Goal: Task Accomplishment & Management: Complete application form

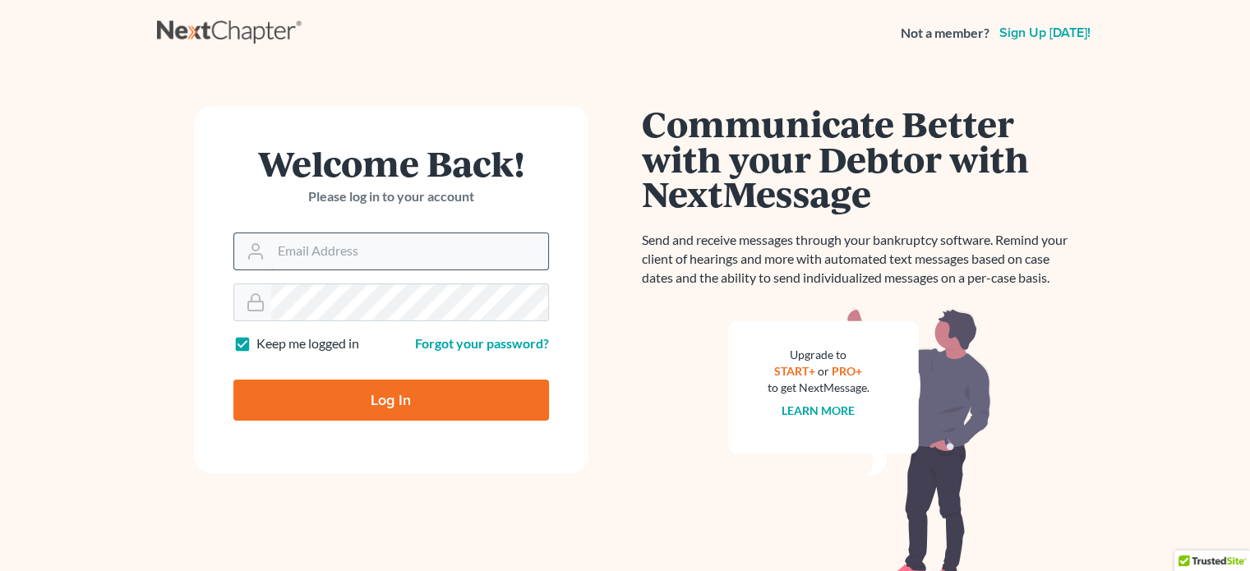
click at [361, 250] on input "Email Address" at bounding box center [409, 251] width 277 height 36
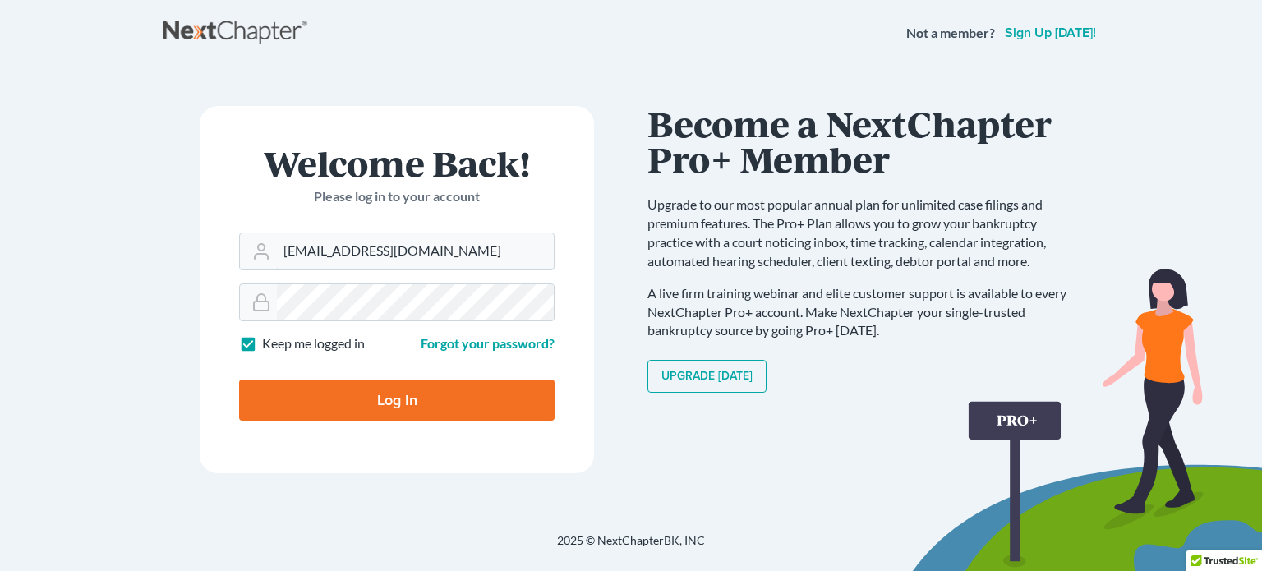
type input "[EMAIL_ADDRESS][DOMAIN_NAME]"
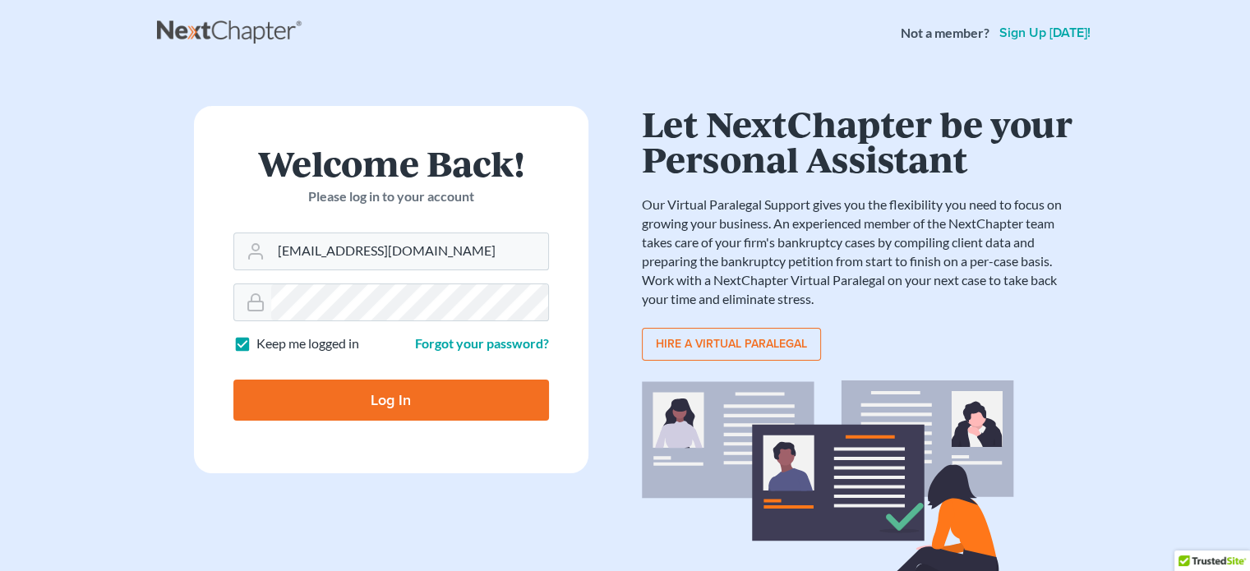
click at [375, 410] on input "Log In" at bounding box center [390, 400] width 315 height 41
type input "Thinking..."
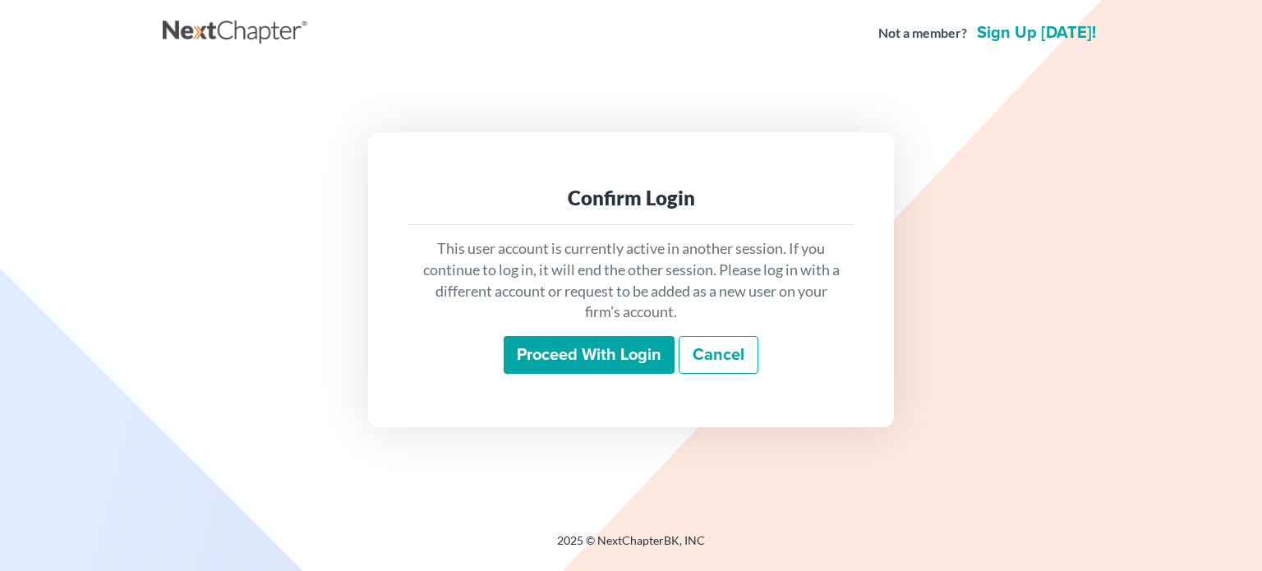
click at [589, 354] on input "Proceed with login" at bounding box center [589, 355] width 171 height 38
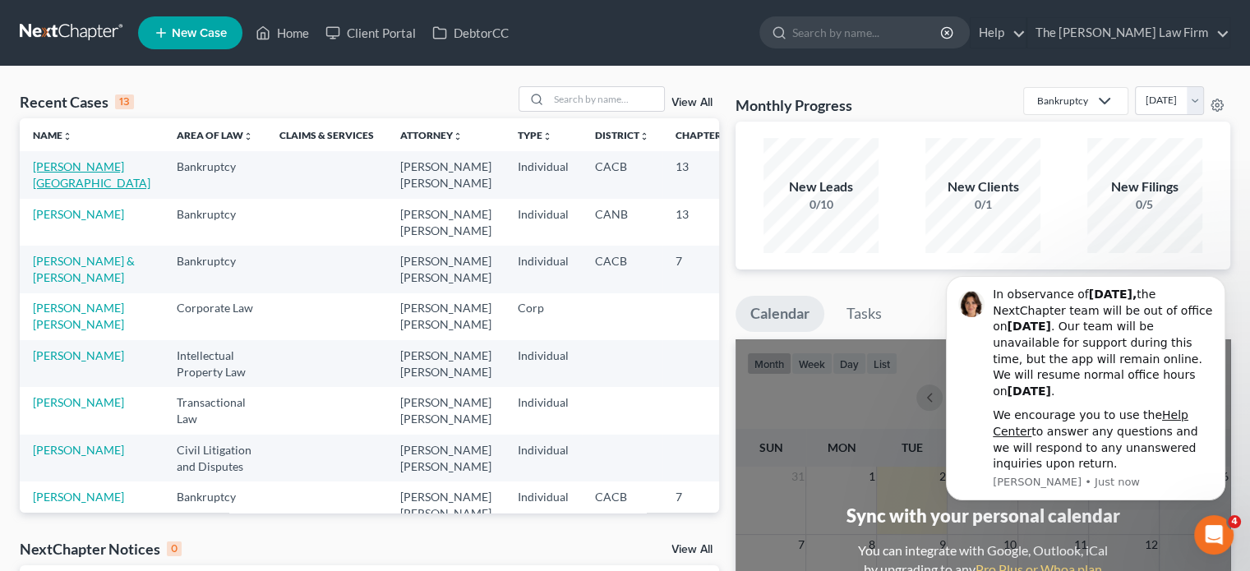
click at [43, 160] on link "[PERSON_NAME][GEOGRAPHIC_DATA]" at bounding box center [91, 174] width 117 height 30
select select "3"
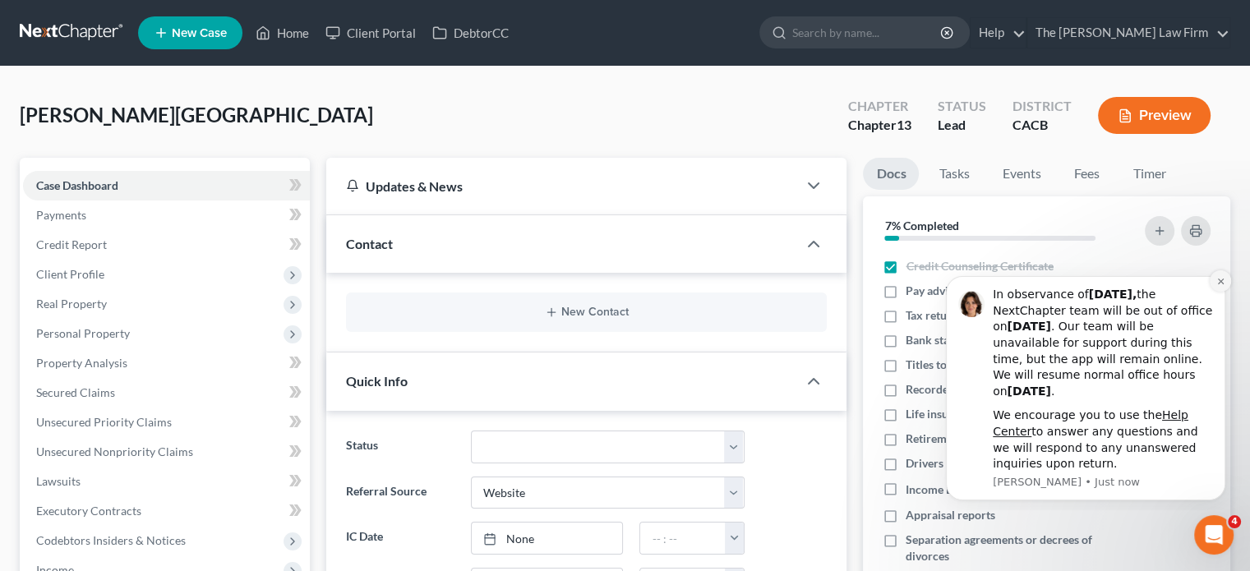
click at [1221, 282] on icon "Dismiss notification" at bounding box center [1220, 282] width 6 height 6
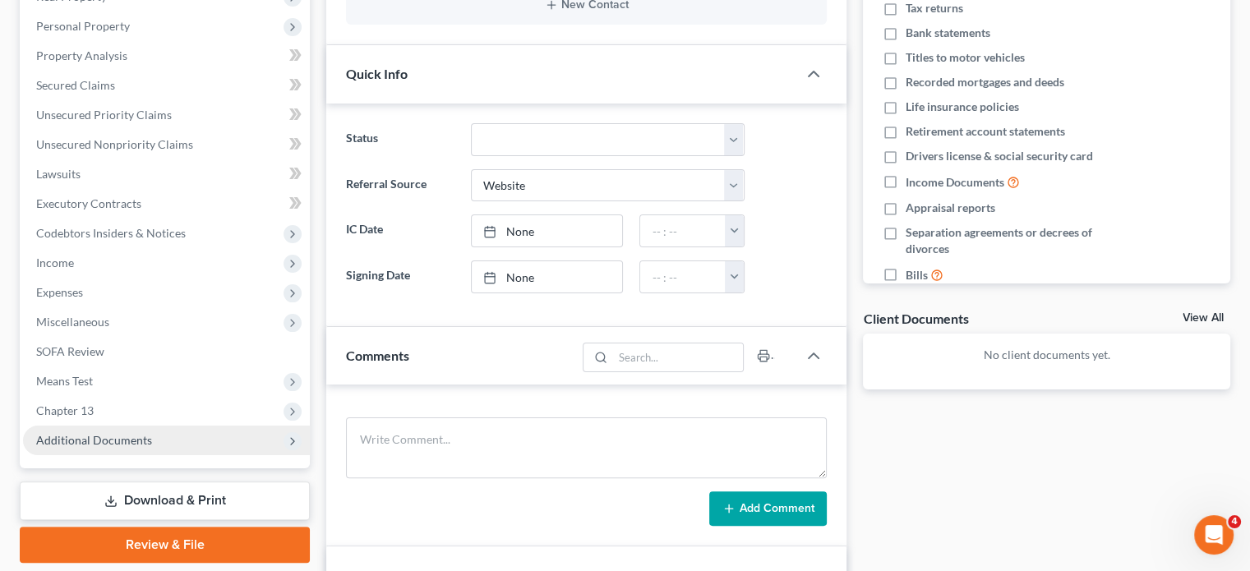
scroll to position [411, 0]
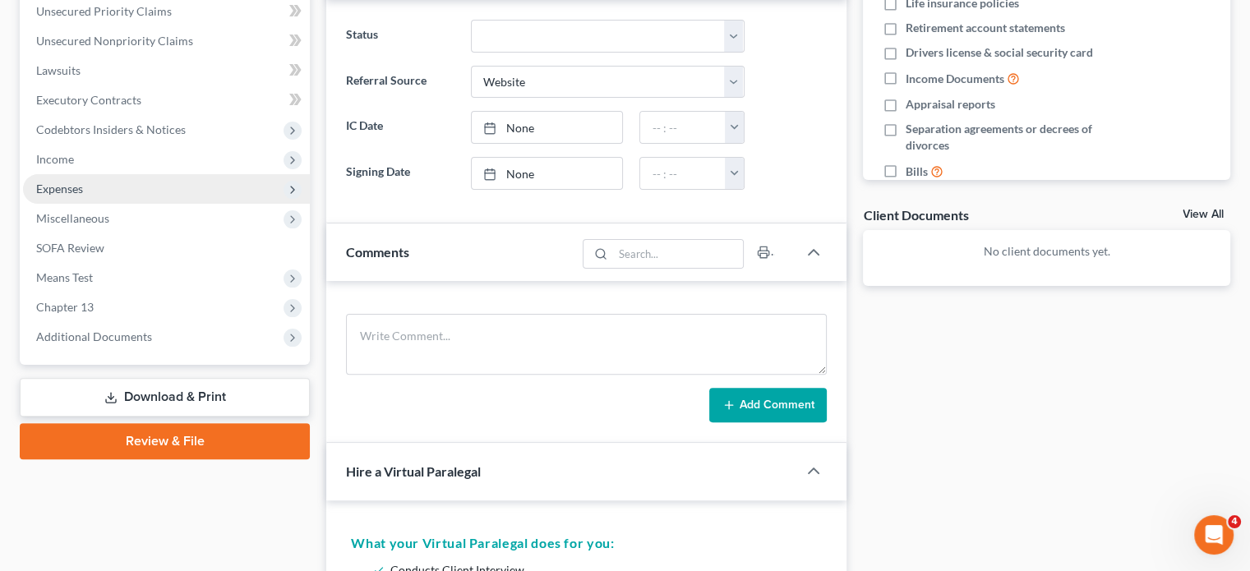
click at [214, 177] on span "Expenses" at bounding box center [166, 189] width 287 height 30
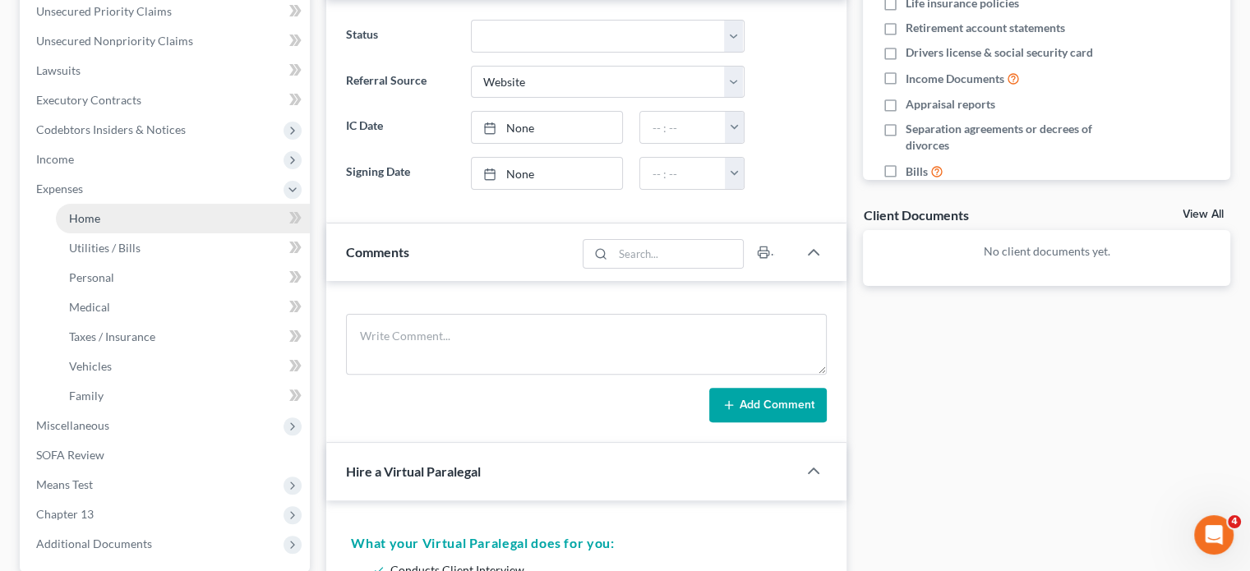
click at [92, 229] on link "Home" at bounding box center [183, 219] width 254 height 30
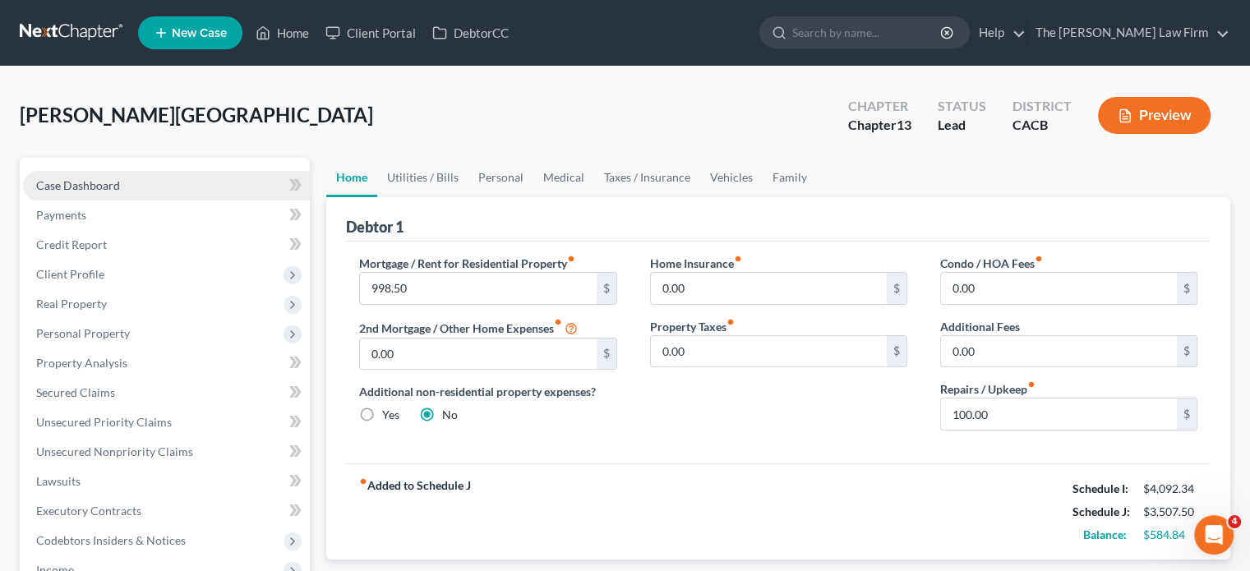
click at [126, 177] on link "Case Dashboard" at bounding box center [166, 186] width 287 height 30
select select "3"
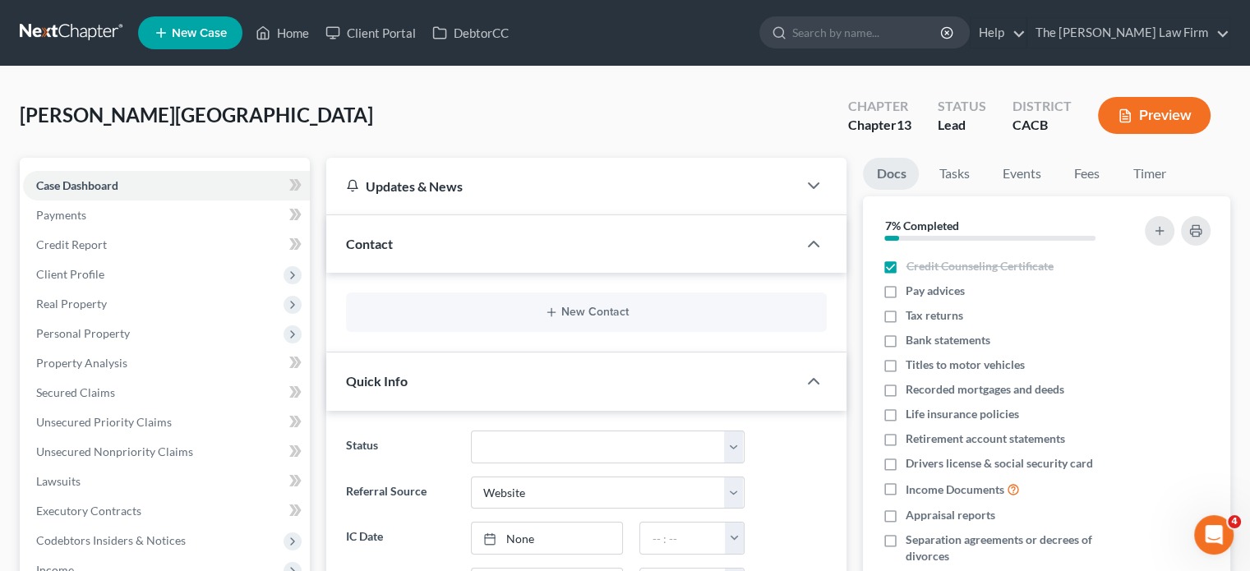
click at [366, 374] on span "Quick Info" at bounding box center [377, 381] width 62 height 16
click at [112, 262] on span "Client Profile" at bounding box center [166, 275] width 287 height 30
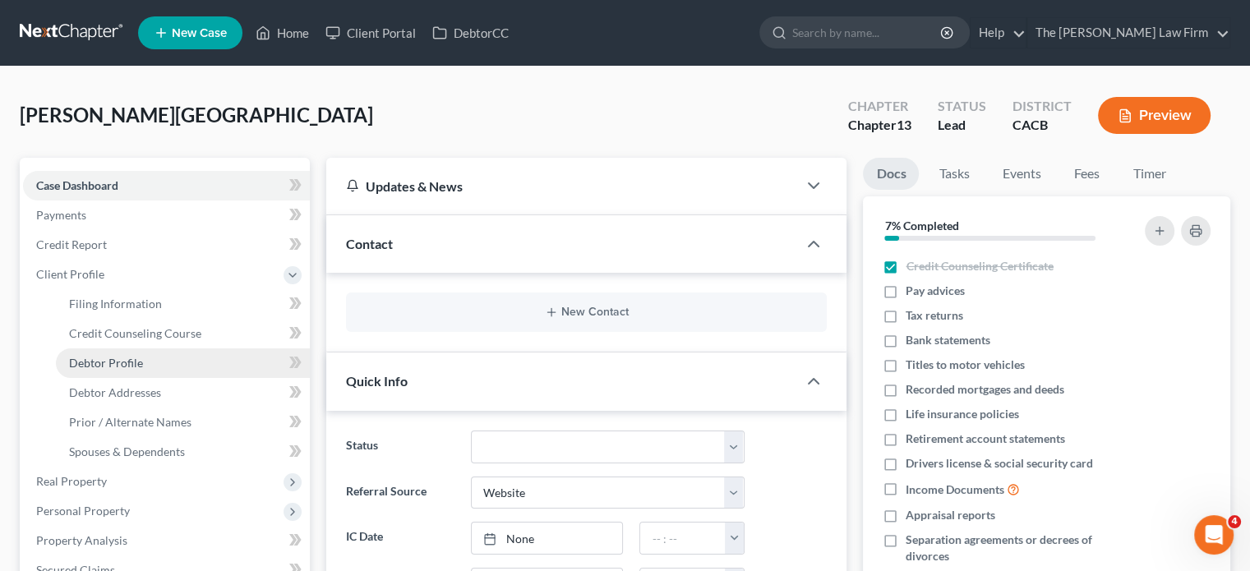
click at [107, 370] on link "Debtor Profile" at bounding box center [183, 363] width 254 height 30
select select "0"
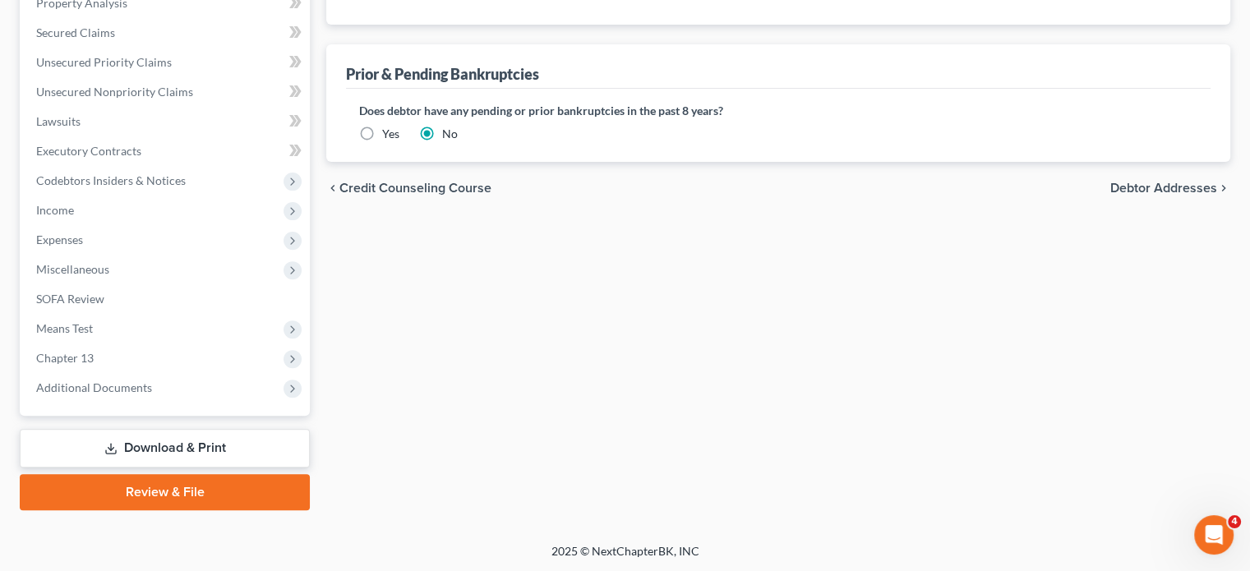
scroll to position [44, 0]
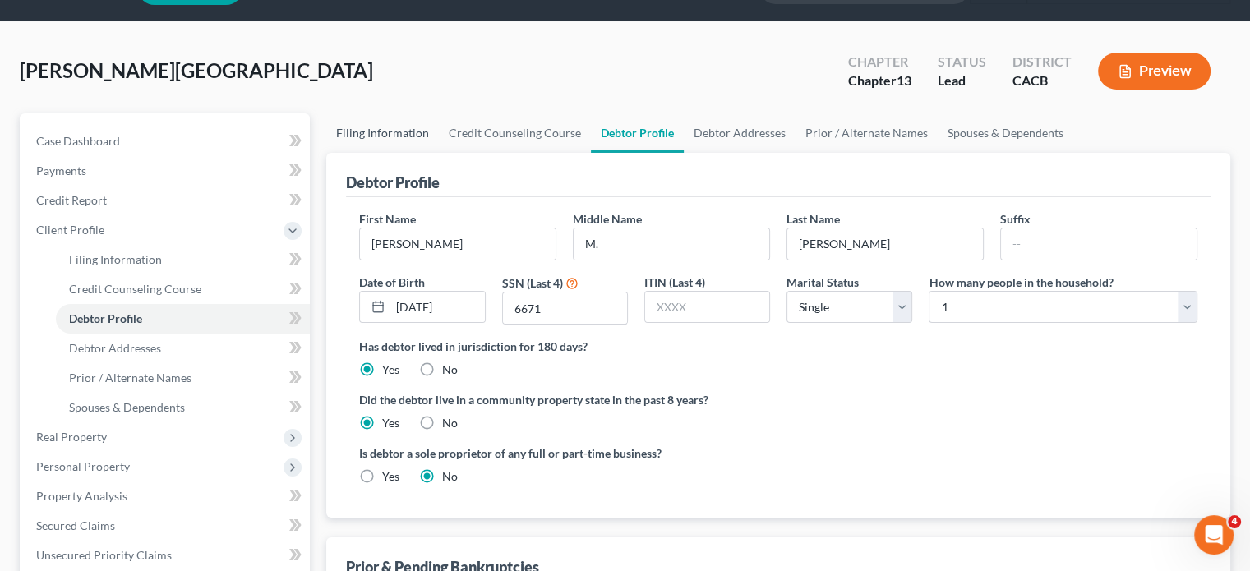
click at [383, 132] on link "Filing Information" at bounding box center [382, 132] width 113 height 39
select select "1"
select select "0"
select select "3"
select select "4"
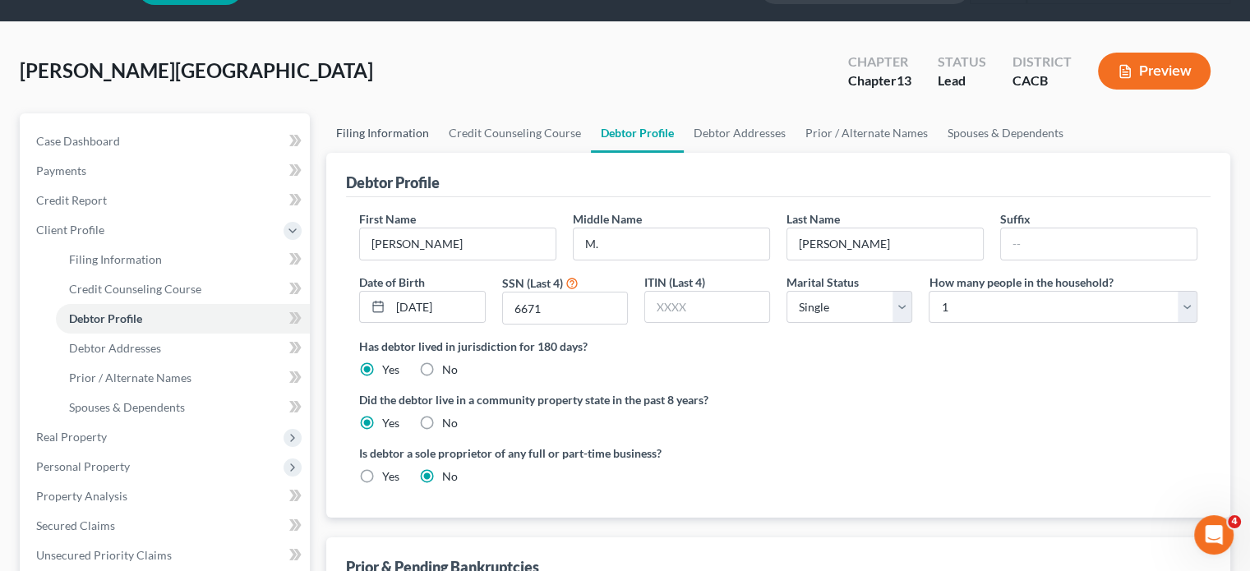
select select "1"
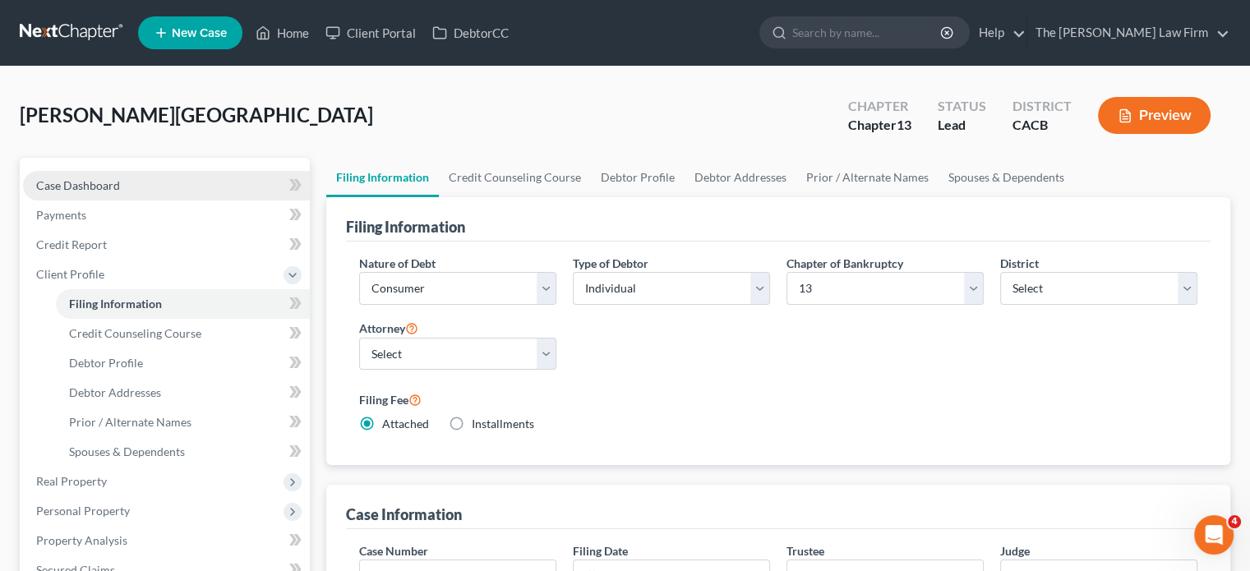
click at [112, 181] on span "Case Dashboard" at bounding box center [78, 185] width 84 height 14
select select "3"
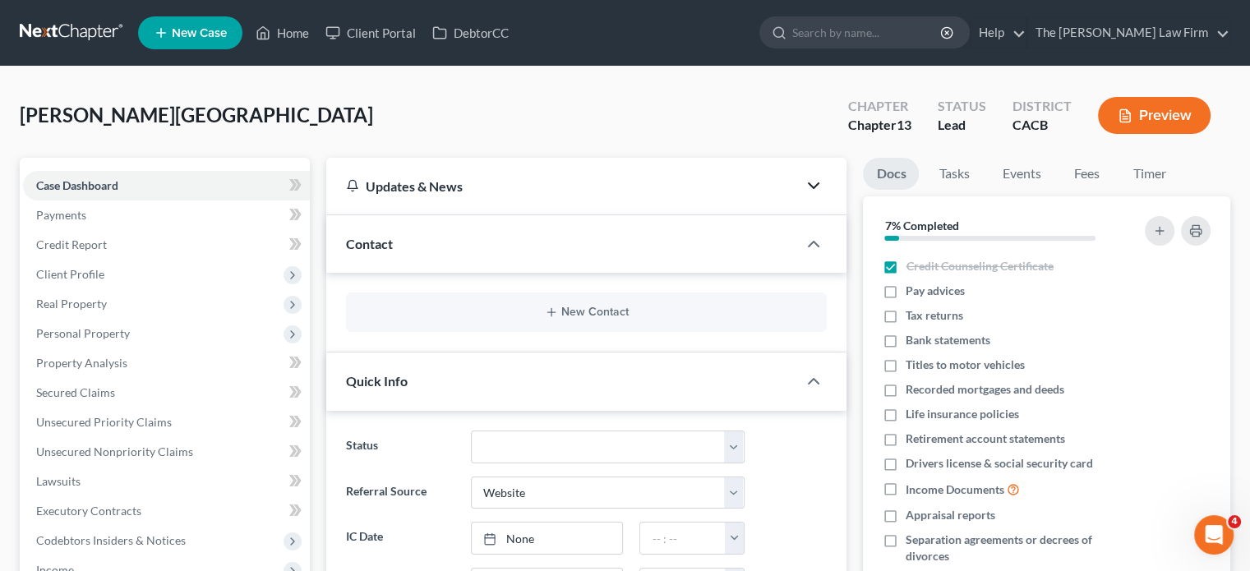
click at [817, 183] on polyline "button" at bounding box center [813, 185] width 10 height 5
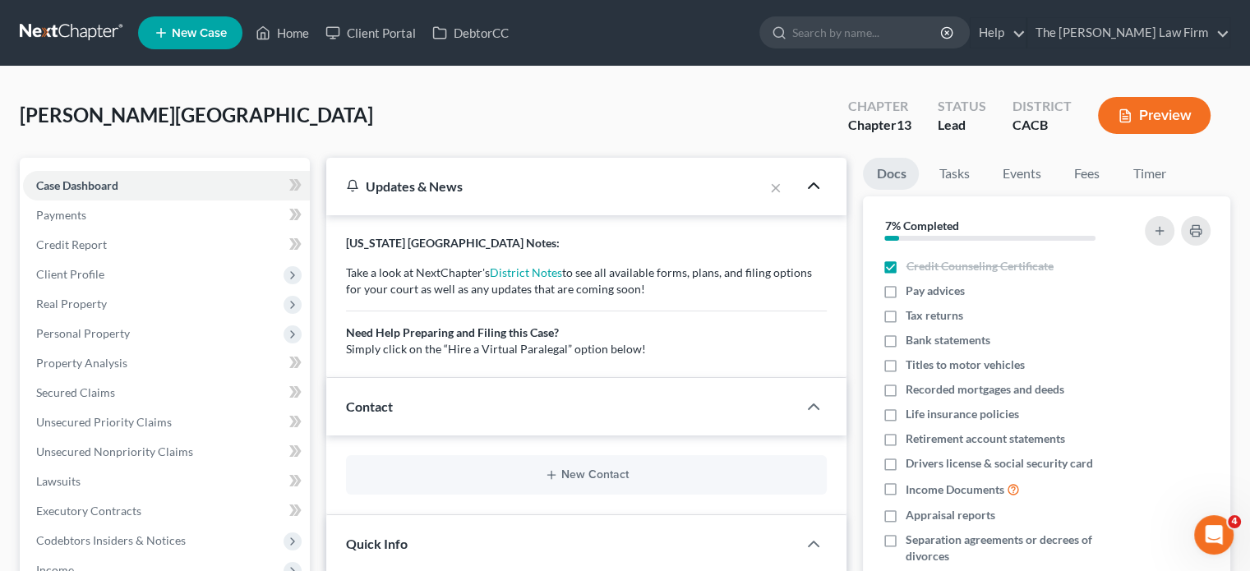
click at [817, 183] on icon "button" at bounding box center [813, 186] width 20 height 20
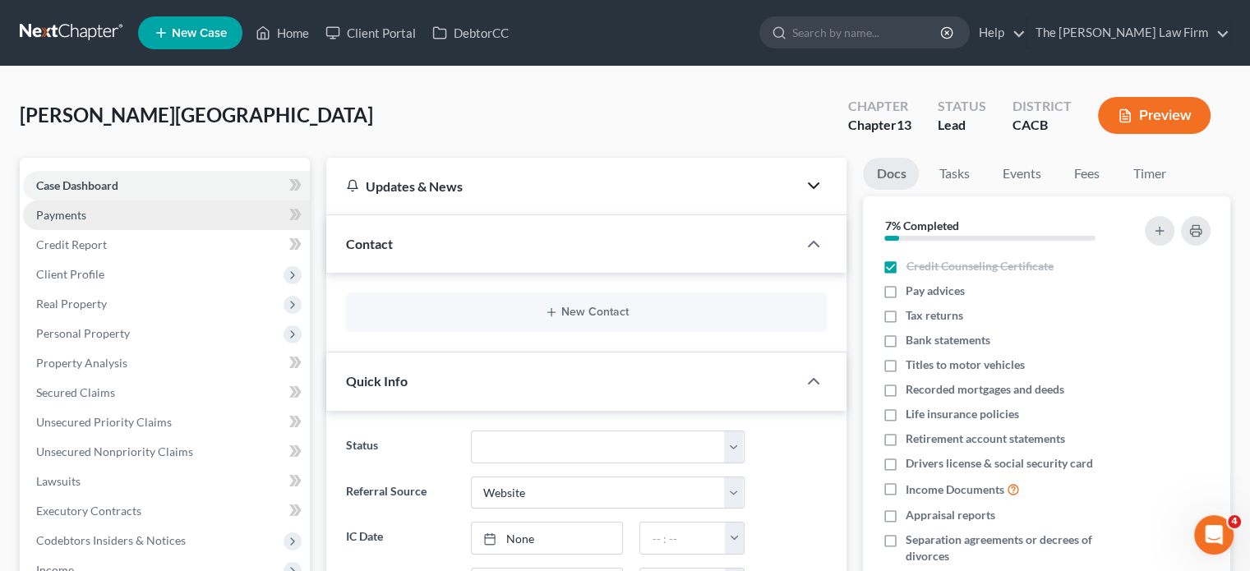
click at [70, 213] on span "Payments" at bounding box center [61, 215] width 50 height 14
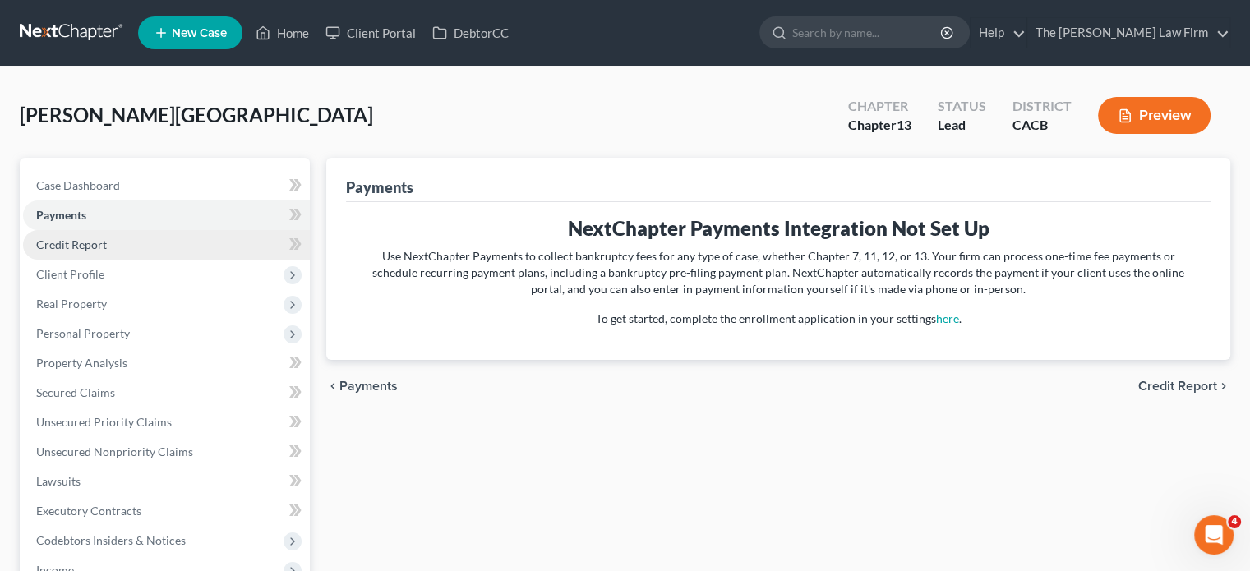
click at [68, 251] on link "Credit Report" at bounding box center [166, 245] width 287 height 30
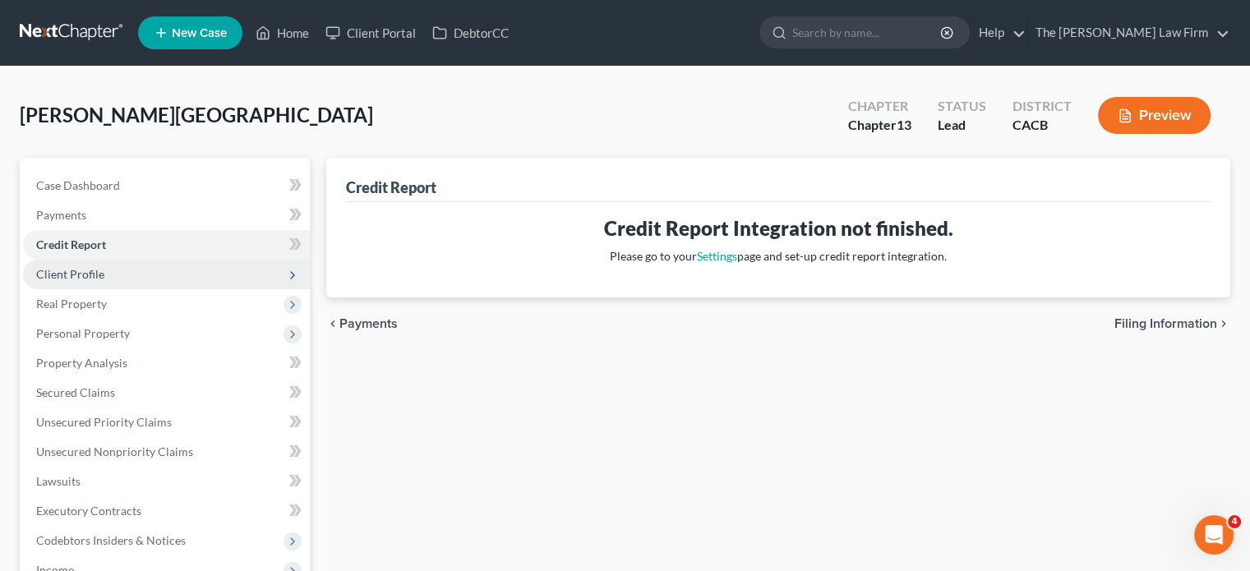
click at [67, 275] on span "Client Profile" at bounding box center [70, 274] width 68 height 14
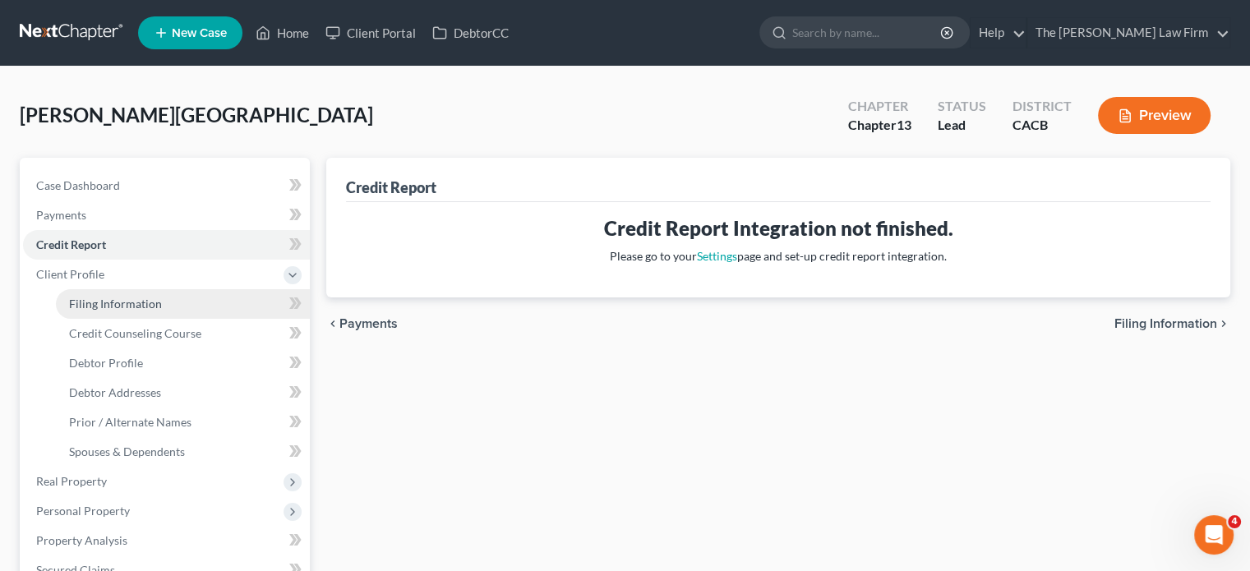
click at [102, 303] on span "Filing Information" at bounding box center [115, 304] width 93 height 14
select select "1"
select select "0"
select select "3"
select select "7"
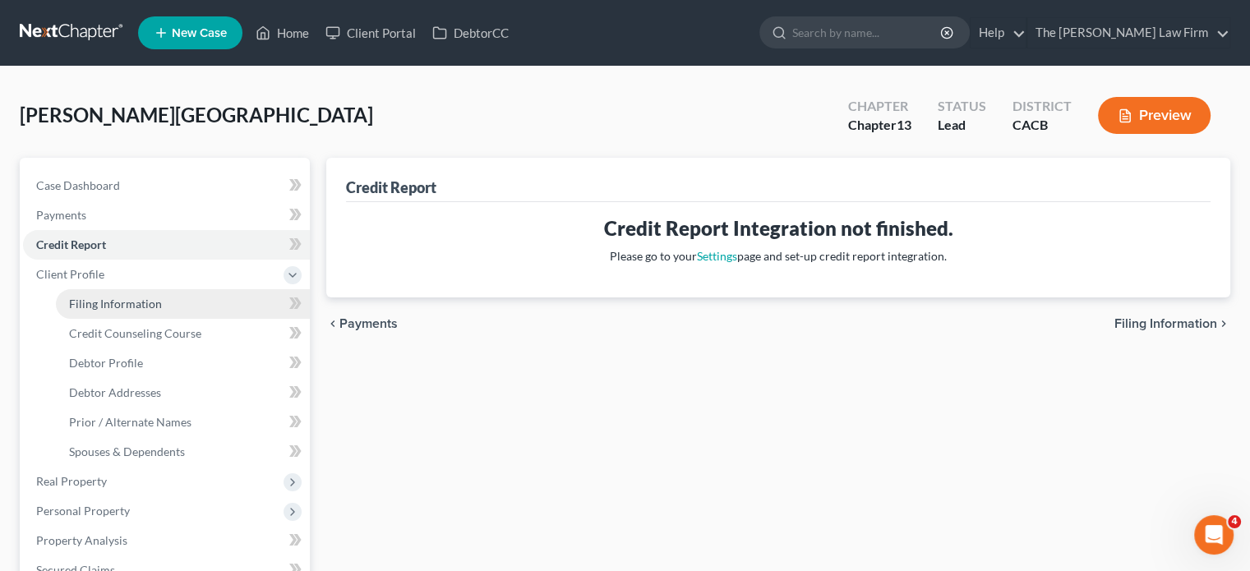
select select "0"
select select "4"
select select "1"
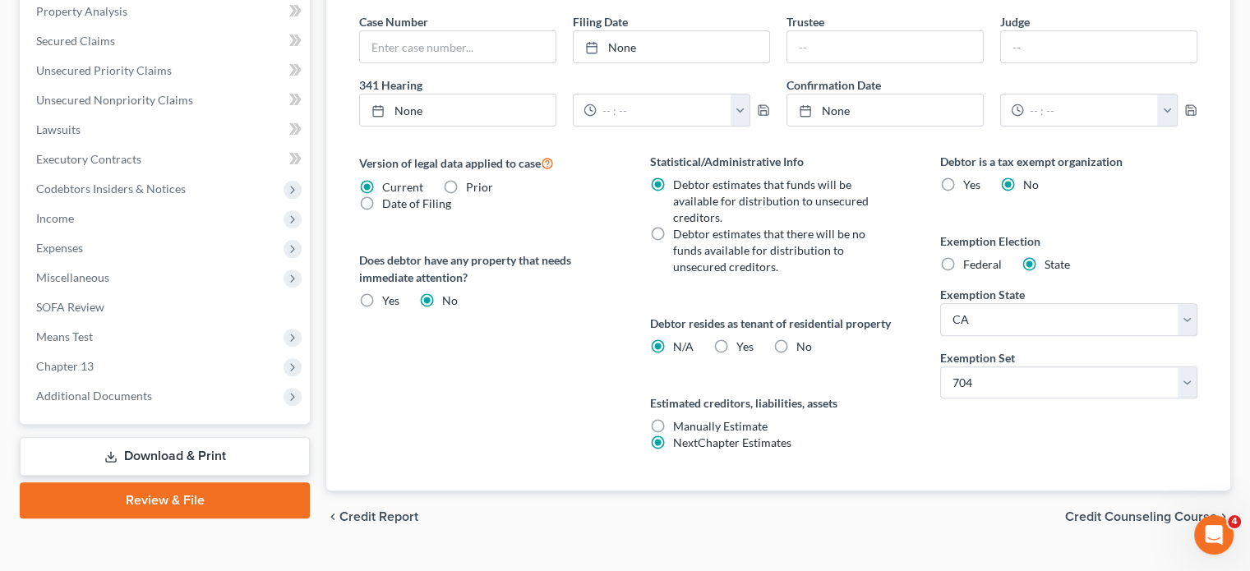
scroll to position [561, 0]
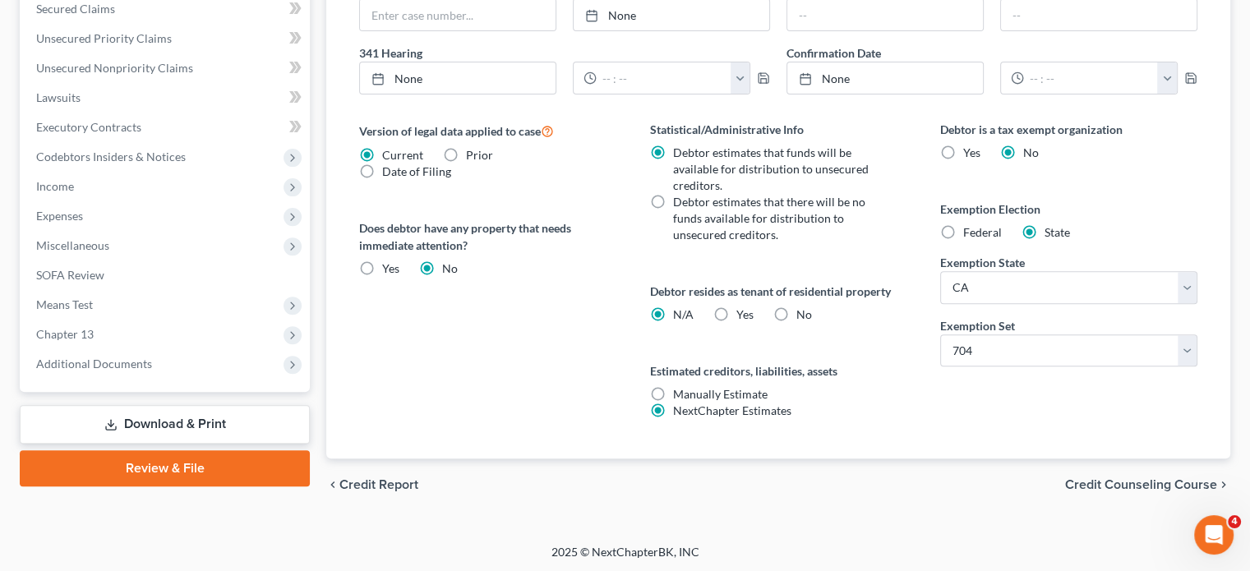
click at [796, 315] on label "No" at bounding box center [804, 314] width 16 height 16
click at [803, 315] on input "No" at bounding box center [808, 311] width 11 height 11
radio input "true"
radio input "false"
click at [1089, 486] on span "Credit Counseling Course" at bounding box center [1141, 484] width 152 height 13
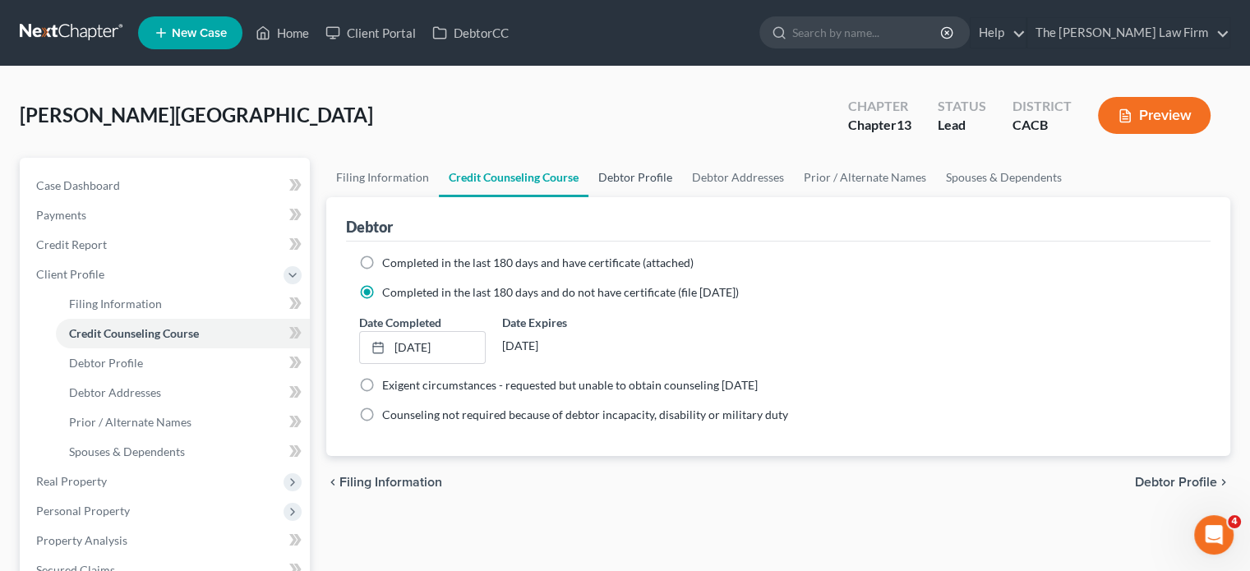
click at [627, 186] on link "Debtor Profile" at bounding box center [635, 177] width 94 height 39
select select "0"
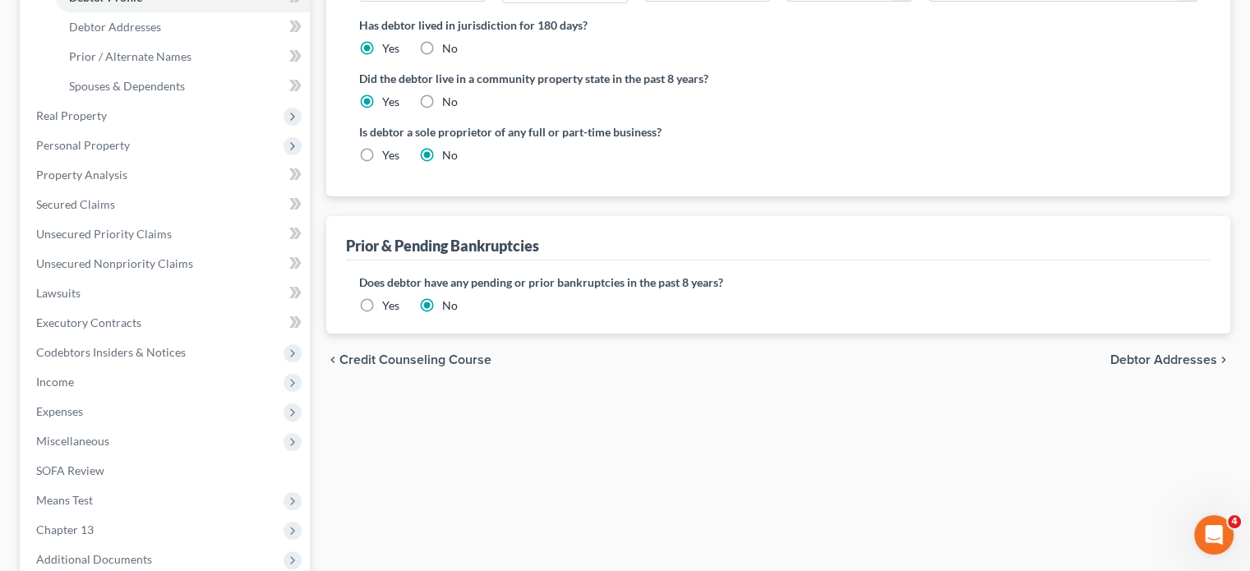
scroll to position [329, 0]
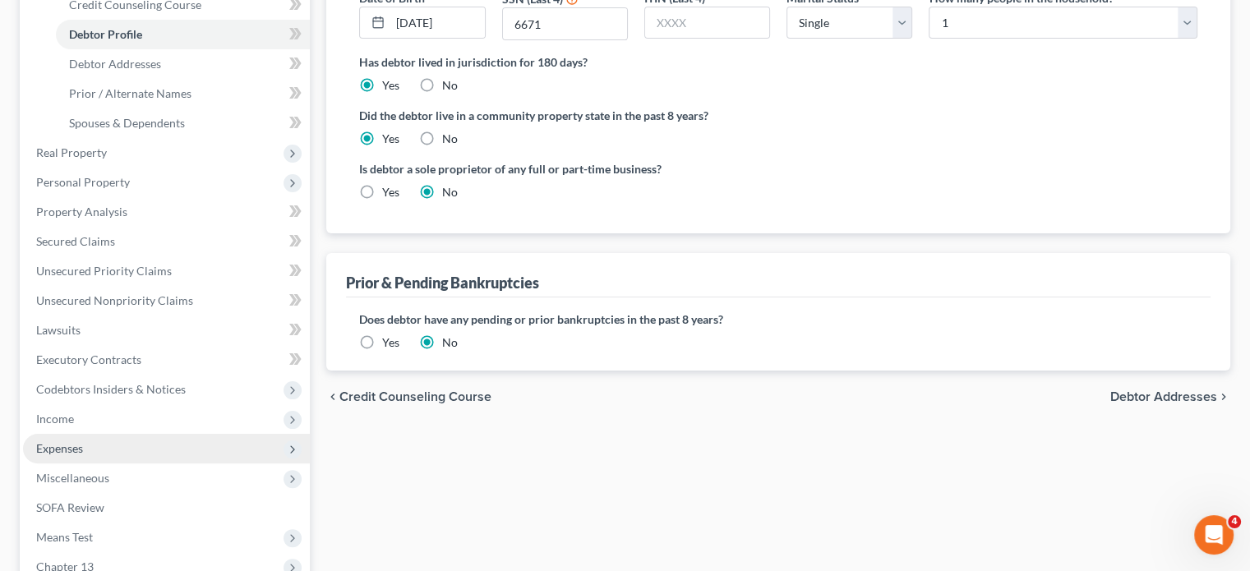
click at [93, 458] on span "Expenses" at bounding box center [166, 449] width 287 height 30
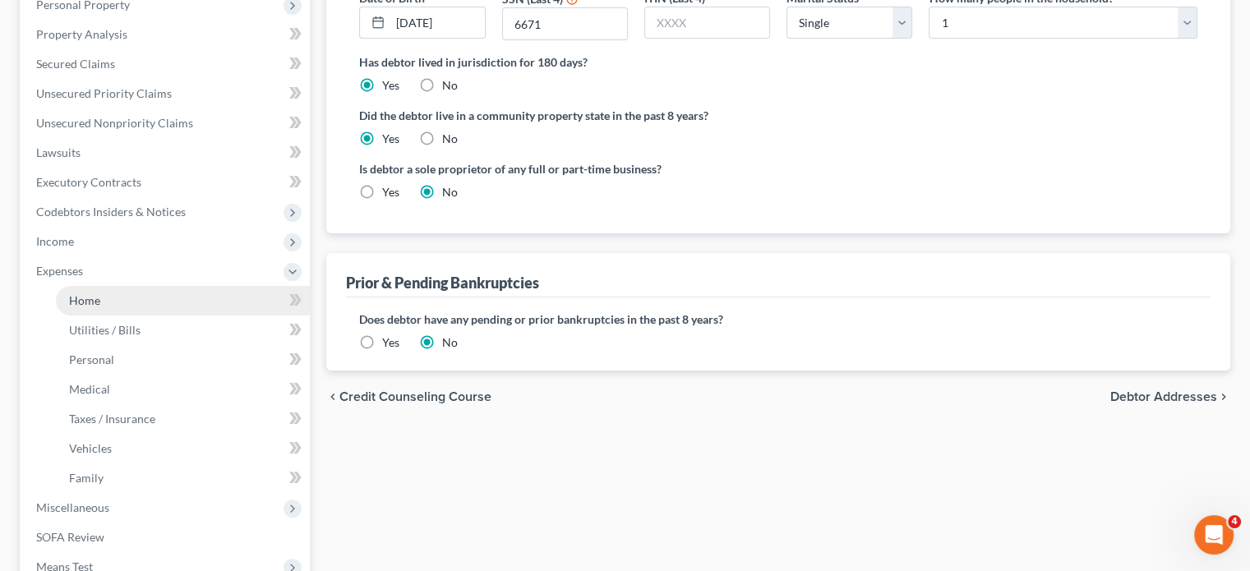
click at [84, 295] on span "Home" at bounding box center [84, 300] width 31 height 14
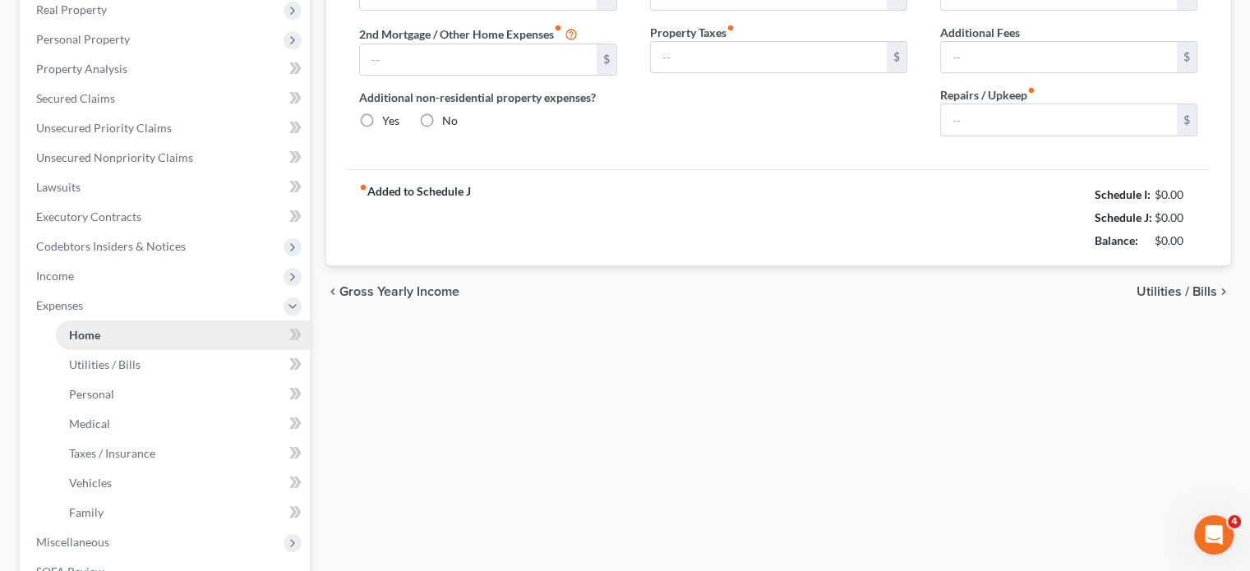
type input "998.50"
type input "0.00"
radio input "true"
type input "0.00"
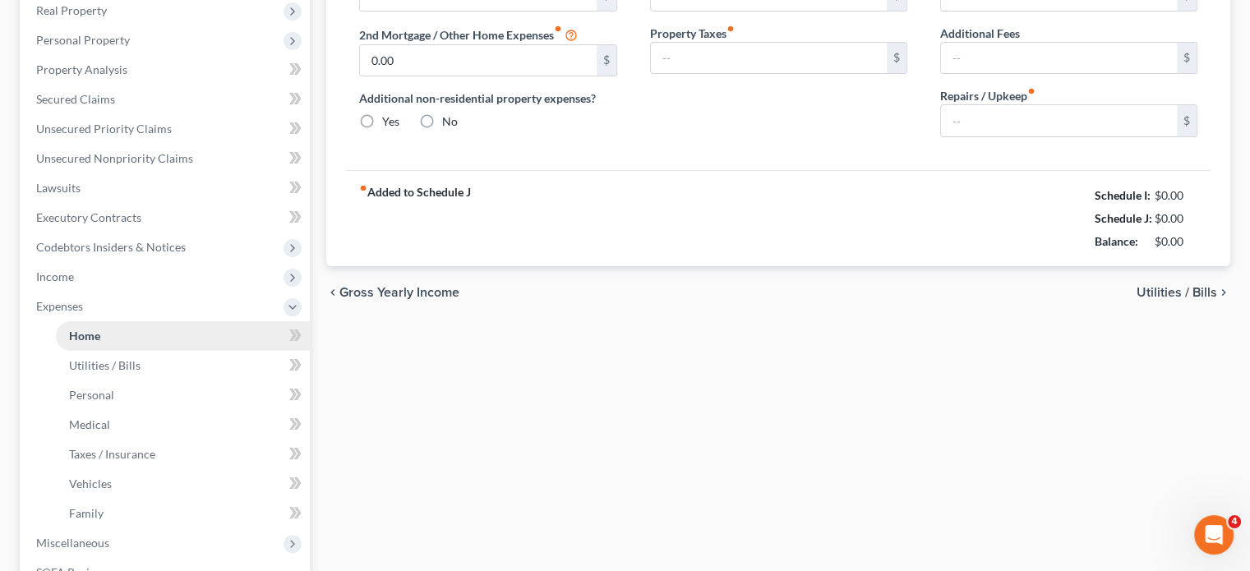
type input "0.00"
type input "100.00"
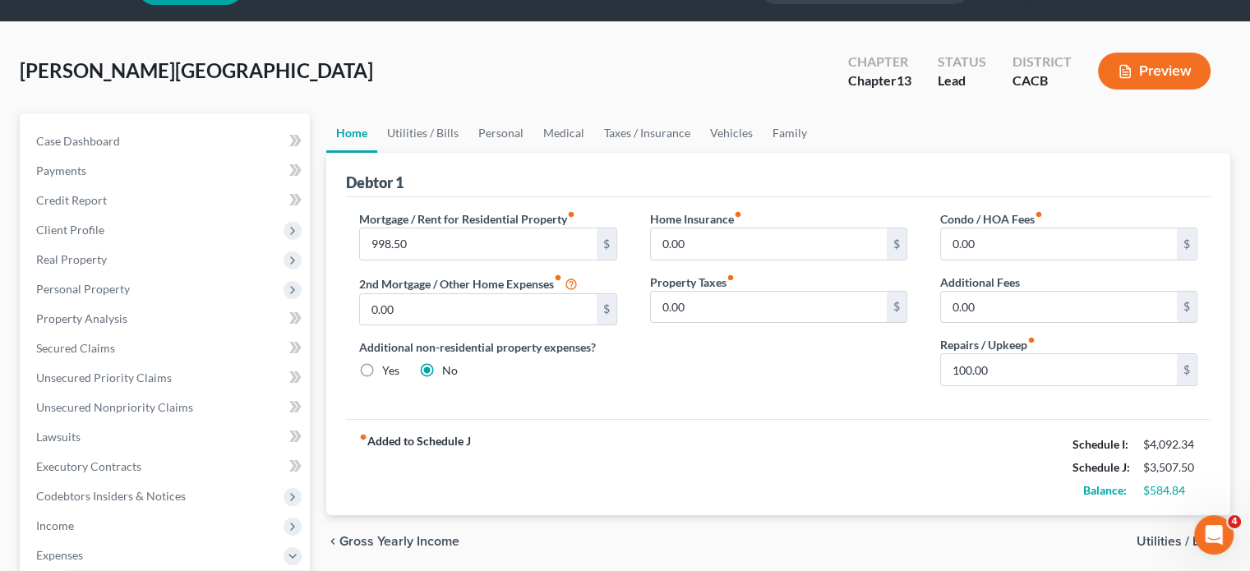
scroll to position [82, 0]
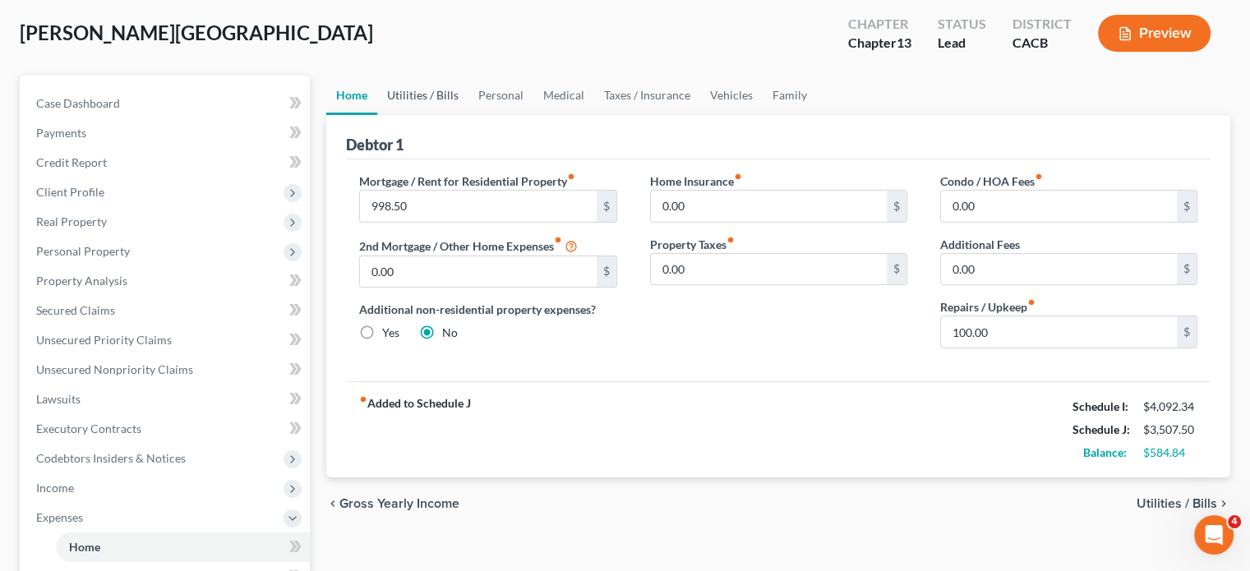
click at [430, 101] on link "Utilities / Bills" at bounding box center [422, 95] width 91 height 39
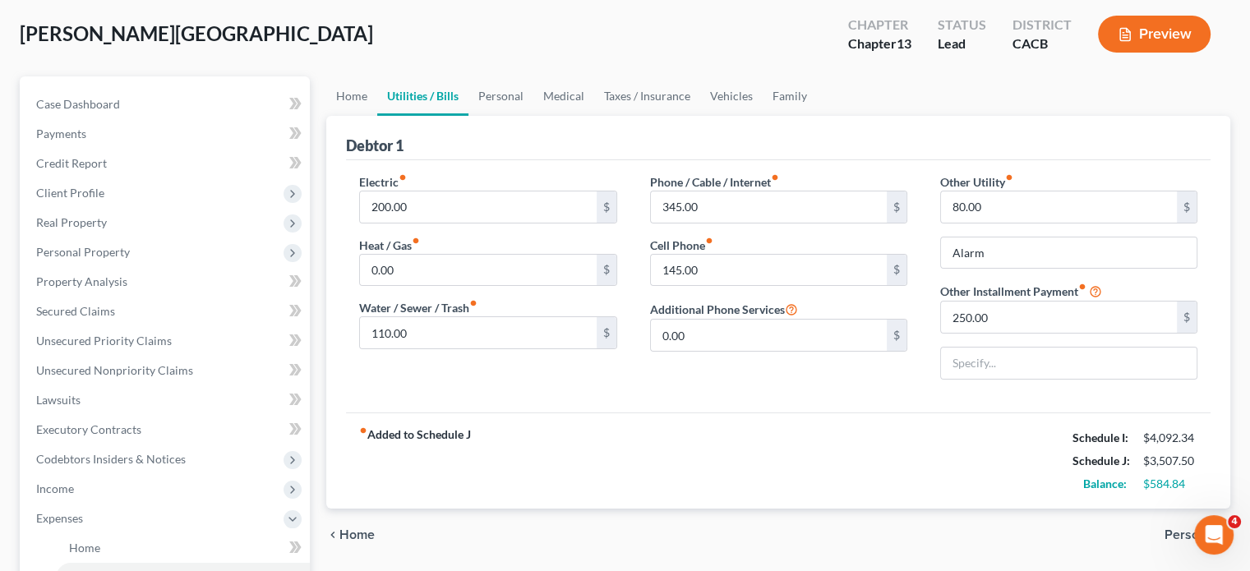
scroll to position [82, 0]
click at [456, 205] on input "200.00" at bounding box center [478, 206] width 236 height 31
type input "285"
click at [493, 269] on input "0.00" at bounding box center [478, 269] width 236 height 31
type input "50"
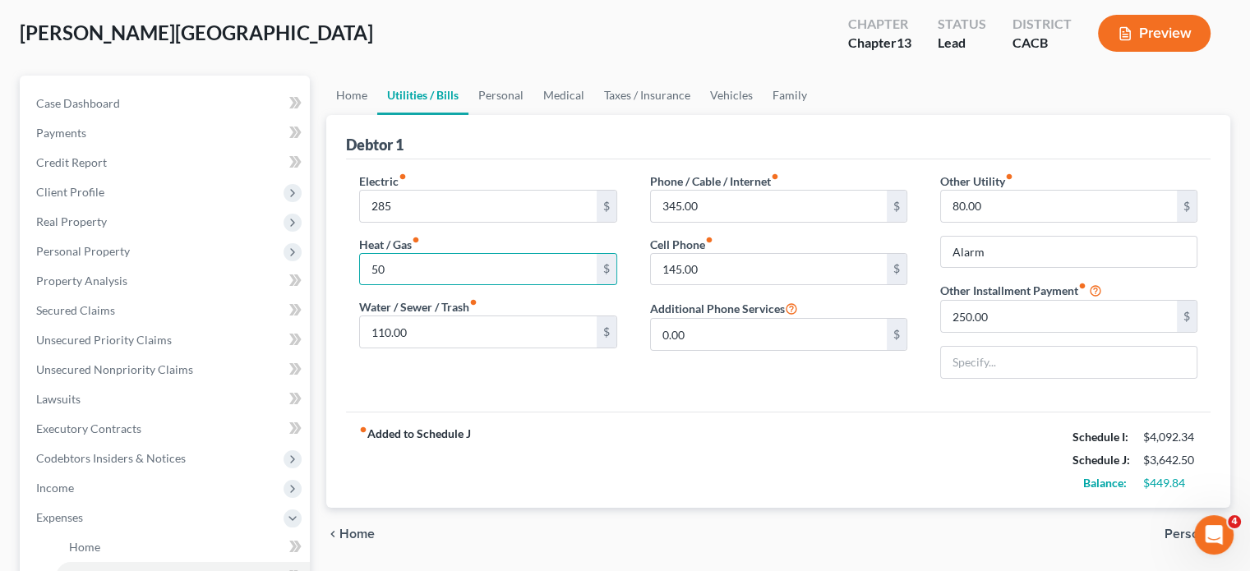
click at [633, 375] on div "Phone / Cable / Internet fiber_manual_record 345.00 $ Cell Phone fiber_manual_r…" at bounding box center [778, 282] width 290 height 219
click at [676, 206] on input "345.00" at bounding box center [769, 206] width 236 height 31
type input "370.00"
click at [624, 260] on div "Electric fiber_manual_record 285 $ Heat / Gas fiber_manual_record 50 $ Water / …" at bounding box center [488, 282] width 290 height 219
click at [499, 101] on link "Personal" at bounding box center [500, 95] width 65 height 39
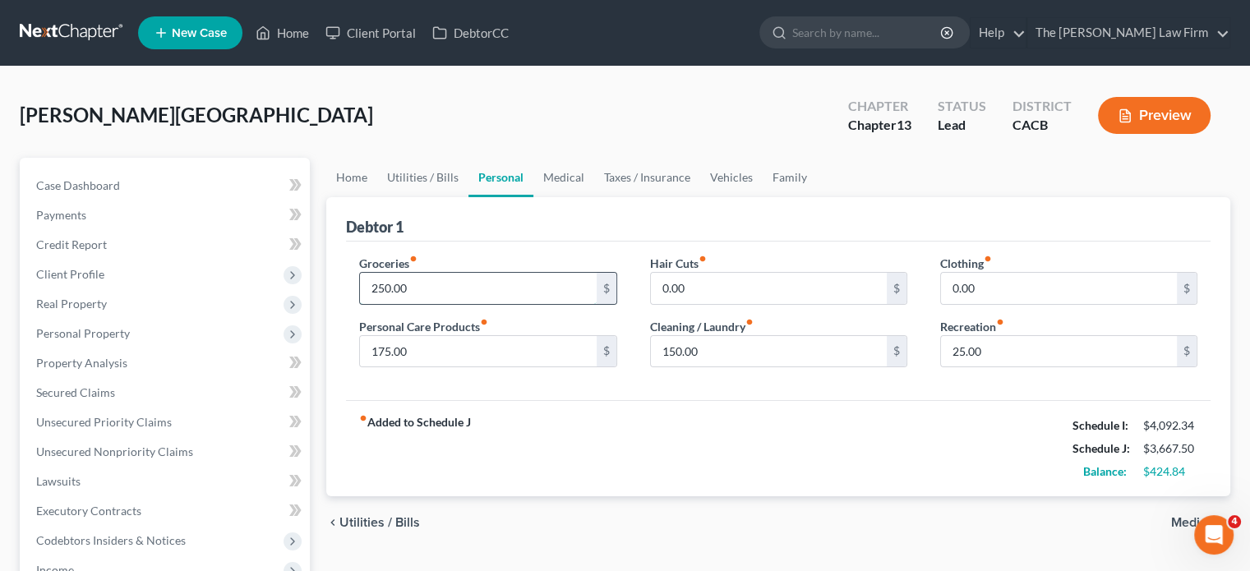
click at [404, 291] on input "250.00" at bounding box center [478, 288] width 236 height 31
type input "450.00"
click at [582, 229] on div "Debtor 1" at bounding box center [778, 219] width 864 height 44
click at [748, 274] on input "0.00" at bounding box center [769, 288] width 236 height 31
type input "50"
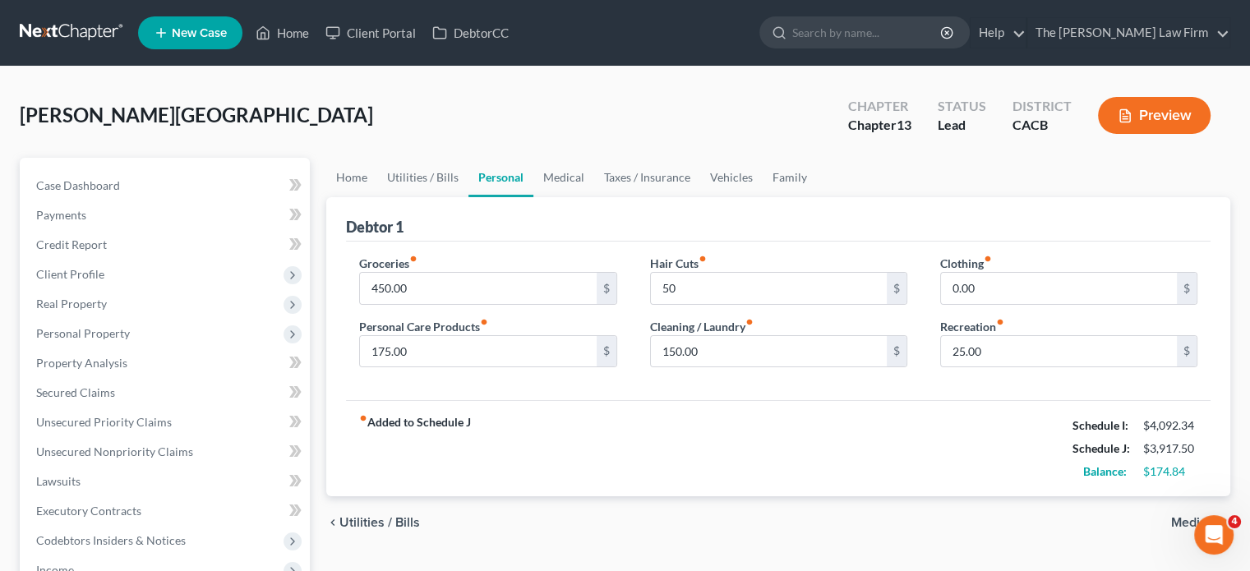
click at [915, 235] on div "Debtor 1" at bounding box center [778, 219] width 864 height 44
click at [869, 403] on div "fiber_manual_record Added to Schedule J Schedule I: $4,092.34 Schedule J: $3,91…" at bounding box center [778, 448] width 864 height 96
click at [996, 278] on input "0.00" at bounding box center [1059, 288] width 236 height 31
type input "150"
click at [924, 451] on div "fiber_manual_record Added to Schedule J Schedule I: $4,092.34 Schedule J: $4,06…" at bounding box center [778, 448] width 864 height 96
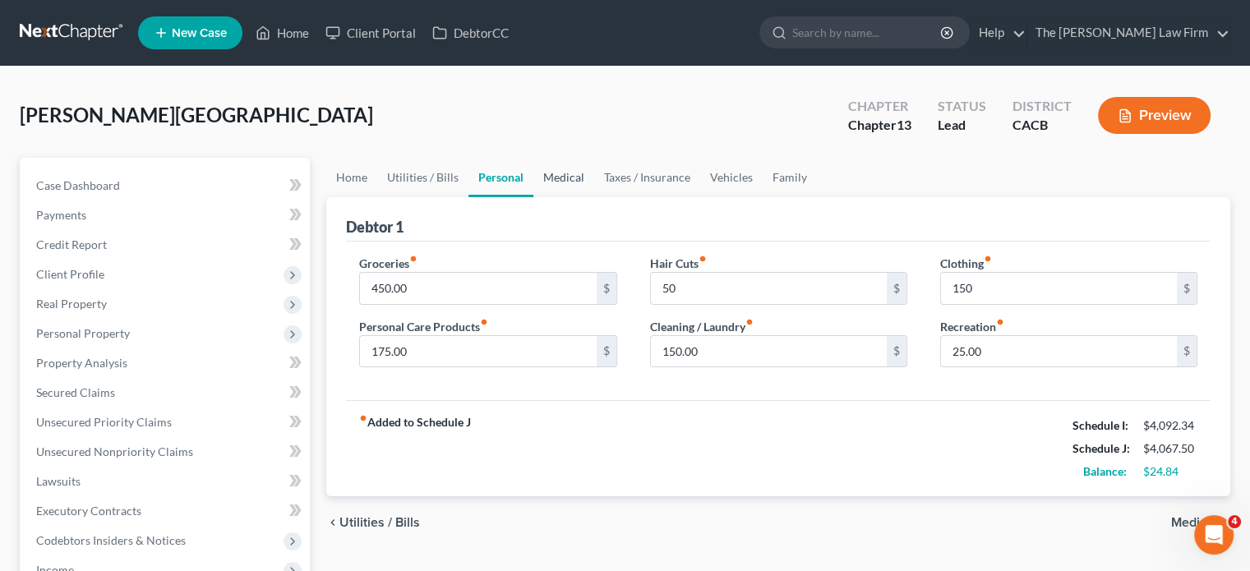
click at [558, 178] on link "Medical" at bounding box center [563, 177] width 61 height 39
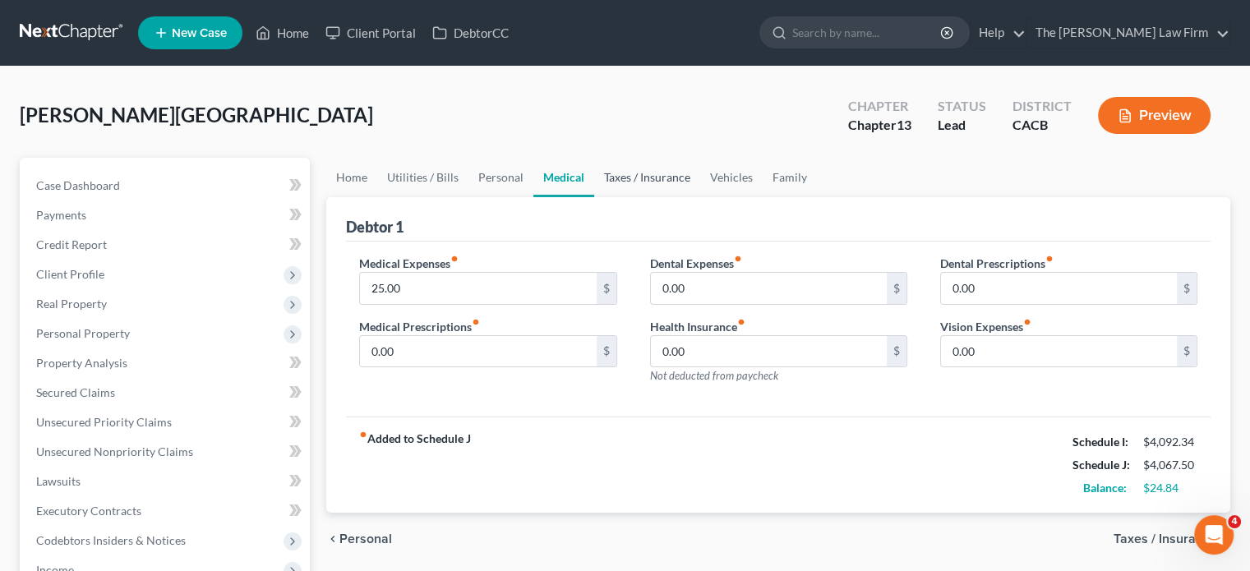
click at [651, 173] on link "Taxes / Insurance" at bounding box center [647, 177] width 106 height 39
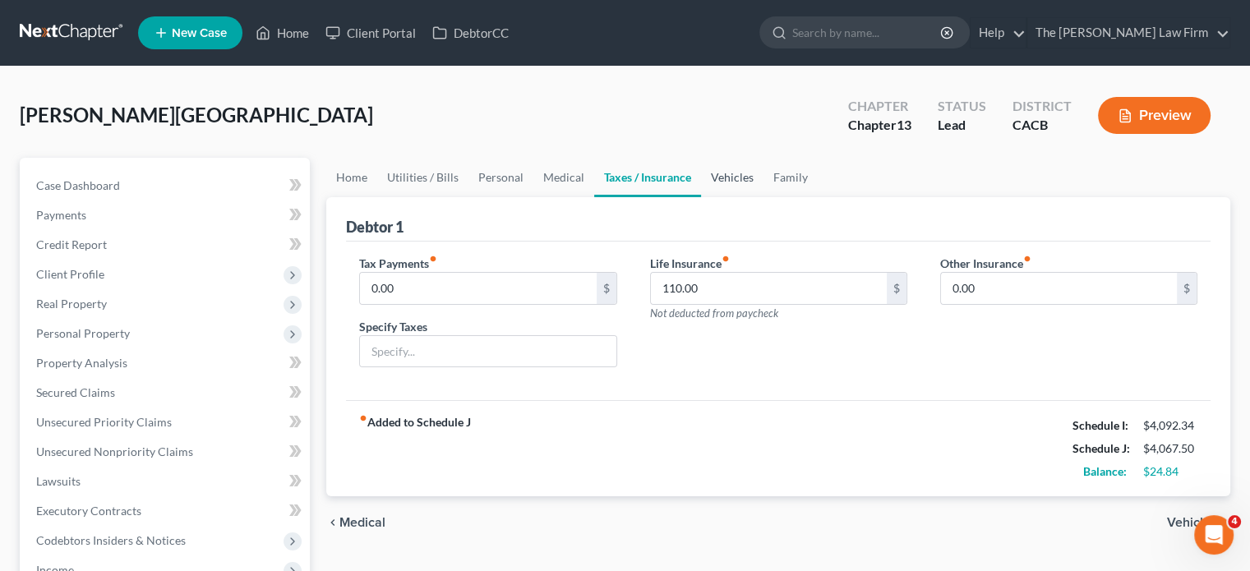
click at [737, 180] on link "Vehicles" at bounding box center [732, 177] width 62 height 39
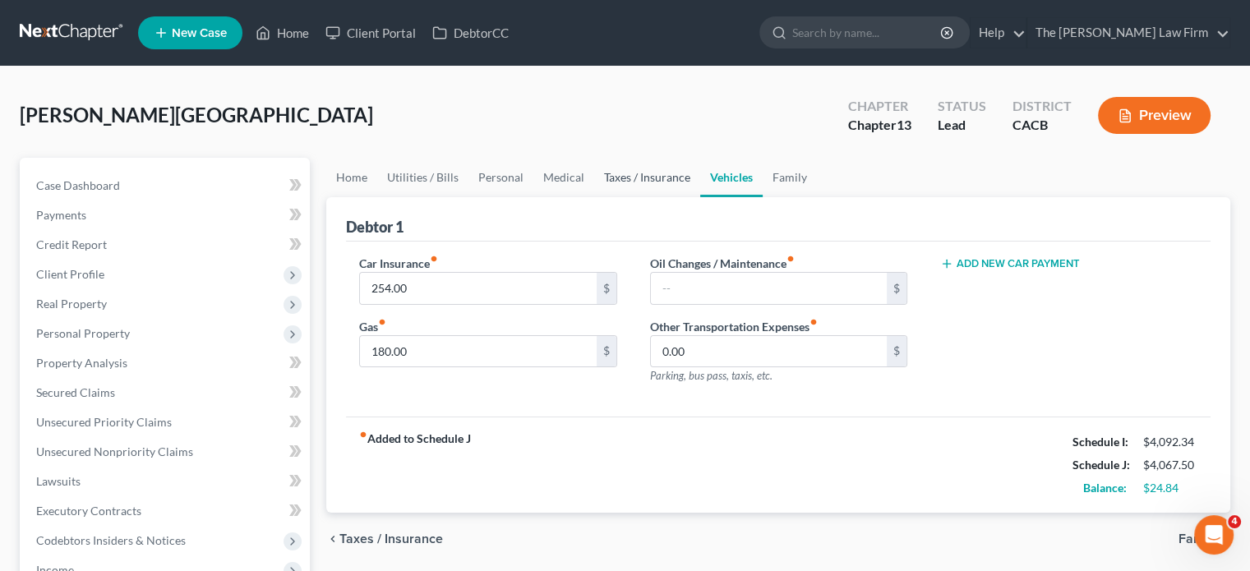
click at [636, 173] on link "Taxes / Insurance" at bounding box center [647, 177] width 106 height 39
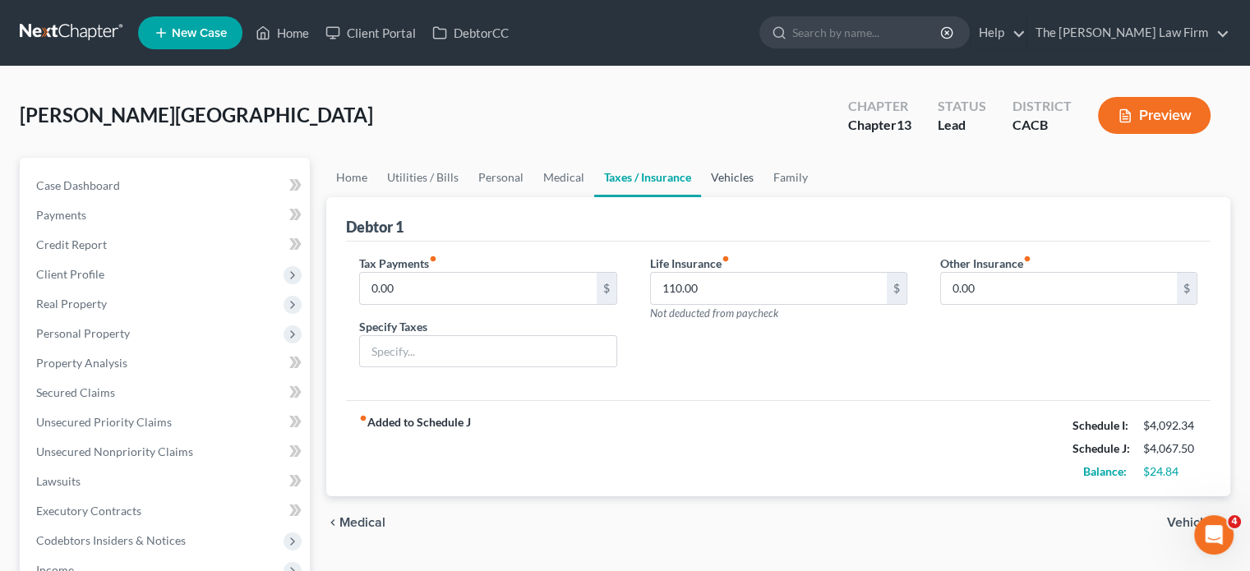
click at [726, 187] on link "Vehicles" at bounding box center [732, 177] width 62 height 39
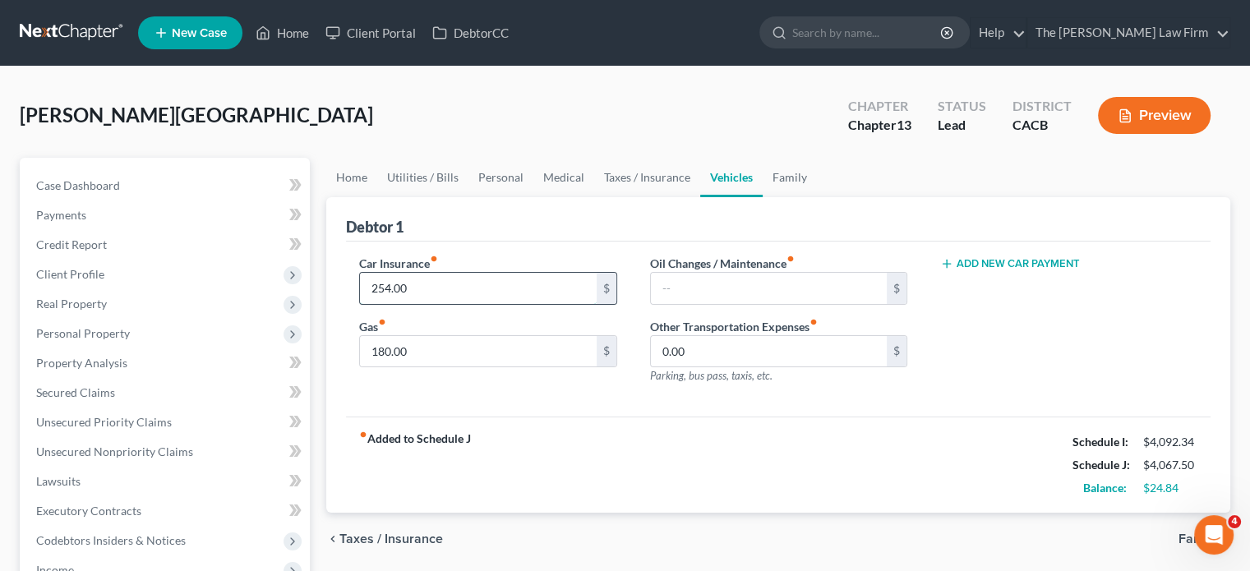
click at [392, 285] on input "254.00" at bounding box center [478, 288] width 236 height 31
type input "270"
click at [475, 354] on input "180.00" at bounding box center [478, 351] width 236 height 31
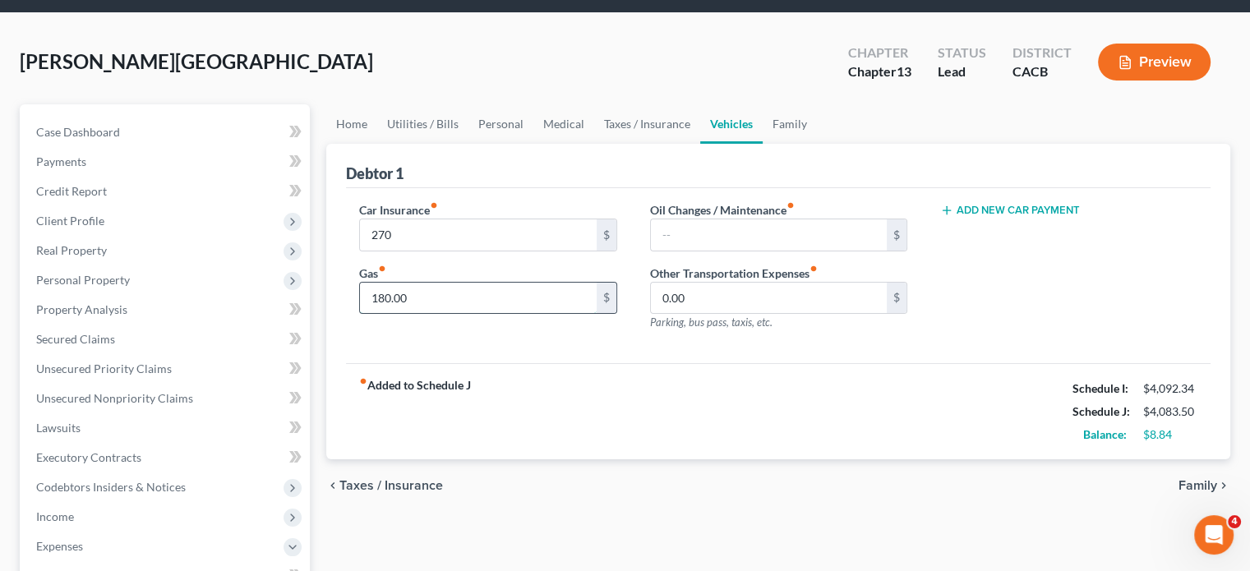
scroll to position [82, 0]
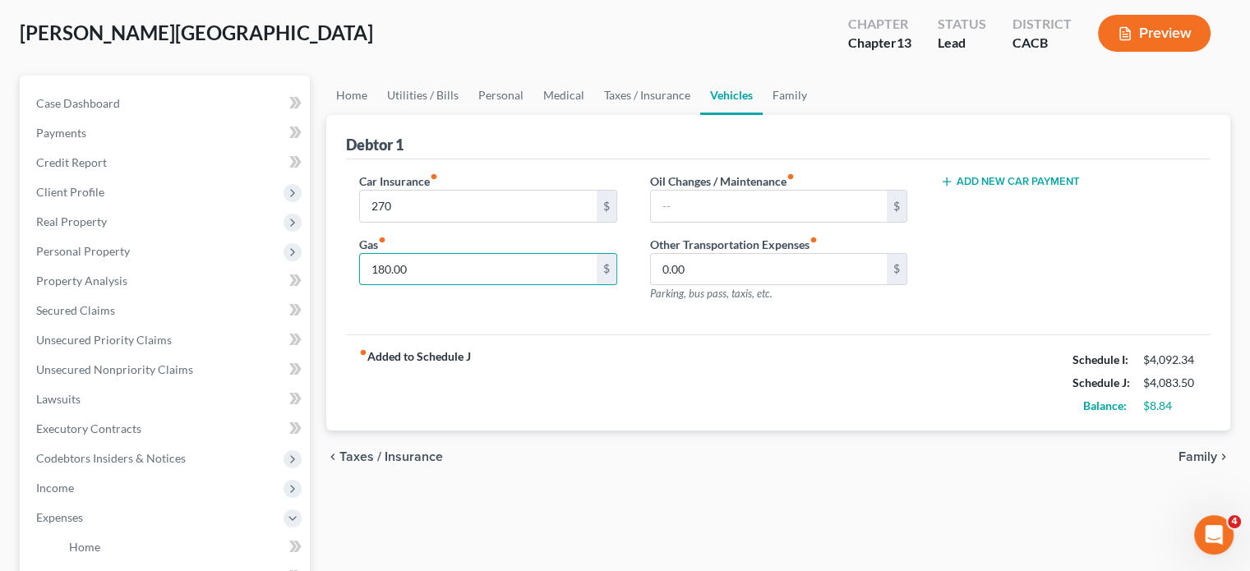
click at [562, 375] on div "fiber_manual_record Added to Schedule J Schedule I: $4,092.34 Schedule J: $4,08…" at bounding box center [778, 382] width 864 height 96
click at [375, 271] on input "180.00" at bounding box center [478, 269] width 236 height 31
click at [384, 296] on div "Car Insurance fiber_manual_record 270 $ Gas fiber_manual_record 0,200 $" at bounding box center [488, 244] width 290 height 143
click at [384, 267] on input "0,200" at bounding box center [478, 269] width 236 height 31
type input "200"
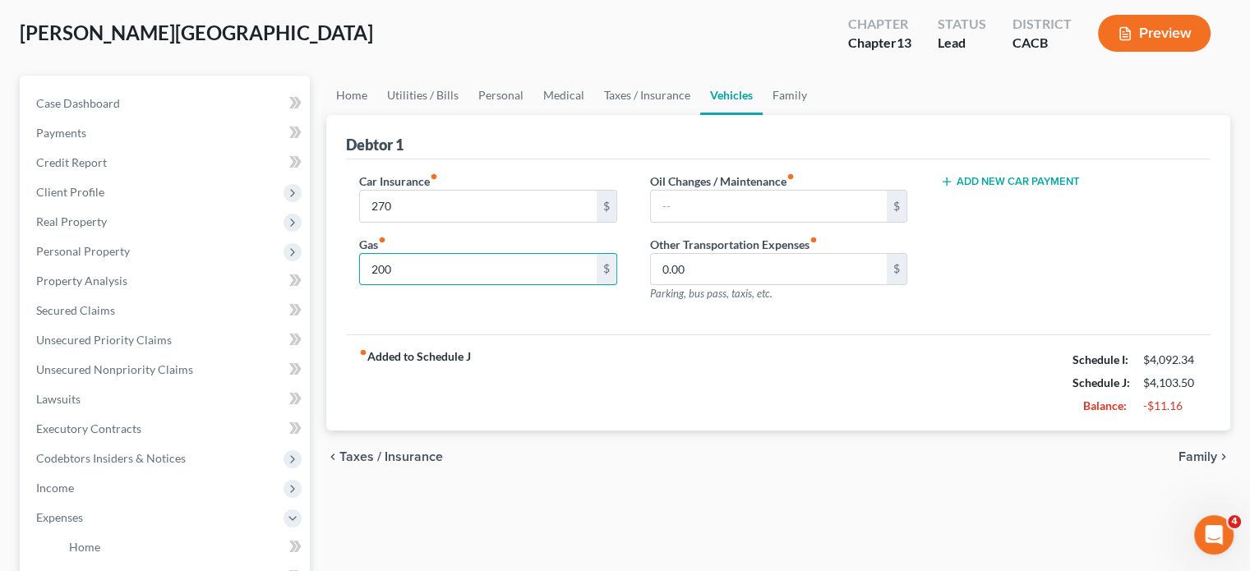
click at [383, 311] on div "Car Insurance fiber_manual_record 270 $ Gas fiber_manual_record 200 $" at bounding box center [488, 244] width 290 height 143
click at [414, 90] on link "Utilities / Bills" at bounding box center [422, 95] width 91 height 39
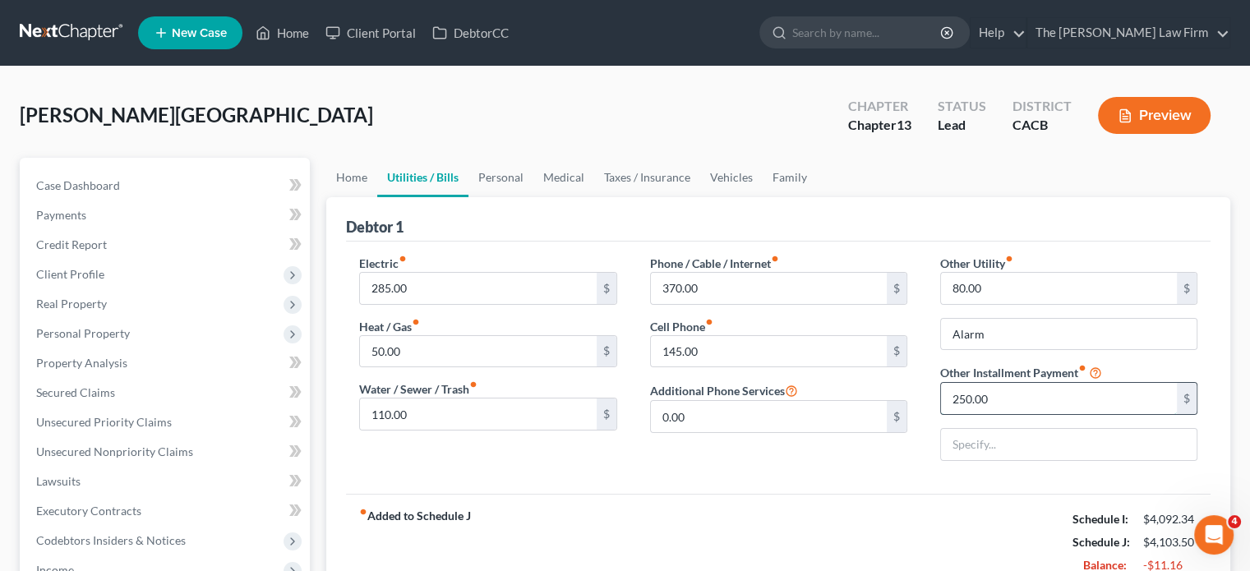
click at [999, 394] on input "250.00" at bounding box center [1059, 398] width 236 height 31
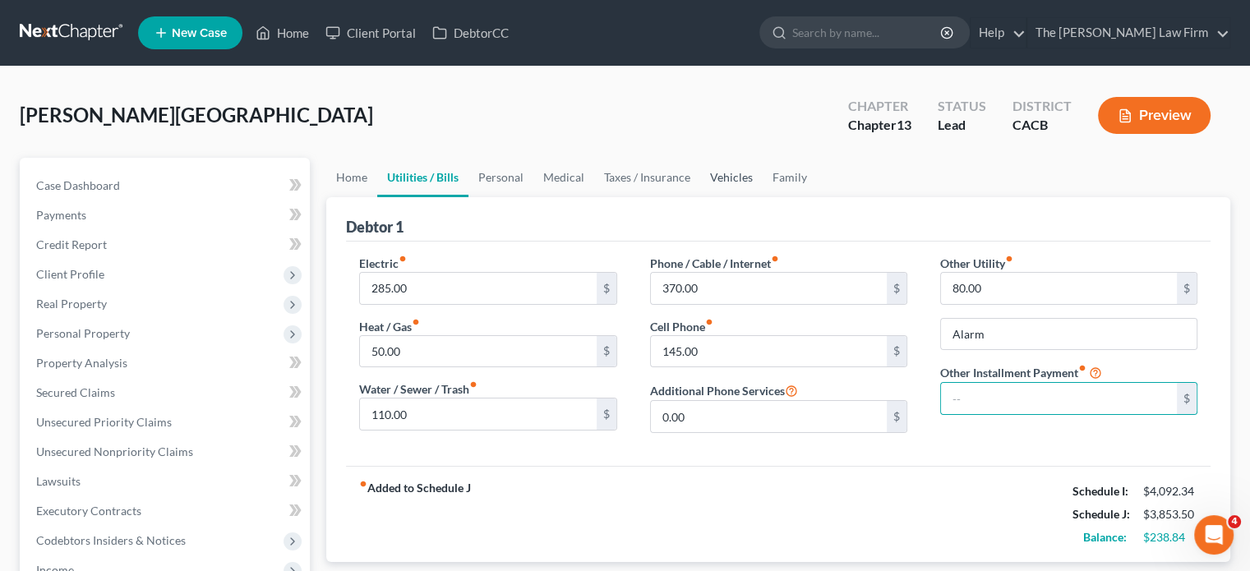
click at [736, 185] on link "Vehicles" at bounding box center [731, 177] width 62 height 39
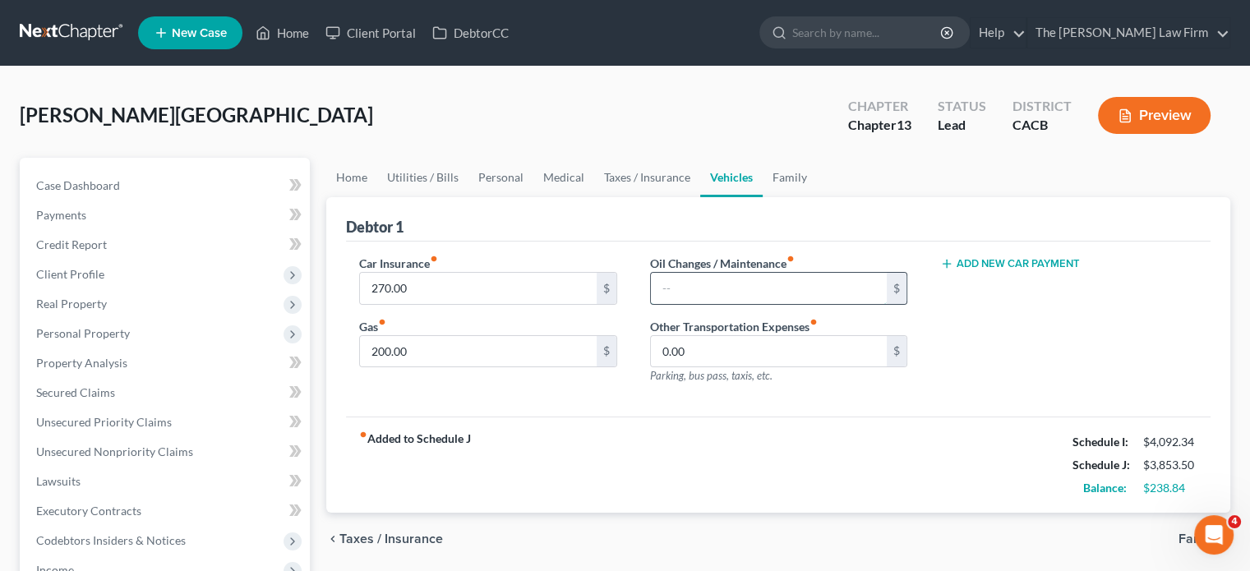
click at [687, 282] on input "text" at bounding box center [769, 288] width 236 height 31
type input "35"
click at [671, 505] on div "fiber_manual_record Added to Schedule J Schedule I: $4,092.34 Schedule J: $3,88…" at bounding box center [778, 465] width 864 height 96
click at [779, 178] on link "Family" at bounding box center [789, 177] width 54 height 39
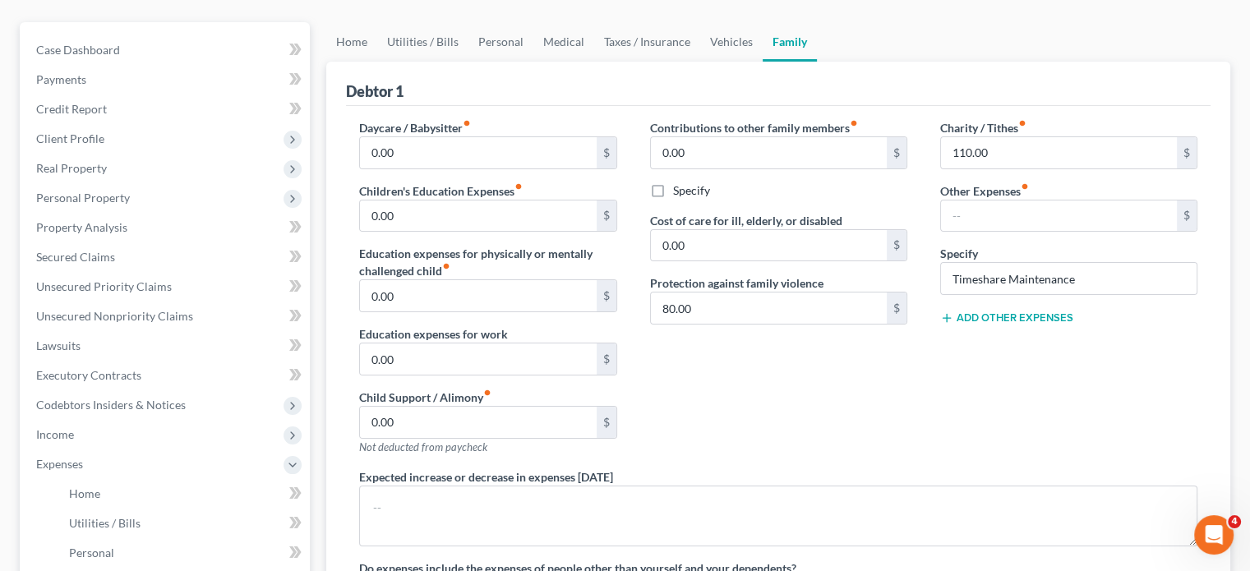
scroll to position [164, 0]
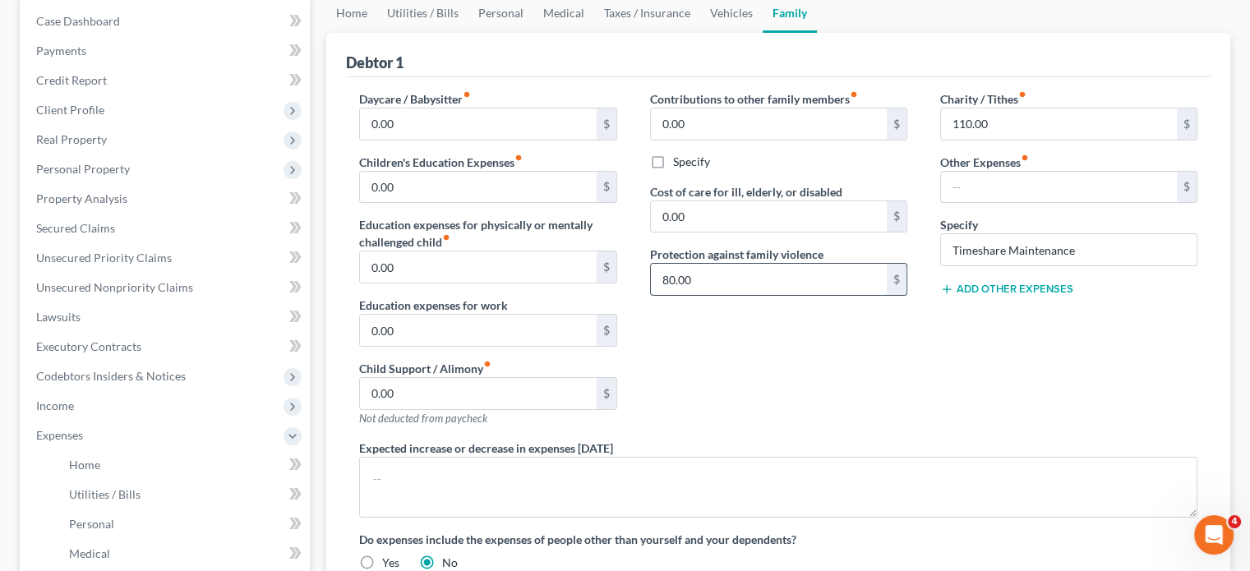
click at [693, 270] on input "80.00" at bounding box center [769, 279] width 236 height 31
click at [760, 388] on div "Contributions to other family members fiber_manual_record 0.00 $ Specify Cost o…" at bounding box center [778, 264] width 290 height 349
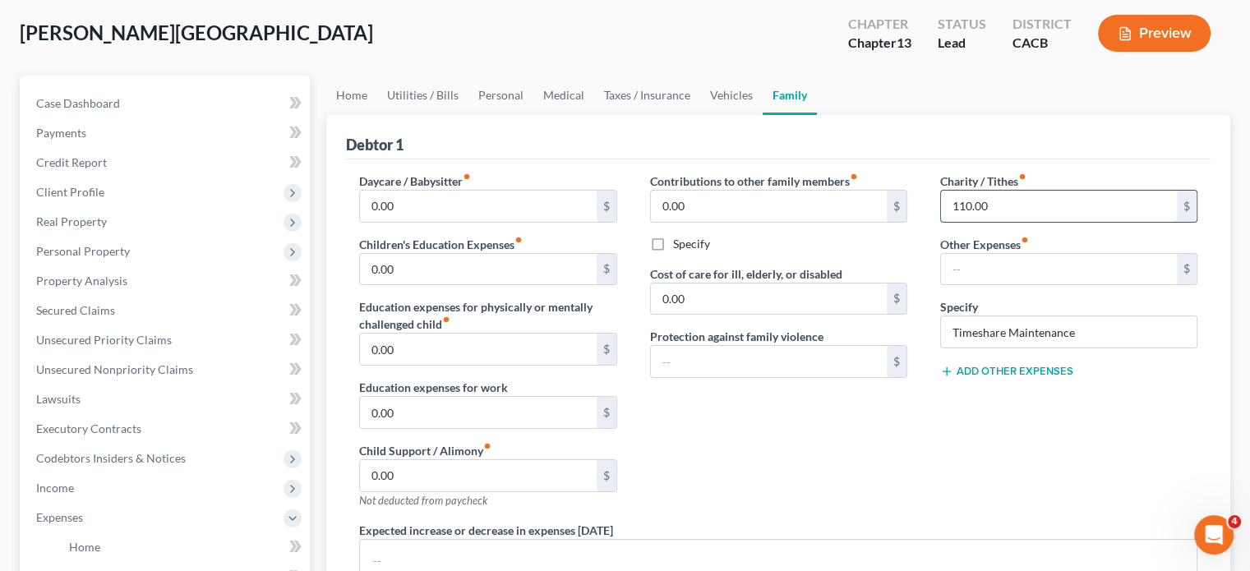
click at [989, 194] on input "110.00" at bounding box center [1059, 206] width 236 height 31
type input "400"
click at [887, 428] on div "Contributions to other family members fiber_manual_record 0.00 $ Specify Cost o…" at bounding box center [778, 347] width 290 height 349
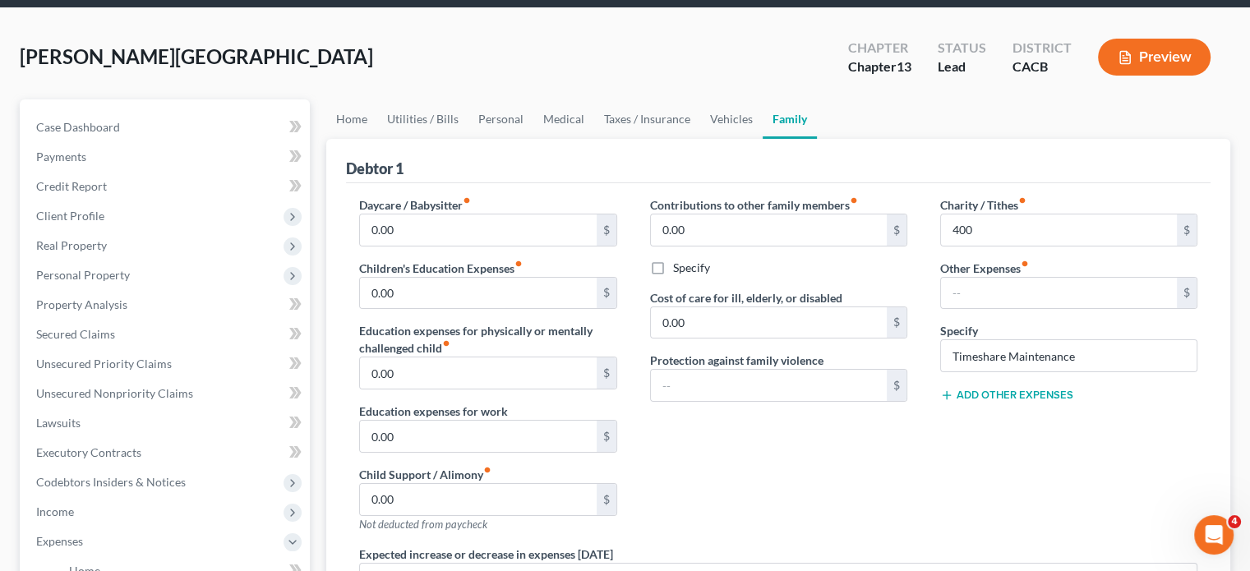
scroll to position [0, 0]
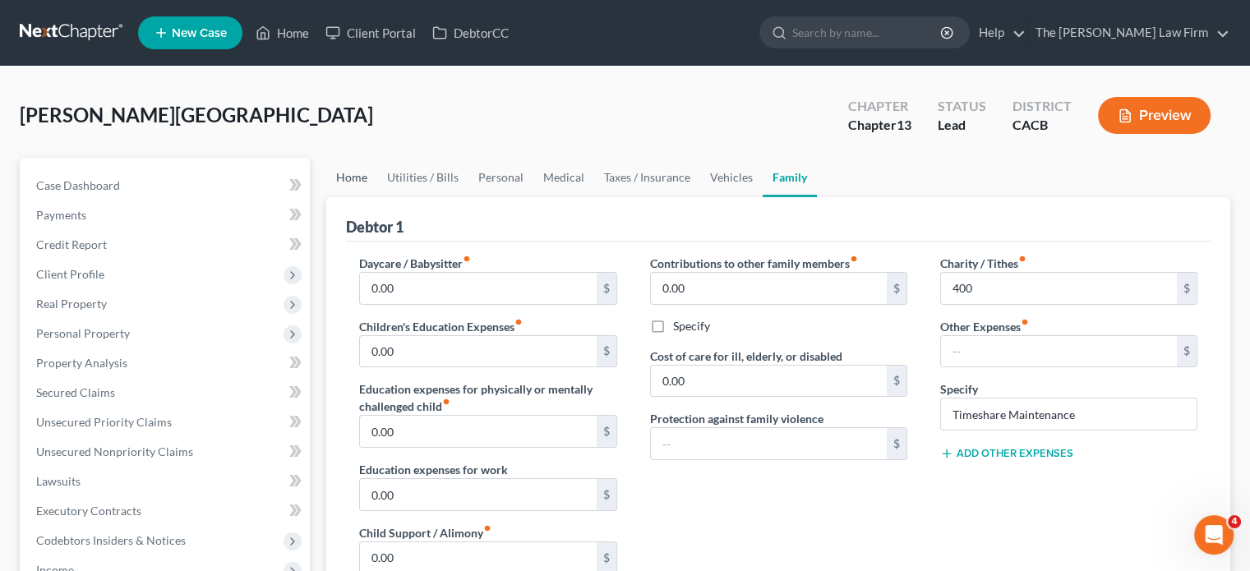
click at [347, 177] on link "Home" at bounding box center [351, 177] width 51 height 39
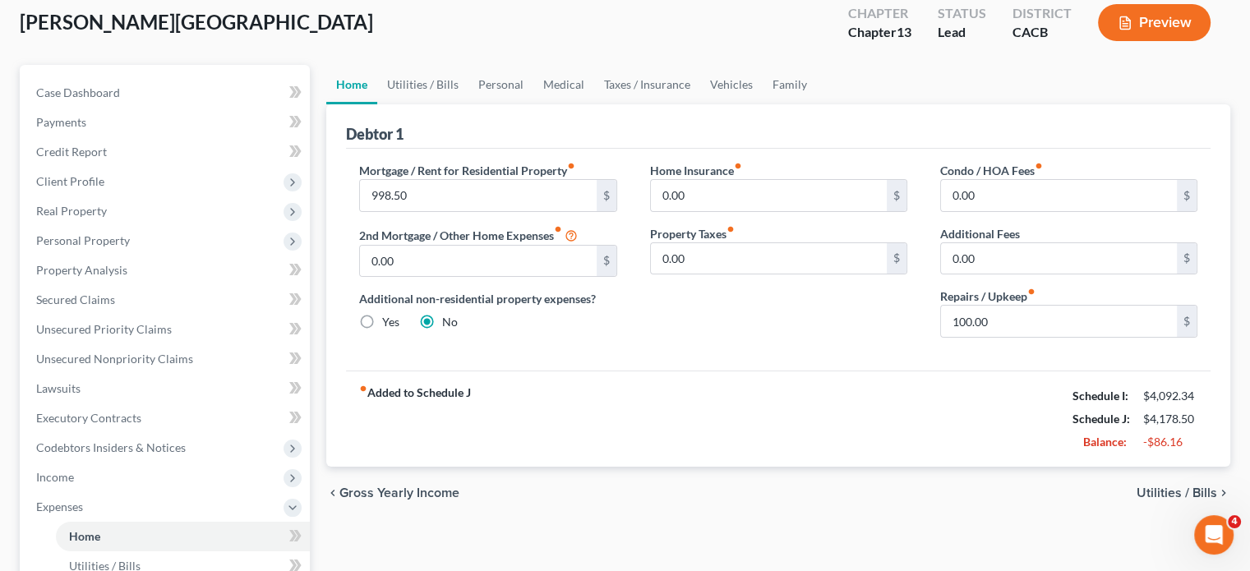
scroll to position [164, 0]
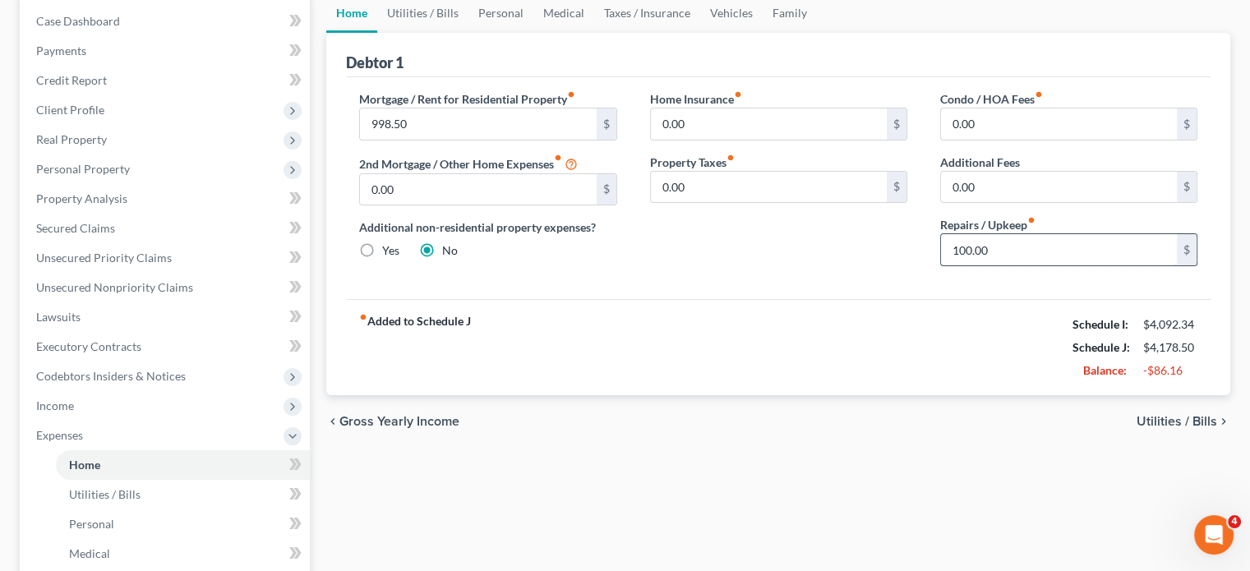
click at [996, 240] on input "100.00" at bounding box center [1059, 249] width 236 height 31
click at [905, 314] on div "fiber_manual_record Added to Schedule J Schedule I: $4,092.34 Schedule J: $4,07…" at bounding box center [778, 347] width 864 height 96
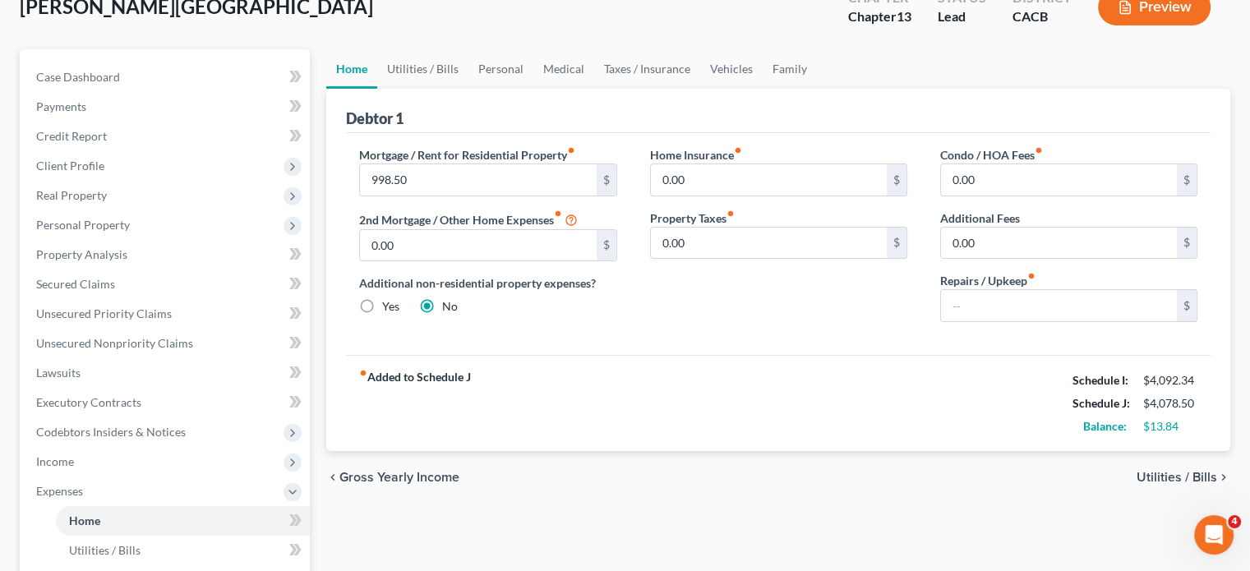
scroll to position [0, 0]
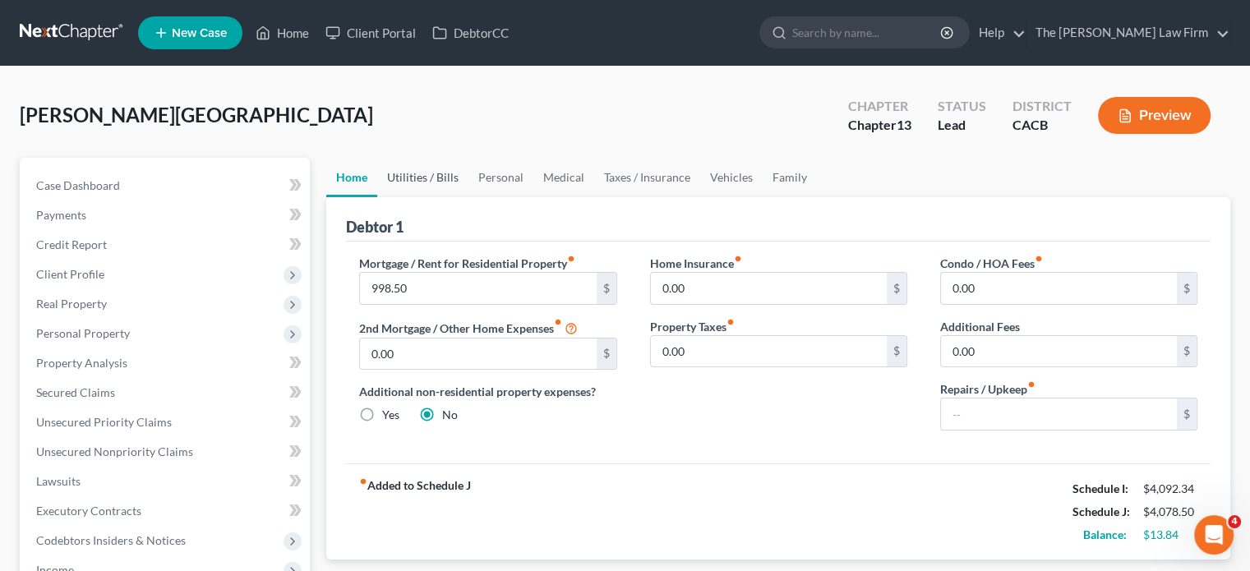
click at [415, 184] on link "Utilities / Bills" at bounding box center [422, 177] width 91 height 39
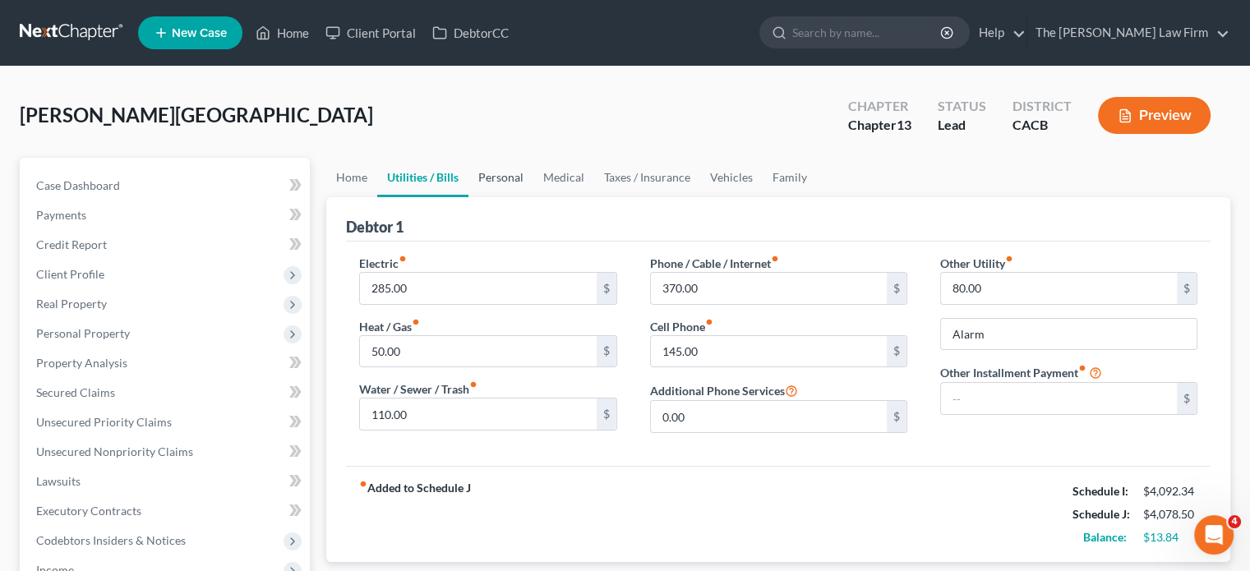
click at [492, 177] on link "Personal" at bounding box center [500, 177] width 65 height 39
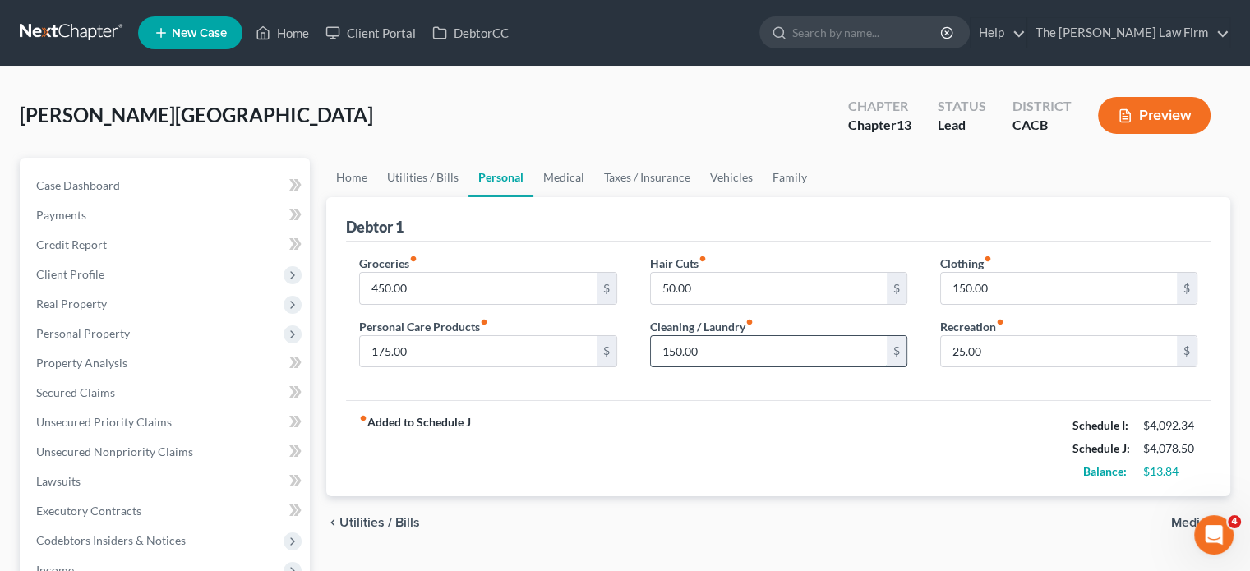
click at [671, 348] on input "150.00" at bounding box center [769, 351] width 236 height 31
type input "100.00"
click at [838, 424] on div "fiber_manual_record Added to Schedule J Schedule I: $4,092.34 Schedule J: $4,02…" at bounding box center [778, 448] width 864 height 96
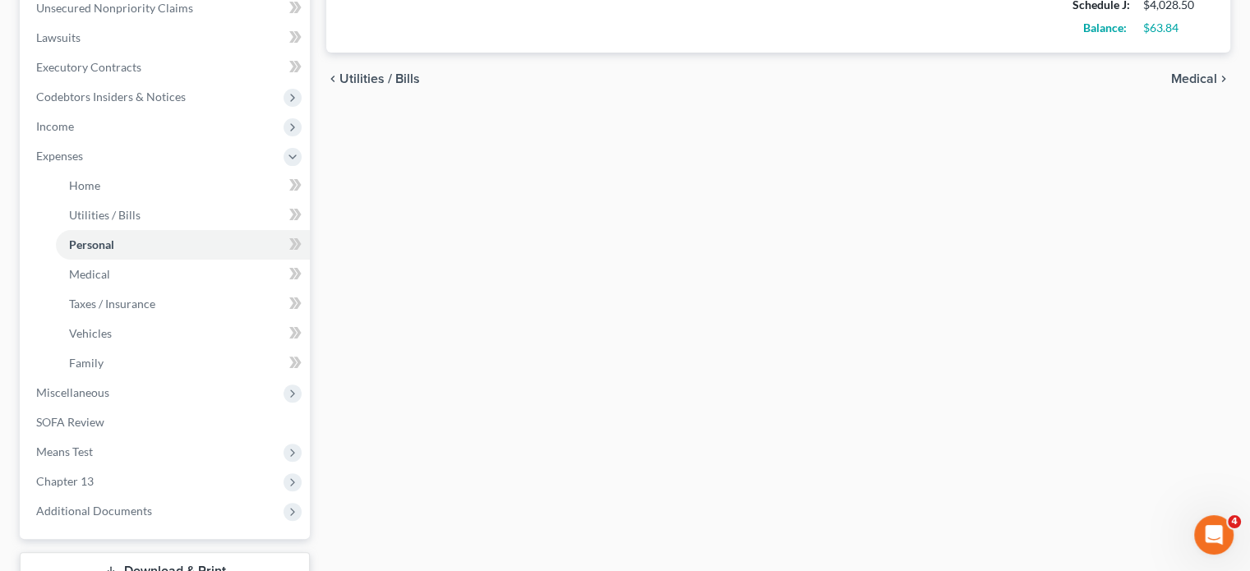
scroll to position [567, 0]
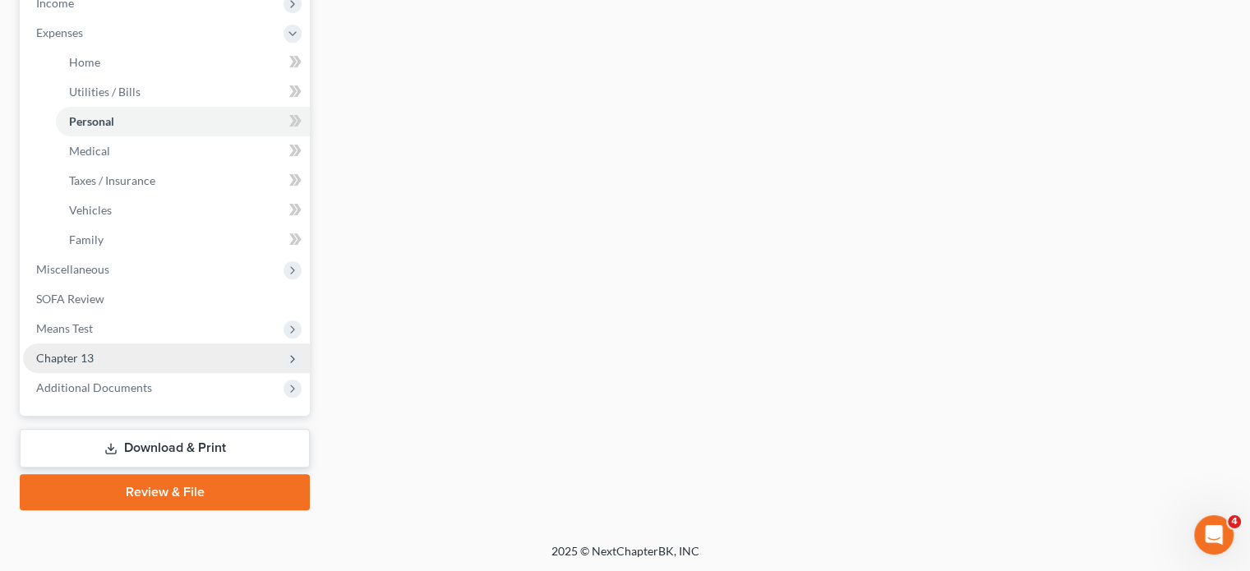
click at [95, 362] on span "Chapter 13" at bounding box center [166, 358] width 287 height 30
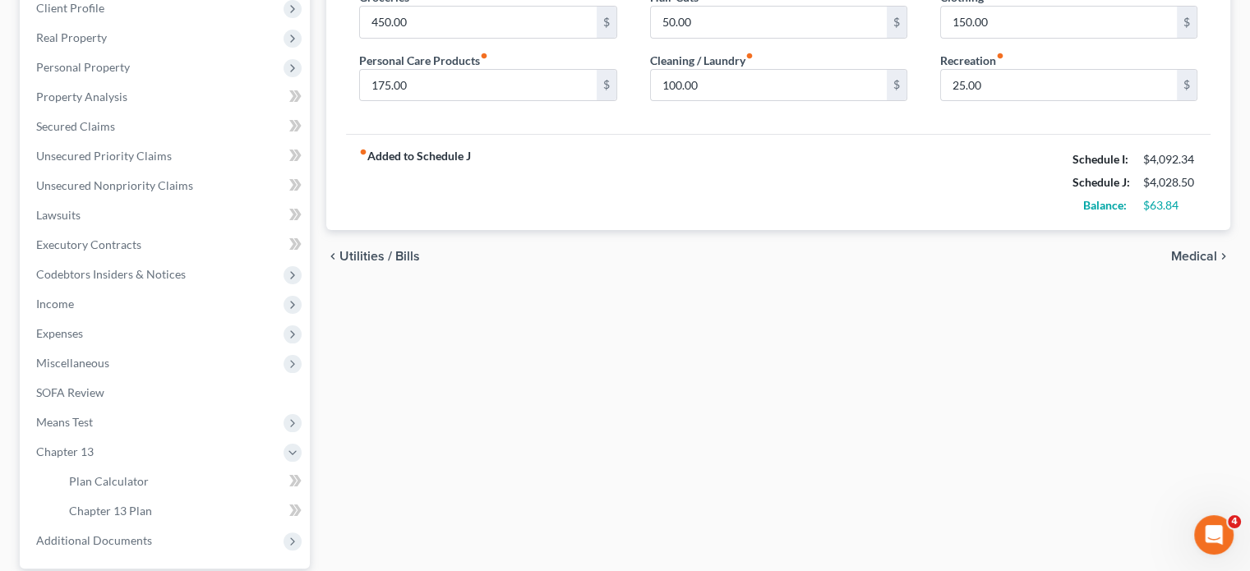
scroll to position [411, 0]
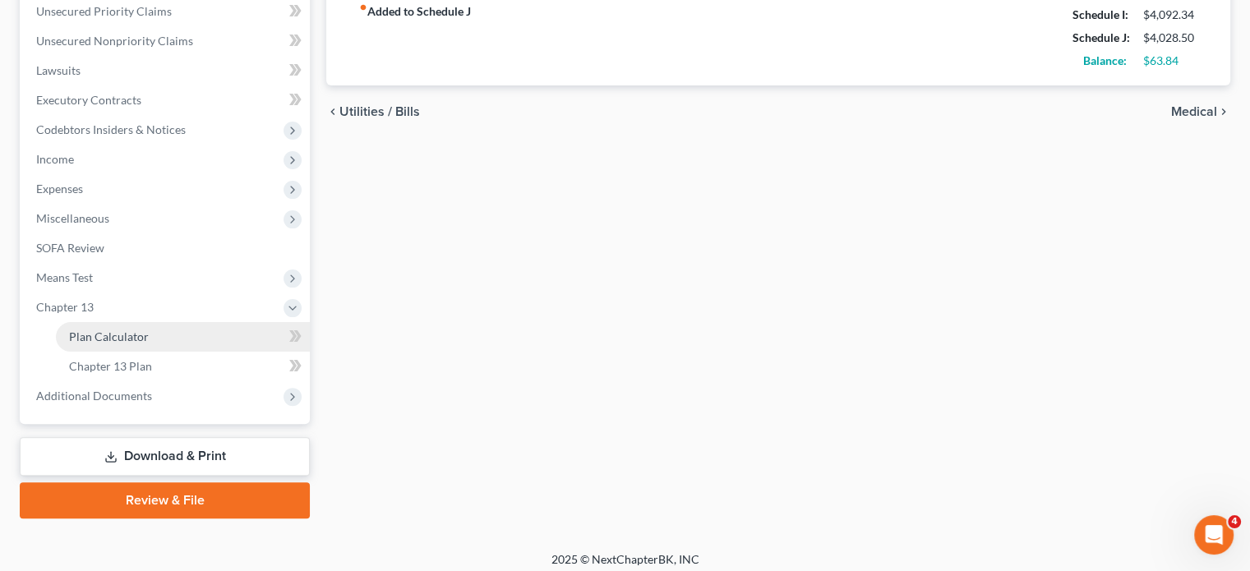
click at [131, 350] on link "Plan Calculator" at bounding box center [183, 337] width 254 height 30
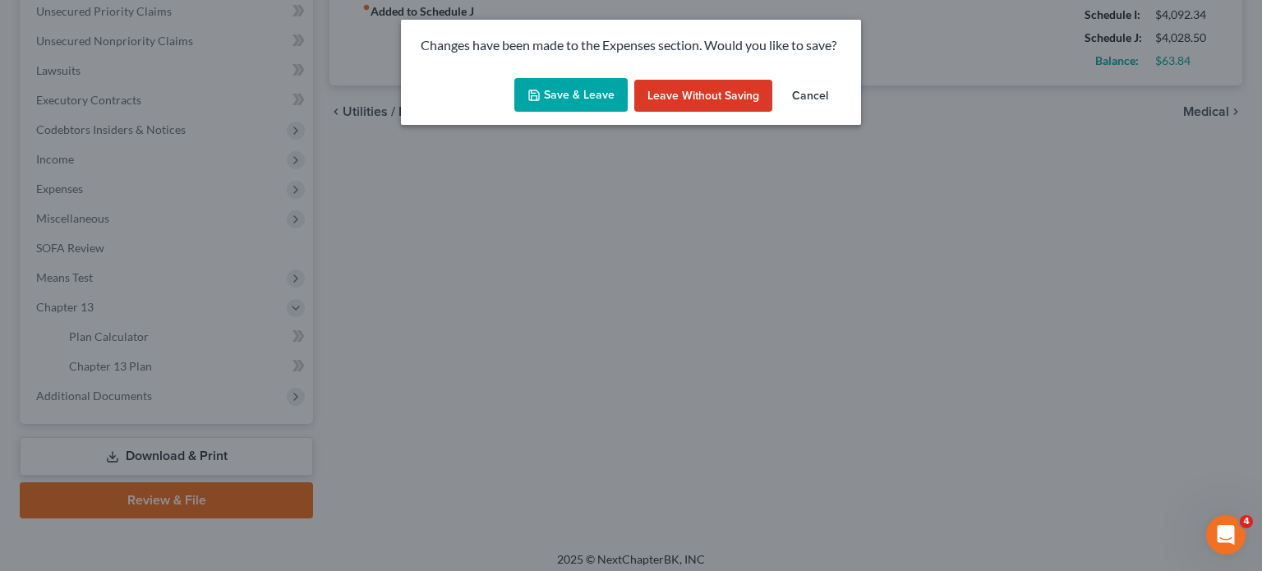
click at [569, 86] on button "Save & Leave" at bounding box center [570, 95] width 113 height 35
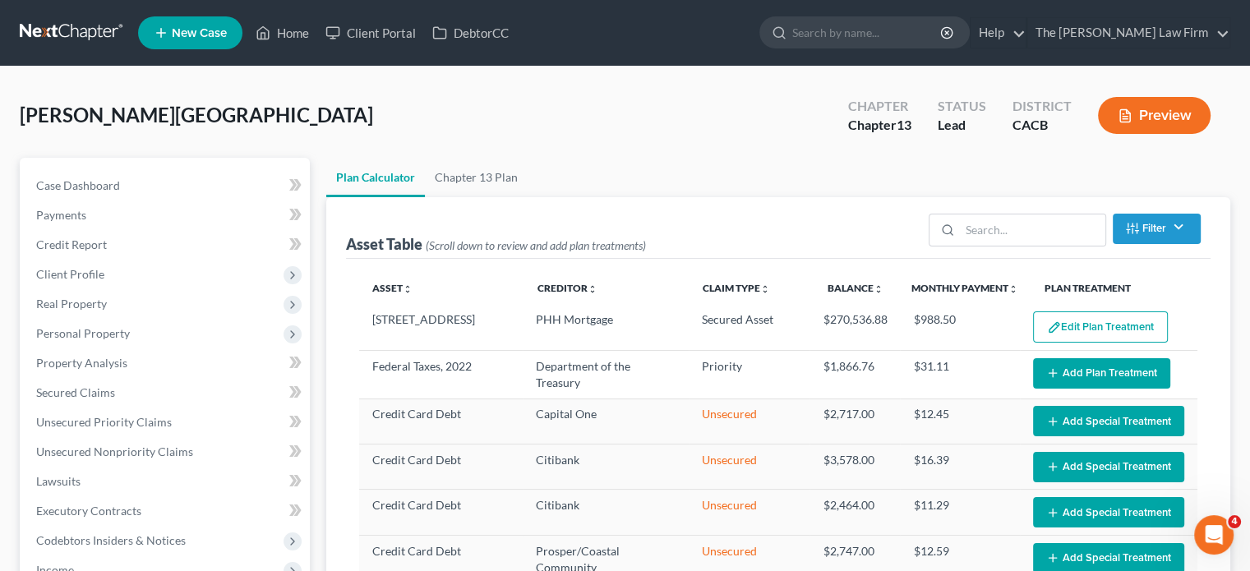
select select "59"
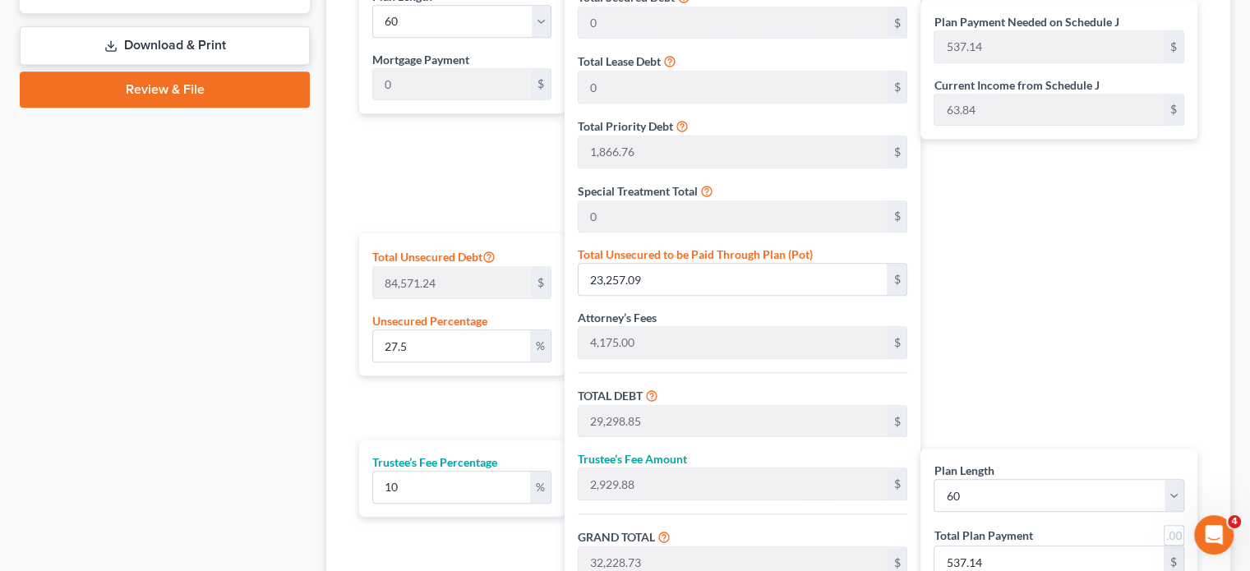
scroll to position [986, 0]
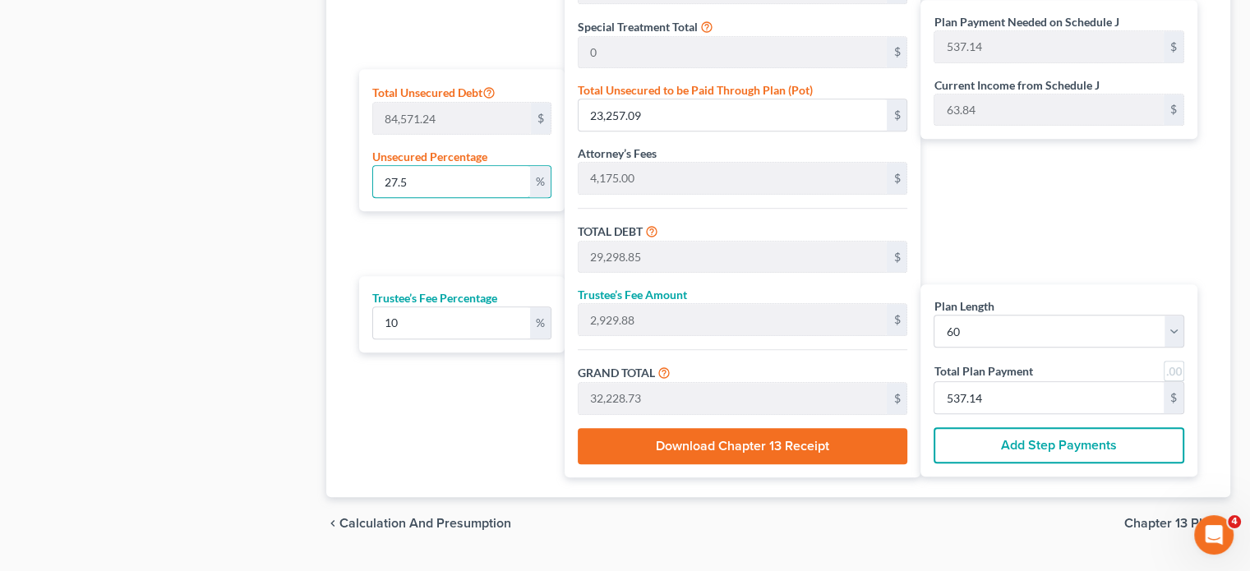
drag, startPoint x: 421, startPoint y: 177, endPoint x: 292, endPoint y: 176, distance: 129.0
type input "1"
type input "845.71"
type input "6,887.47"
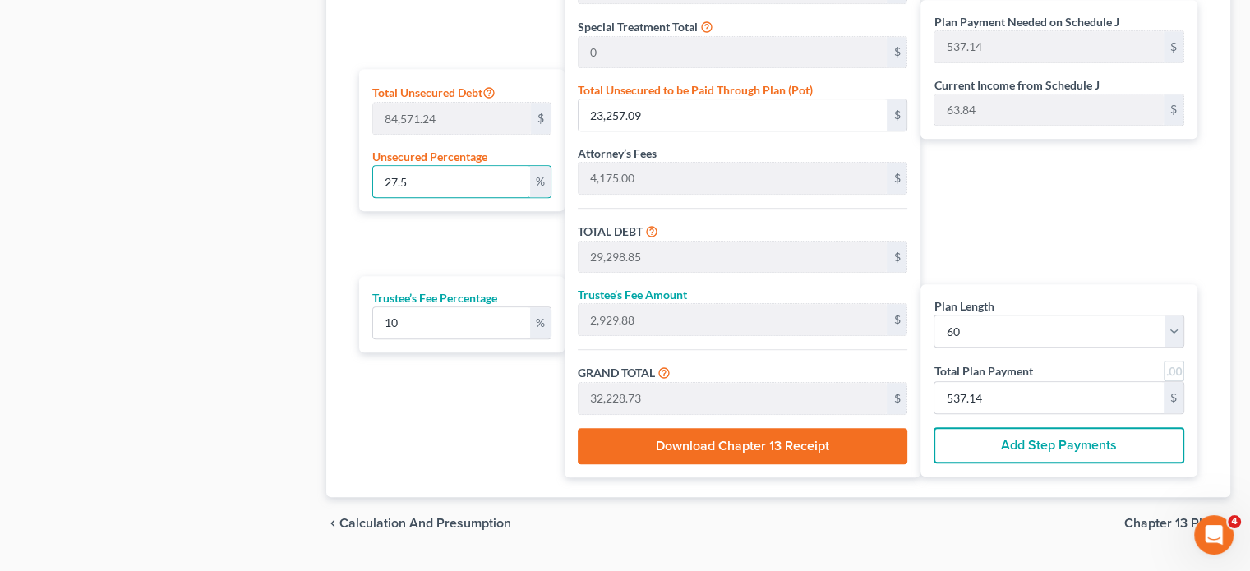
type input "688.74"
type input "7,576.21"
type input "126.27"
type input "1"
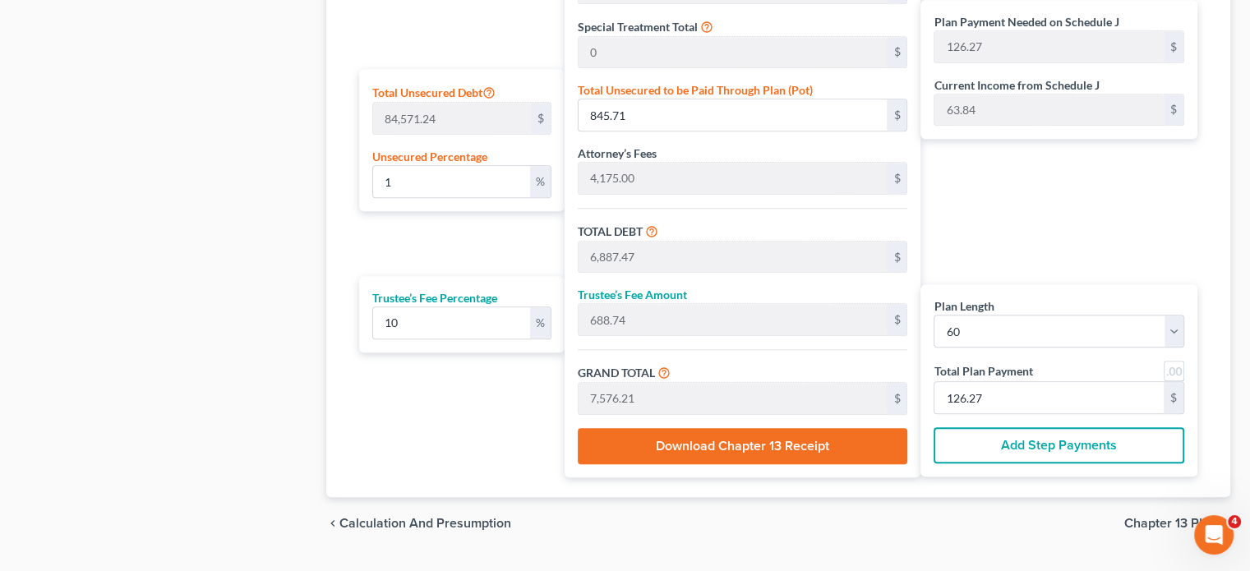
click at [335, 226] on div "Calculator Plan Length 1 2 3 4 5 6 7 8 9 10 11 12 13 14 15 16 17 18 19 20 21 22…" at bounding box center [778, 125] width 904 height 744
click at [413, 184] on input "1" at bounding box center [451, 181] width 157 height 31
type input "6,041.76"
type input "604.17"
type input "6,645.93"
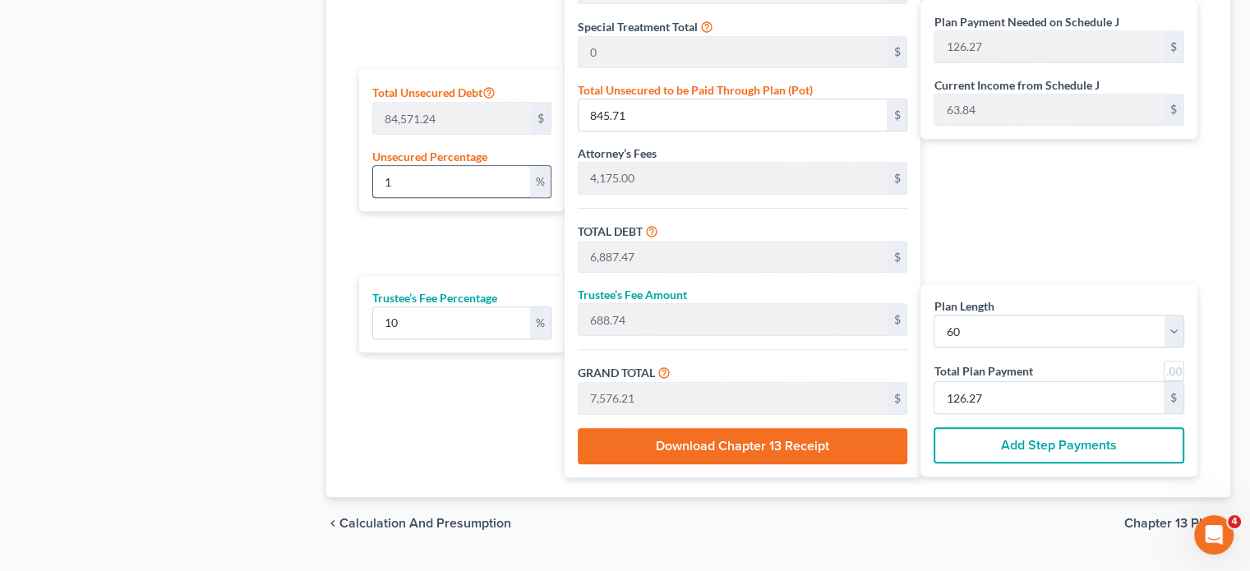
type input "110.76"
type input "0"
type input "0.5"
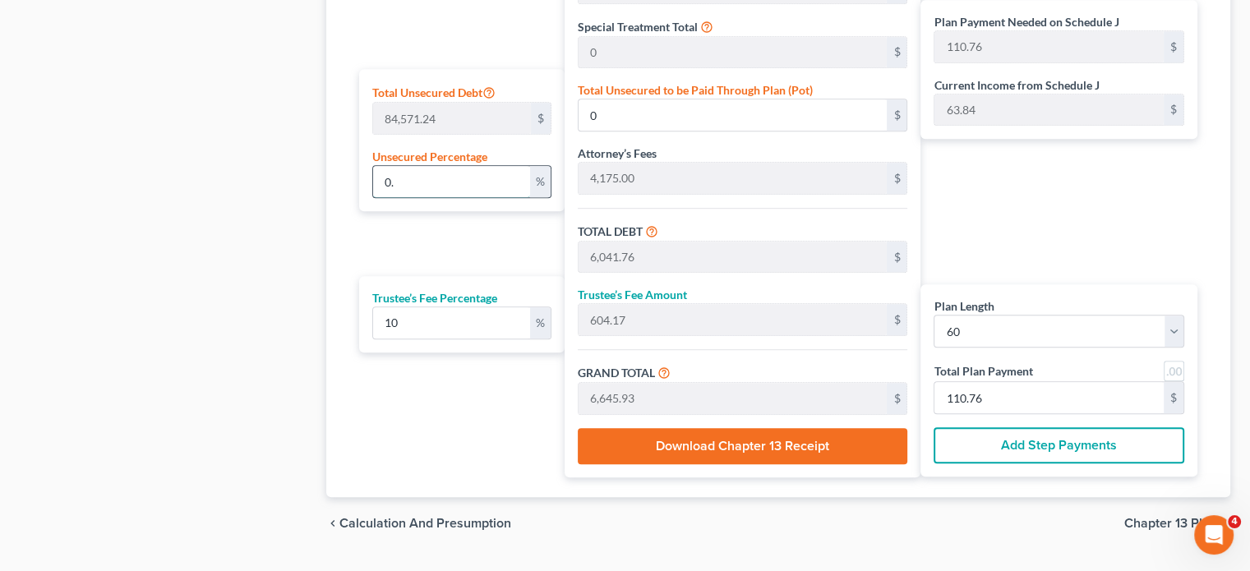
type input "422.85"
type input "6,464.61"
type input "646.46"
type input "7,111.07"
type input "118.51"
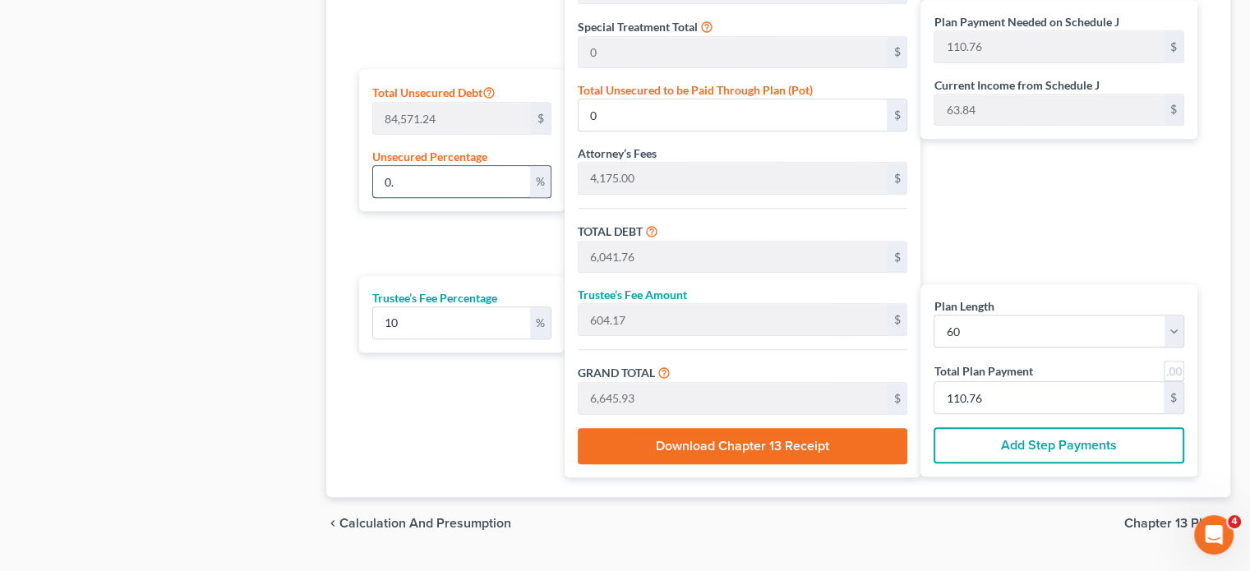
type input "118.51"
click at [359, 235] on div "Plan Length 1 2 3 4 5 6 7 8 9 10 11 12 13 14 15 16 17 18 19 20 21 22 23 24 25 2…" at bounding box center [458, 143] width 214 height 667
click at [424, 184] on input "0.5" at bounding box center [451, 181] width 157 height 31
type input "0."
type input "0"
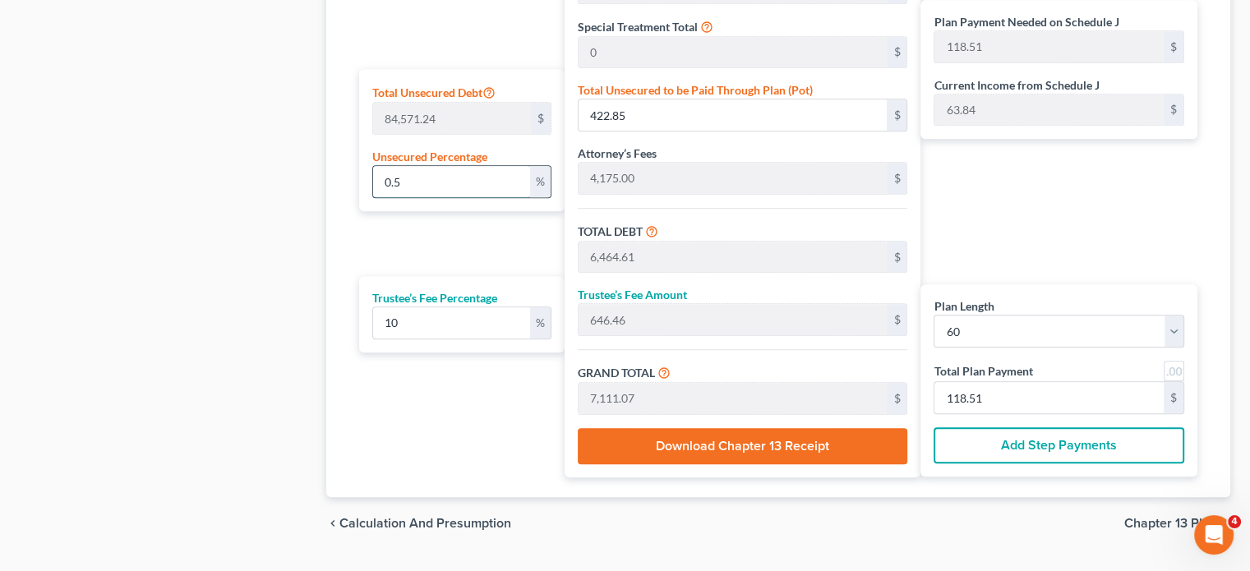
type input "6,041.76"
type input "604.17"
type input "6,645.93"
type input "110.76"
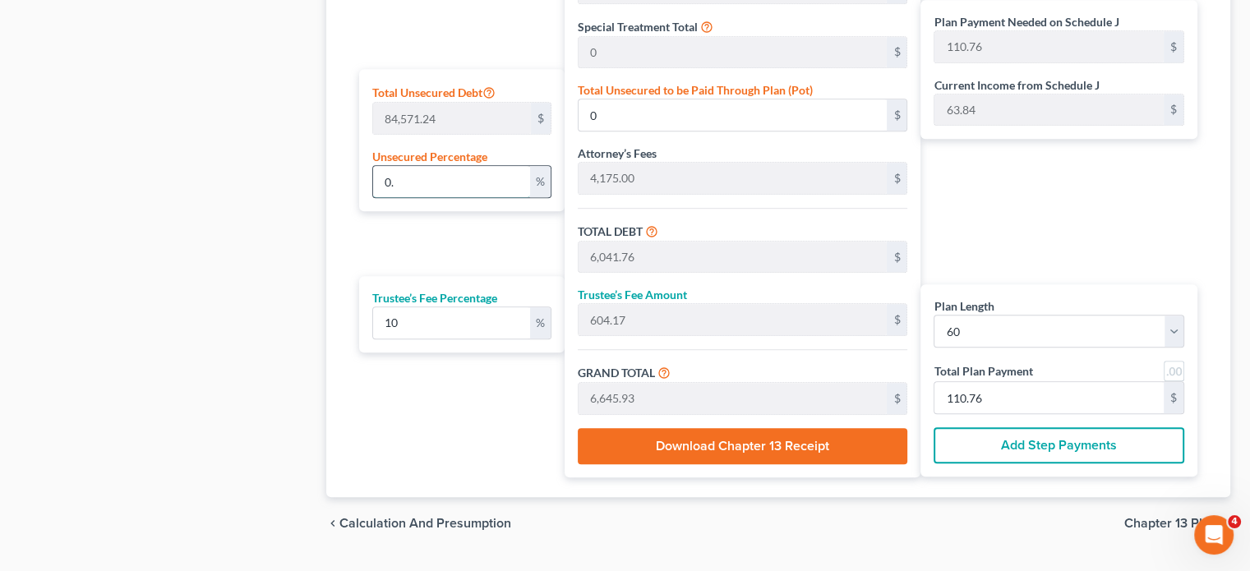
type input "0.2"
type input "169.14"
type input "6,210.90"
type input "621.09"
type input "6,831.99"
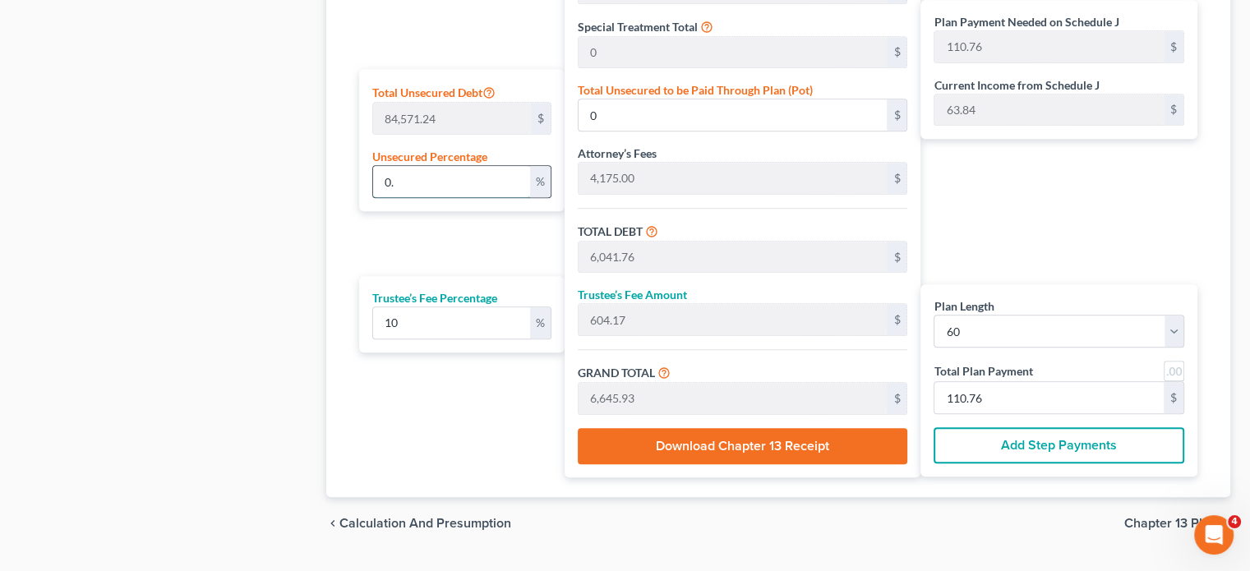
type input "113.86"
type input "0.25"
type input "211.42"
type input "6,253.18"
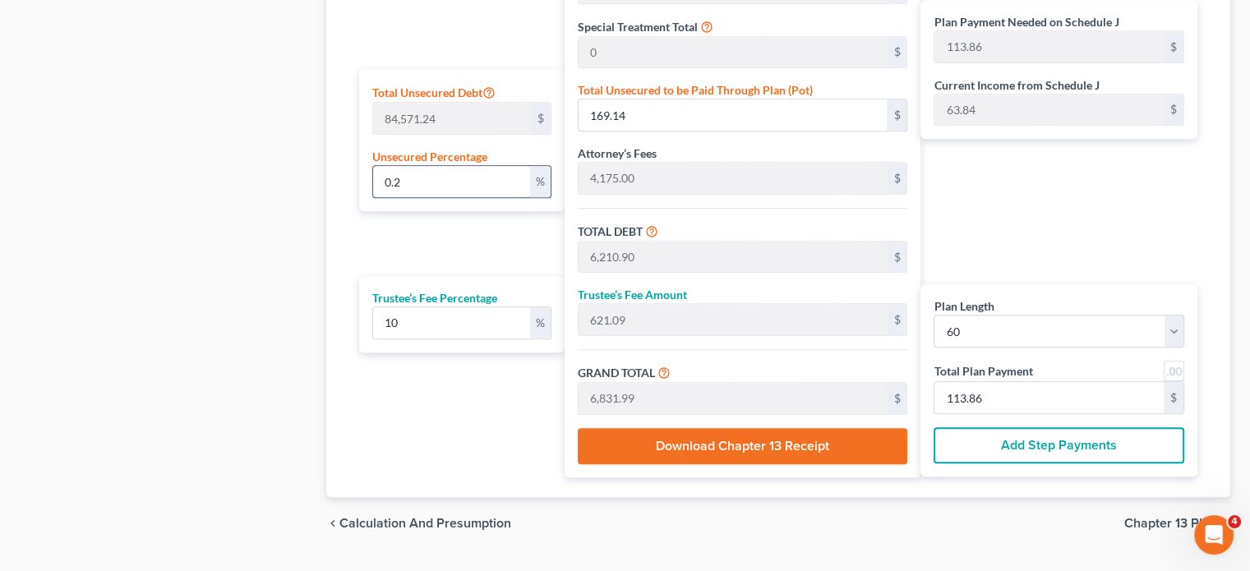
type input "625.31"
type input "6,878.50"
type input "114.64"
click at [418, 255] on div "Plan Length 1 2 3 4 5 6 7 8 9 10 11 12 13 14 15 16 17 18 19 20 21 22 23 24 25 2…" at bounding box center [458, 143] width 214 height 667
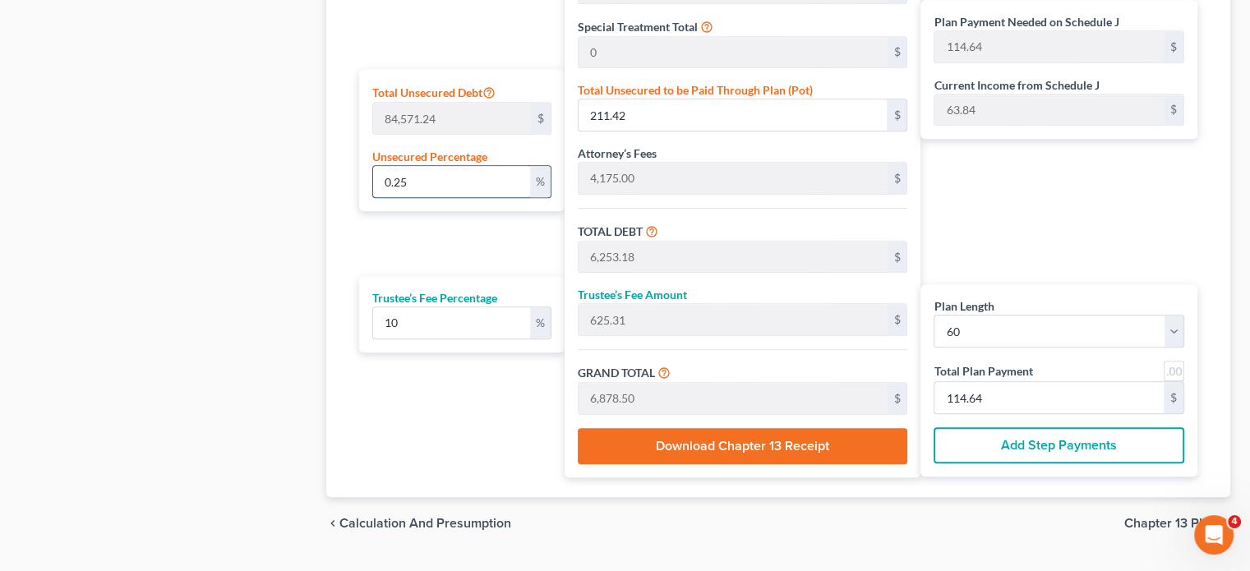
click at [434, 191] on input "0.25" at bounding box center [451, 181] width 157 height 31
type input "0.125"
type input "105.71"
type input "6,147.47"
type input "614.74"
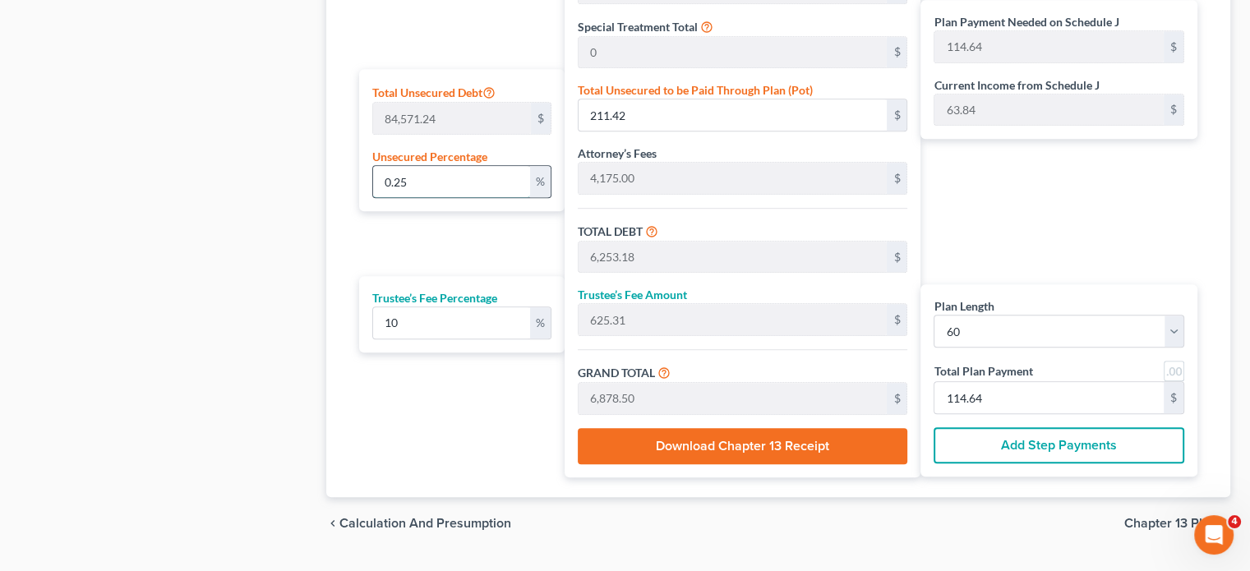
type input "6,762.22"
type input "112.70"
click at [455, 257] on div "Plan Length 1 2 3 4 5 6 7 8 9 10 11 12 13 14 15 16 17 18 19 20 21 22 23 24 25 2…" at bounding box center [458, 143] width 214 height 667
click at [441, 182] on input "0.125" at bounding box center [451, 181] width 157 height 31
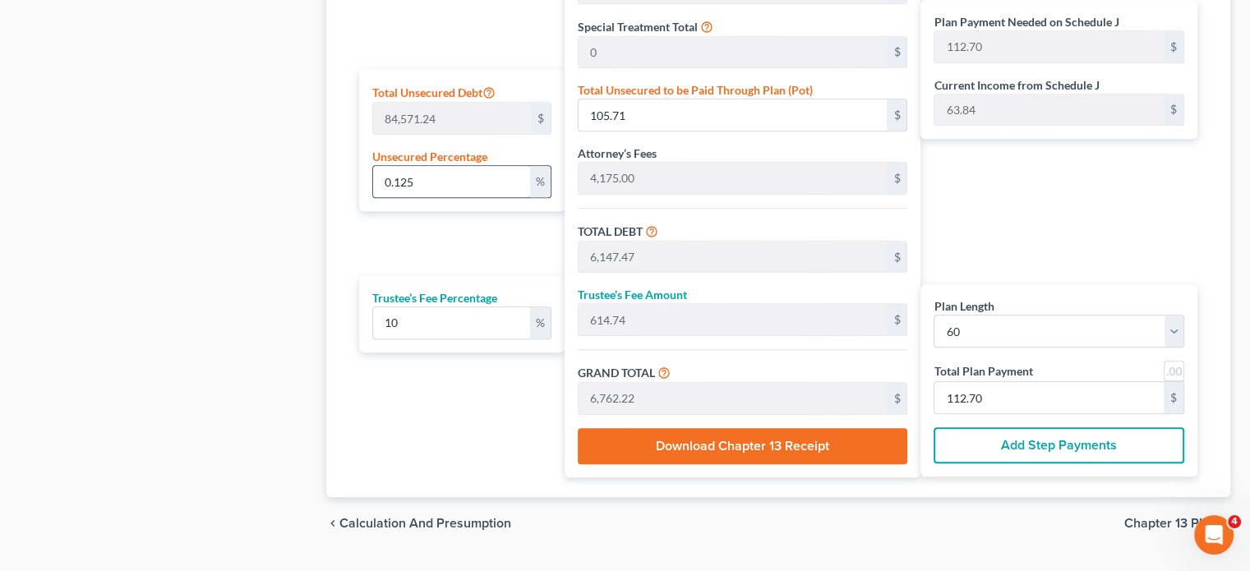
type input "0.12"
type input "101.48"
type input "6,143.24"
type input "614.32"
type input "6,757.57"
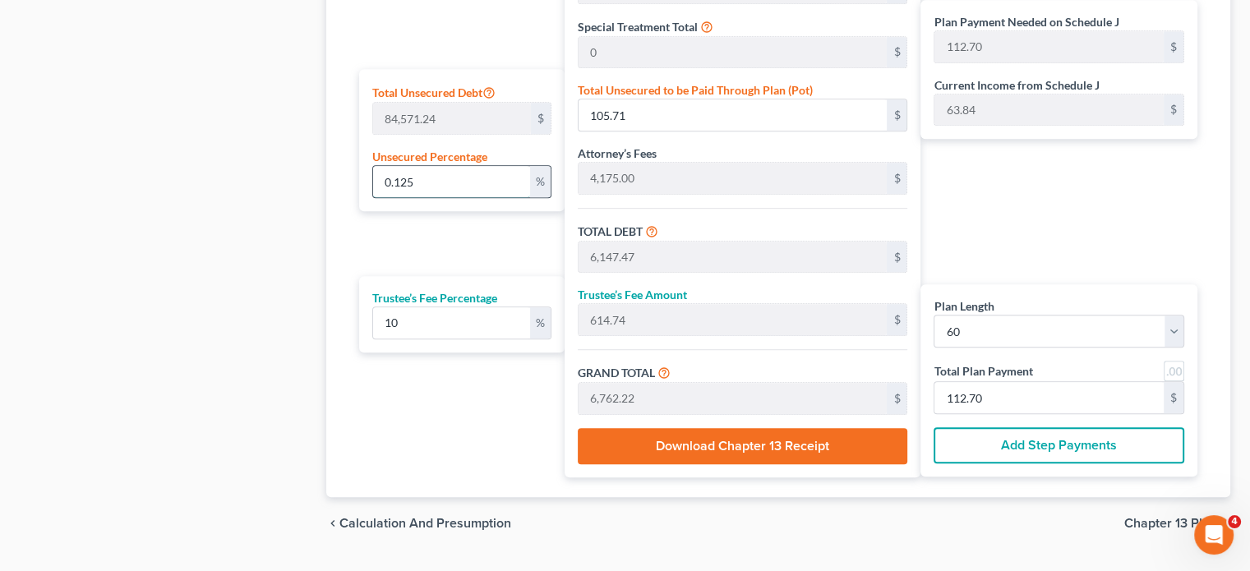
type input "112.62"
type input "0.1"
type input "84.57"
type input "6,126.33"
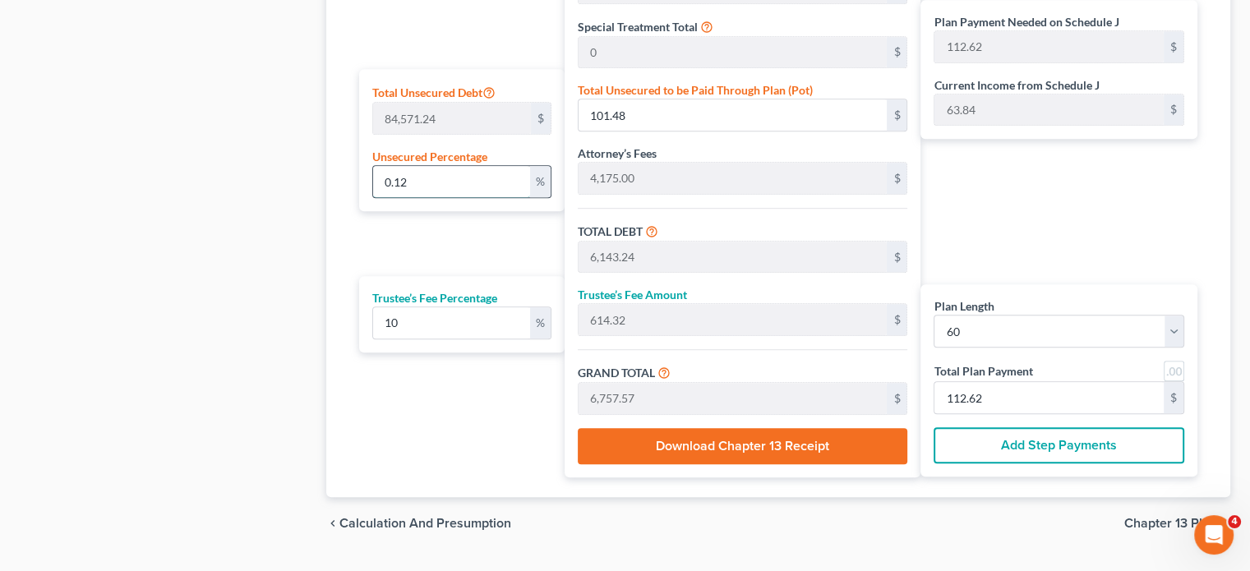
type input "612.63"
type input "6,738.96"
type input "112.31"
type input "0."
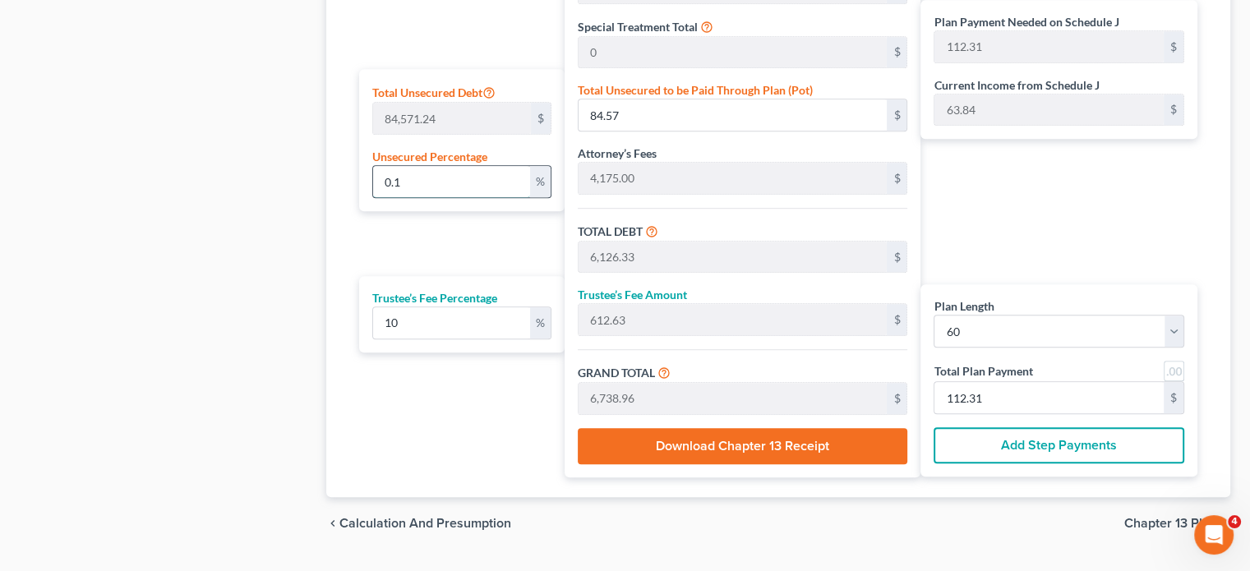
type input "0"
type input "6,041.76"
type input "604.17"
type input "6,645.93"
type input "110.76"
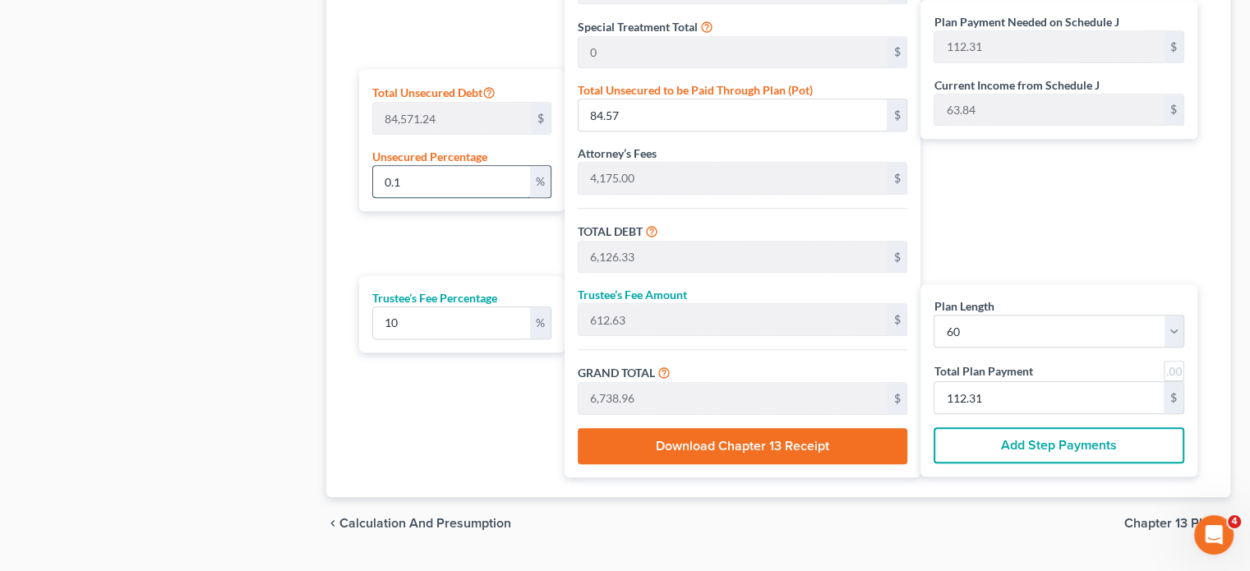
type input "110.76"
type input "0.05"
type input "42.28"
type input "6,084.04"
type input "608.40"
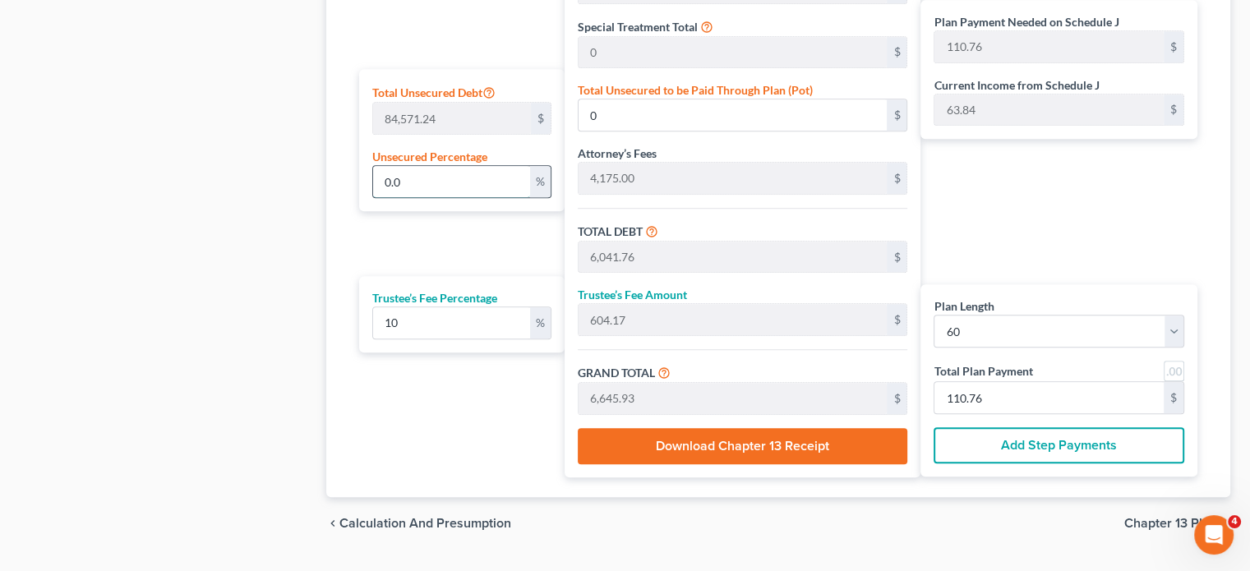
type input "6,692.45"
type input "111.54"
click at [361, 252] on div "Plan Length 1 2 3 4 5 6 7 8 9 10 11 12 13 14 15 16 17 18 19 20 21 22 23 24 25 2…" at bounding box center [458, 143] width 214 height 667
click at [459, 172] on input "0.05" at bounding box center [451, 181] width 157 height 31
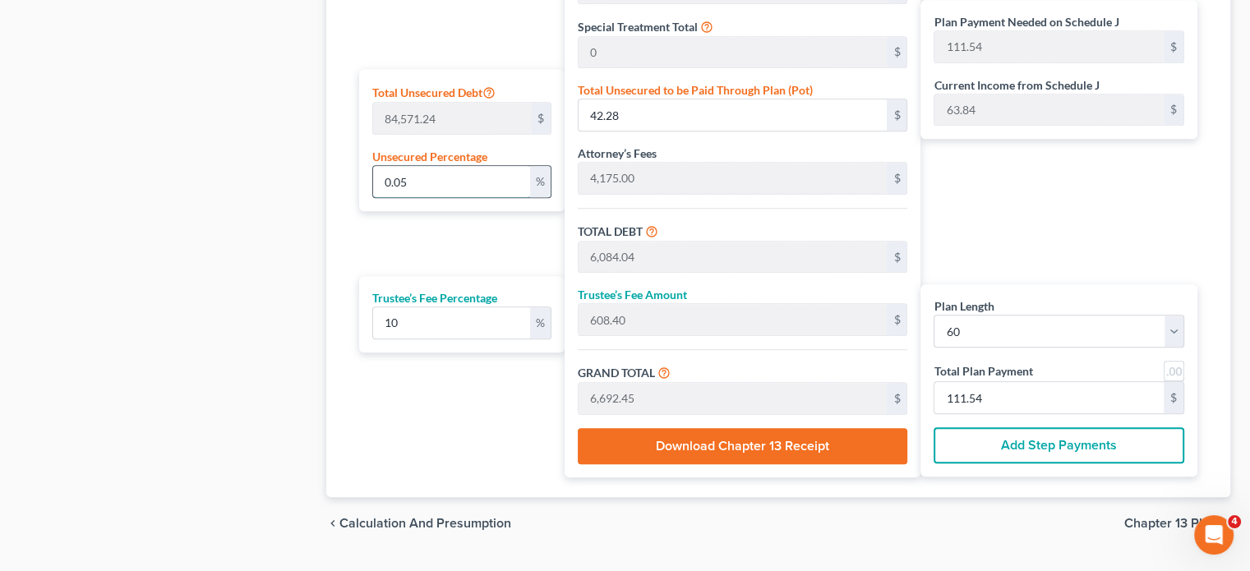
type input "0.025"
type input "21.14"
type input "6,062.90"
type input "606.29"
type input "6,669.19"
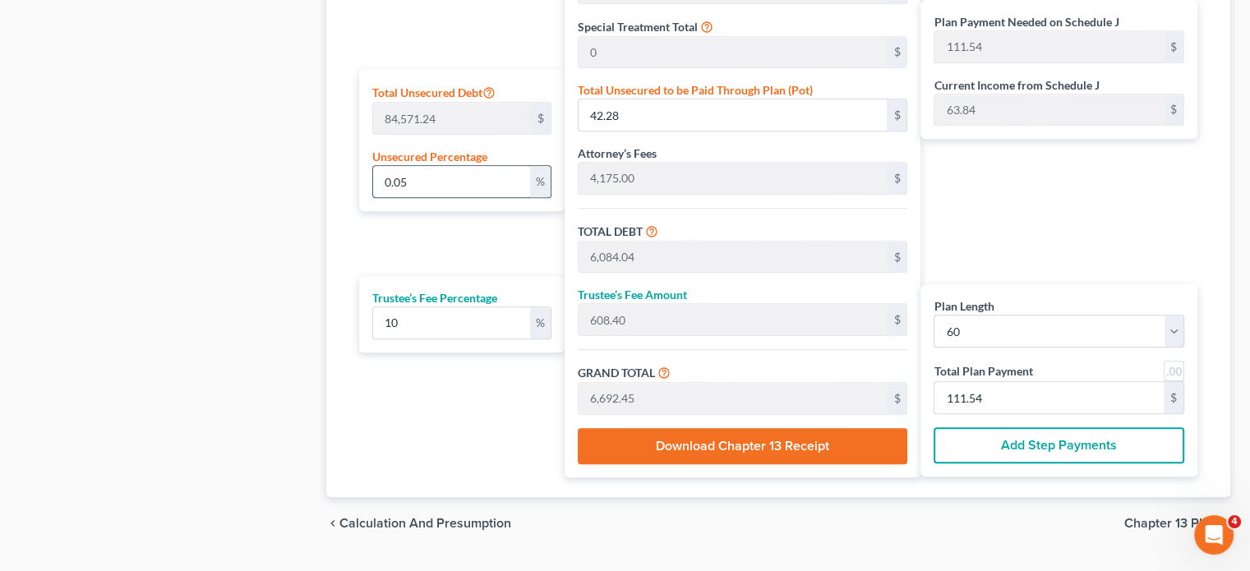
type input "111.15"
type input "0.02"
type input "16.91"
type input "6,058.67"
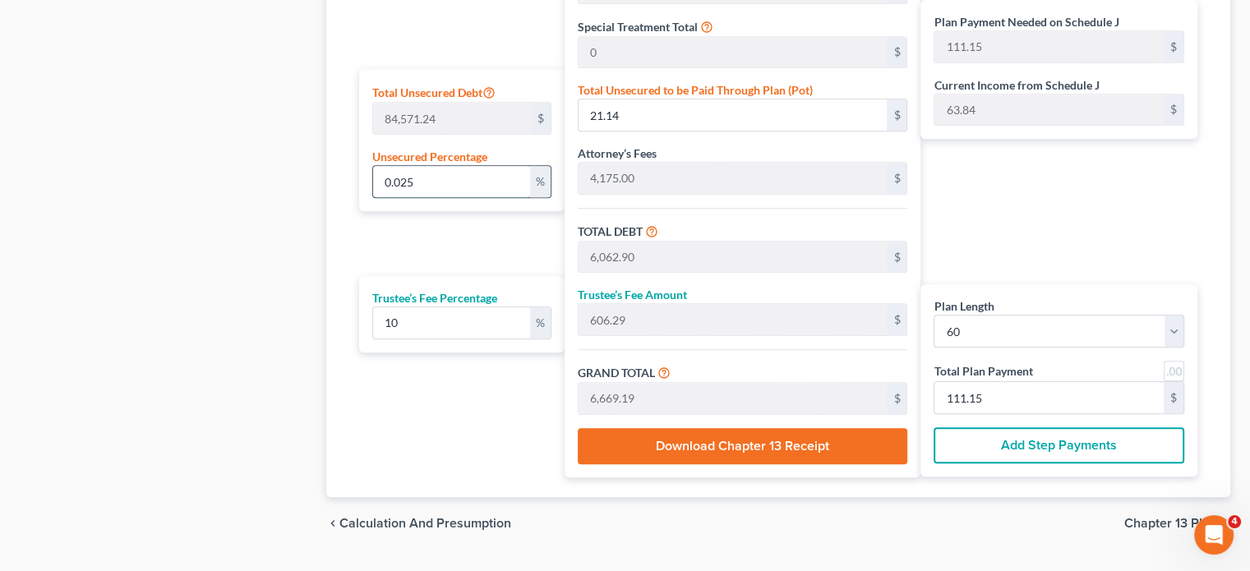
type input "605.86"
type input "6,664.54"
type input "111.07"
type input "0.0"
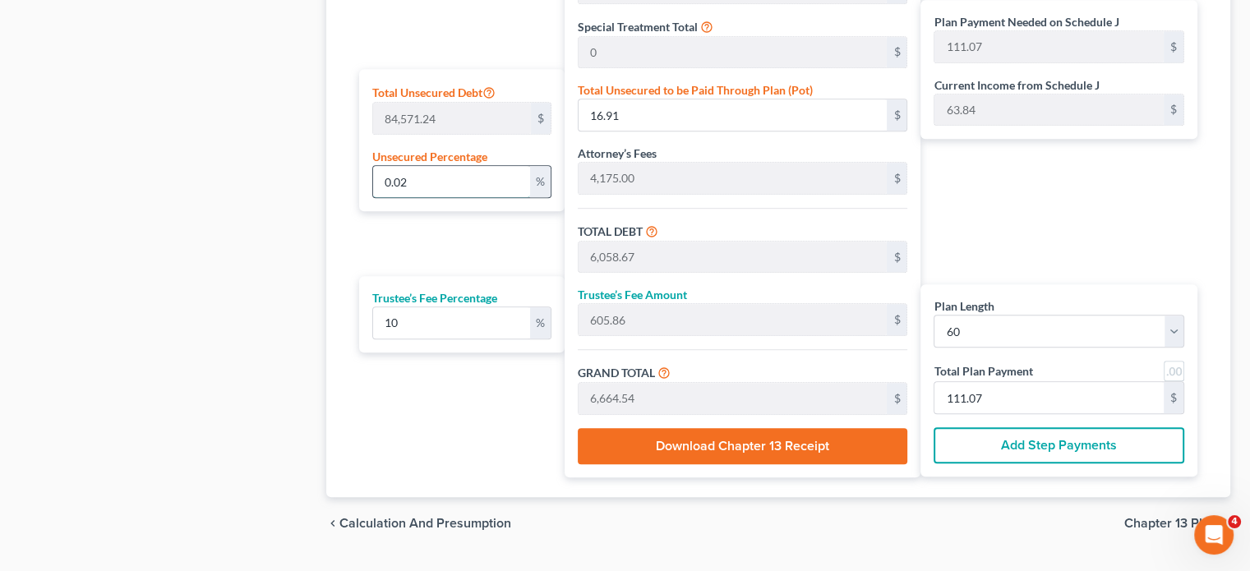
type input "0"
type input "6,041.76"
type input "604.17"
type input "6,645.93"
type input "110.76"
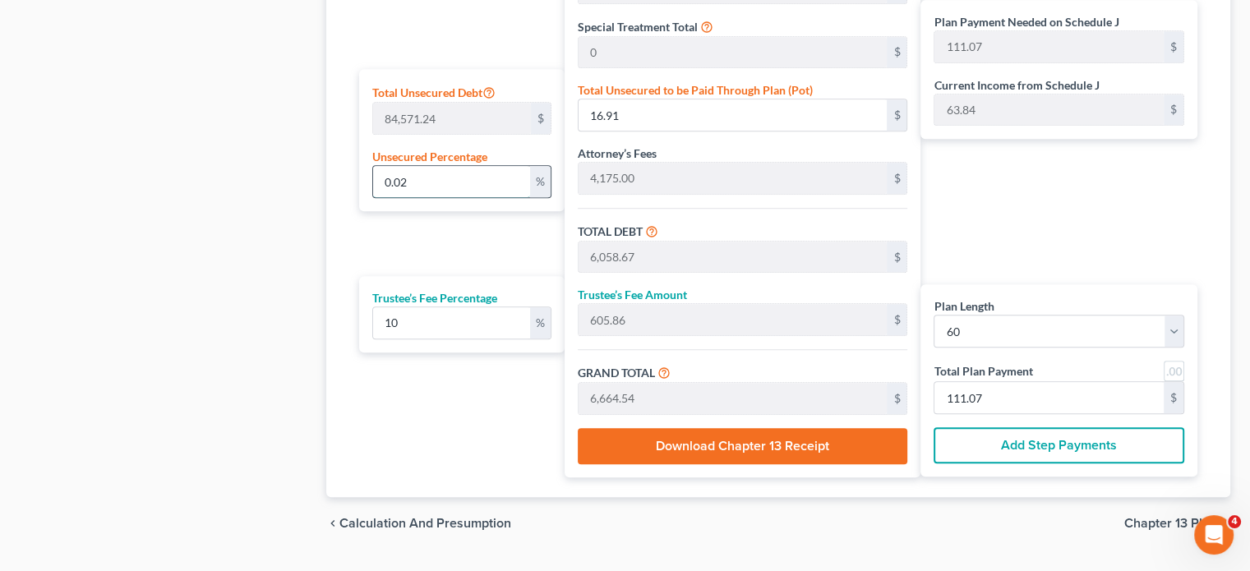
type input "110.76"
type input "0.001"
type input "0.84"
type input "6,042.60"
type input "604.26"
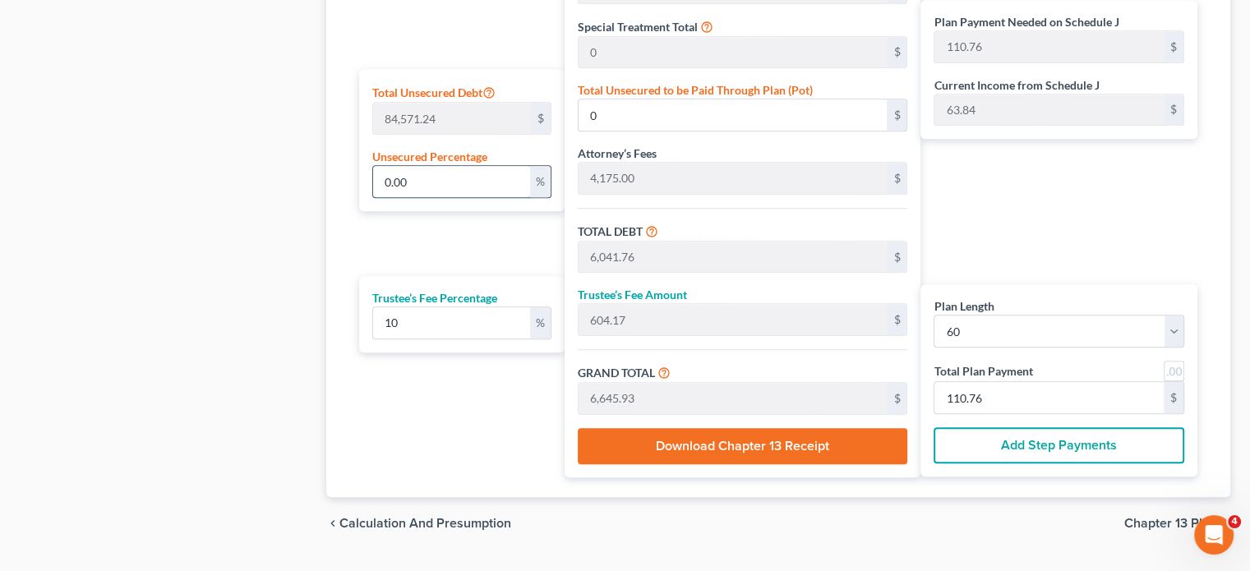
type input "6,646.86"
type input "110.78"
type input "0.00"
type input "0"
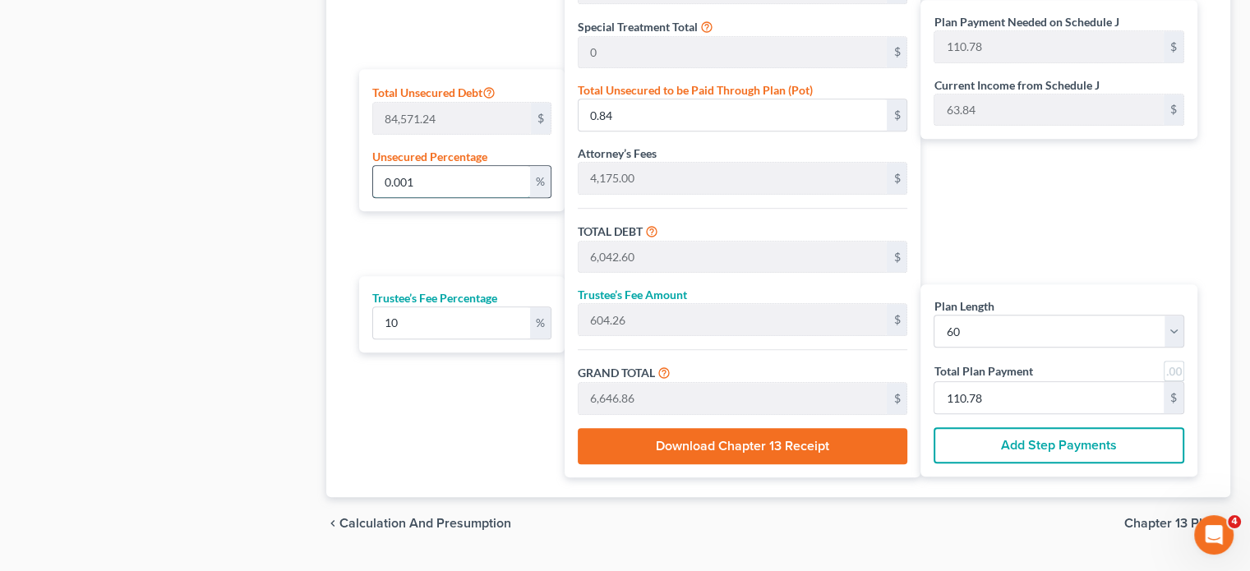
type input "6,041.76"
type input "604.17"
type input "6,645.93"
type input "110.76"
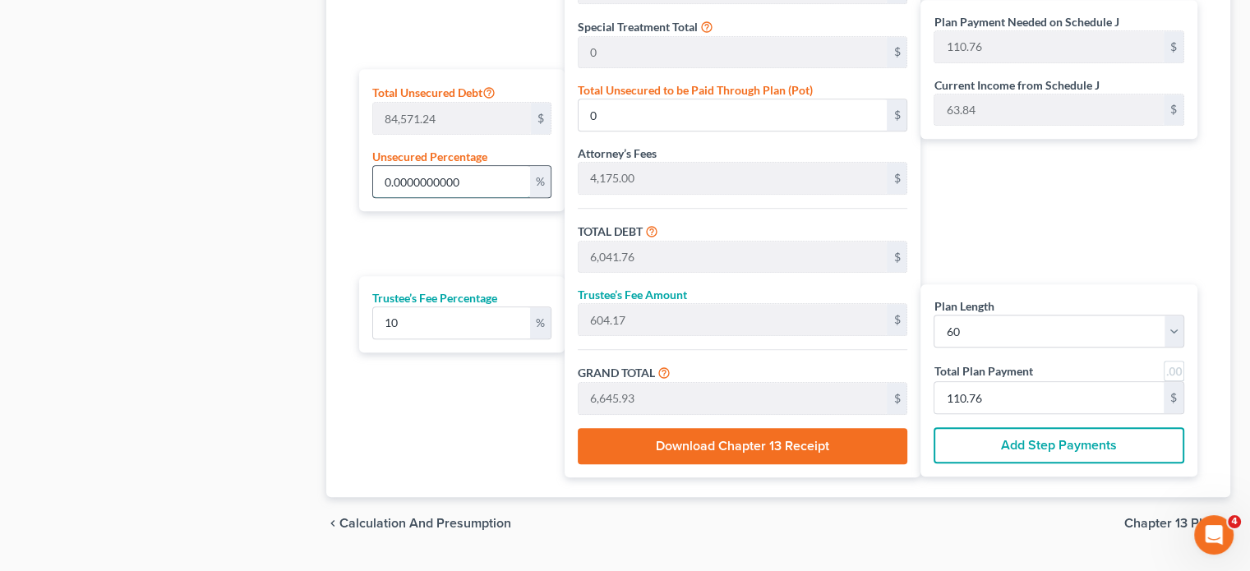
type input "0.00000000001"
type input "8.45"
type input "0.0000000000"
type input "0"
type input "0.00"
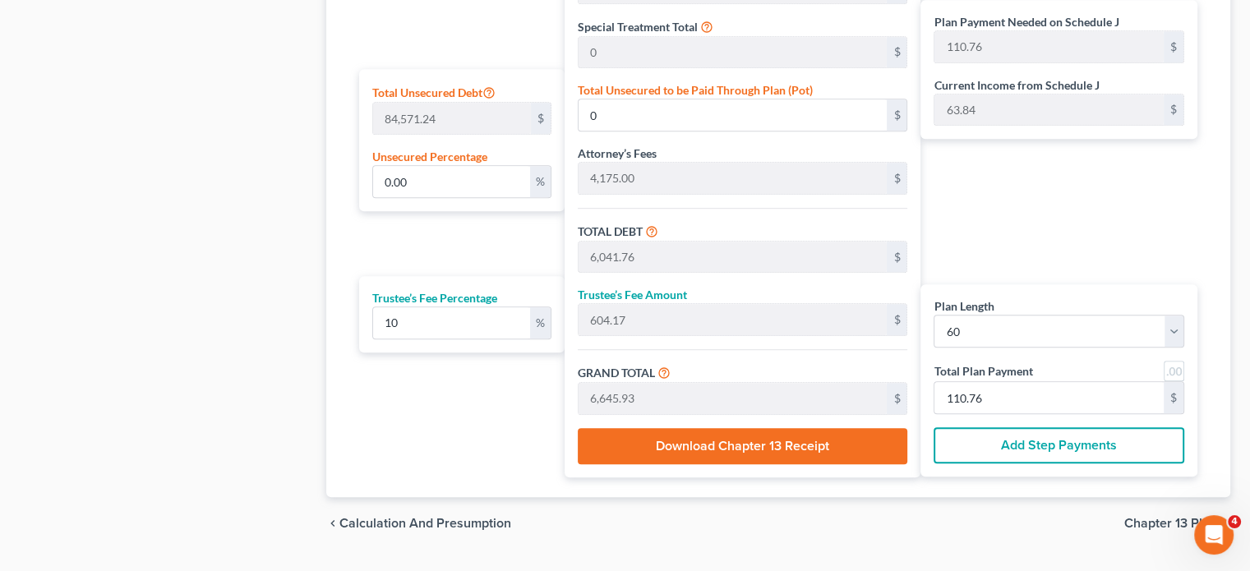
click at [348, 273] on div "Plan Length 1 2 3 4 5 6 7 8 9 10 11 12 13 14 15 16 17 18 19 20 21 22 23 24 25 2…" at bounding box center [778, 147] width 864 height 700
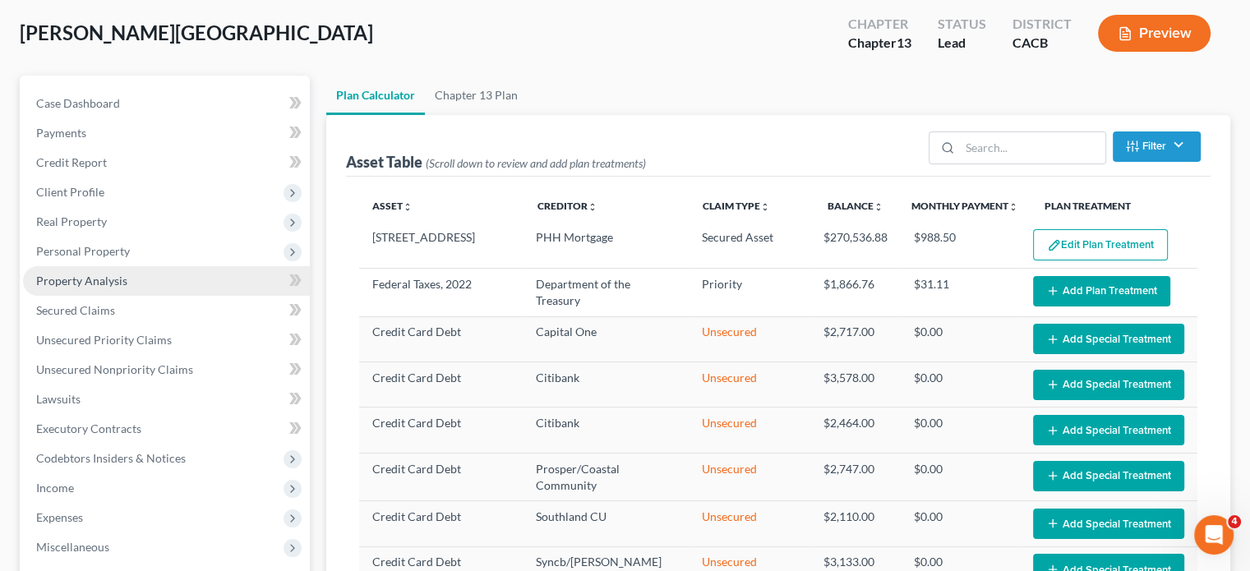
scroll to position [164, 0]
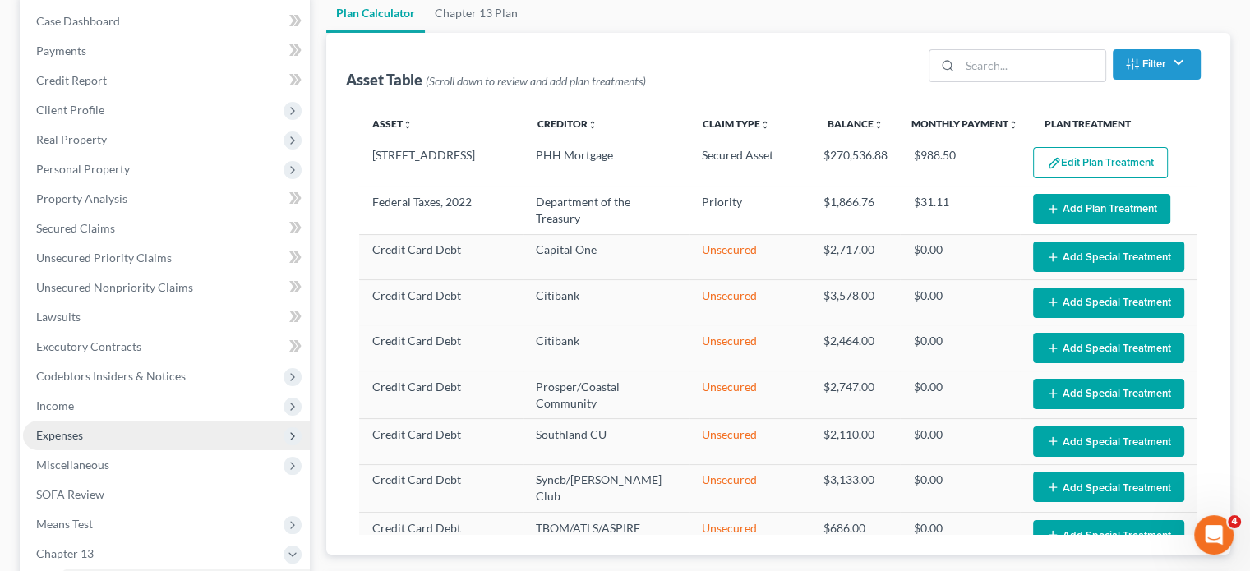
click at [64, 435] on span "Expenses" at bounding box center [59, 435] width 47 height 14
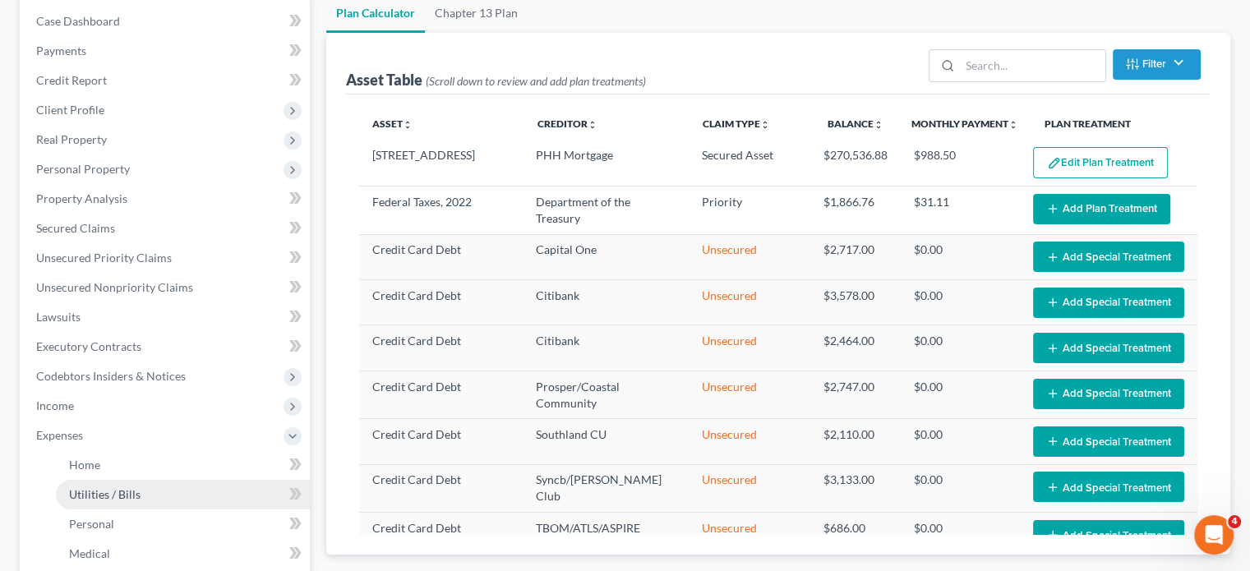
scroll to position [246, 0]
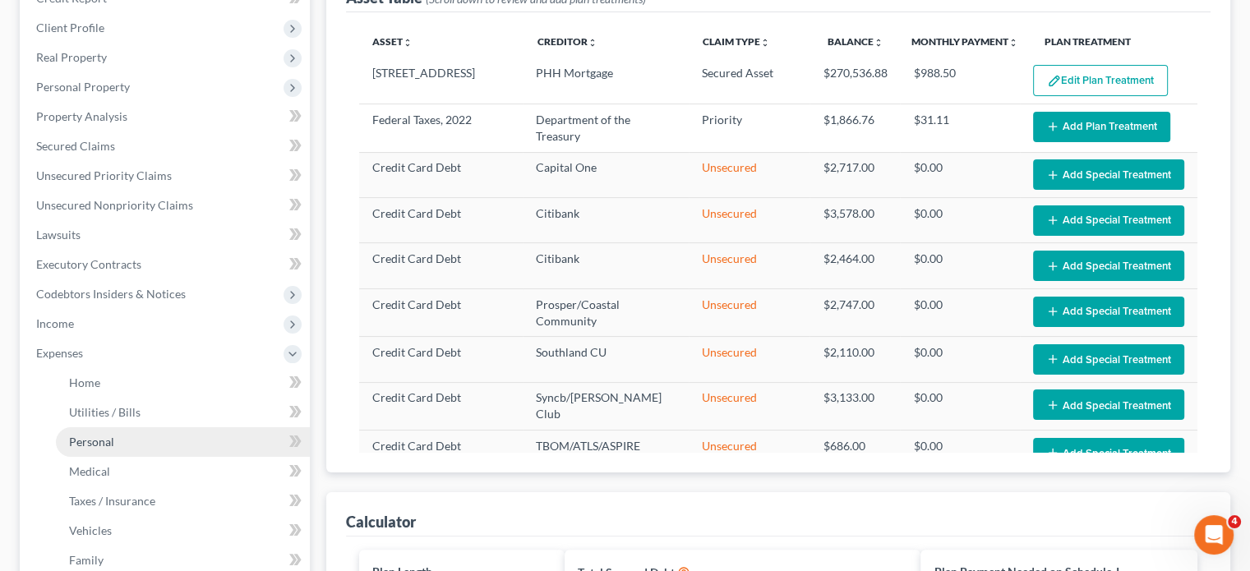
click at [108, 436] on span "Personal" at bounding box center [91, 442] width 45 height 14
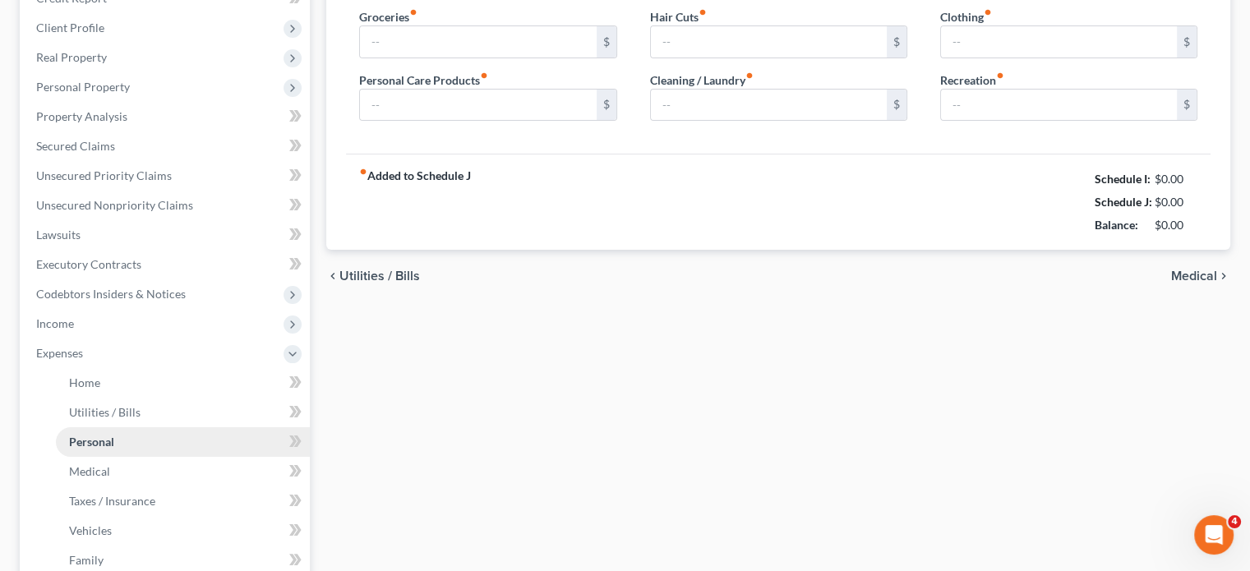
scroll to position [197, 0]
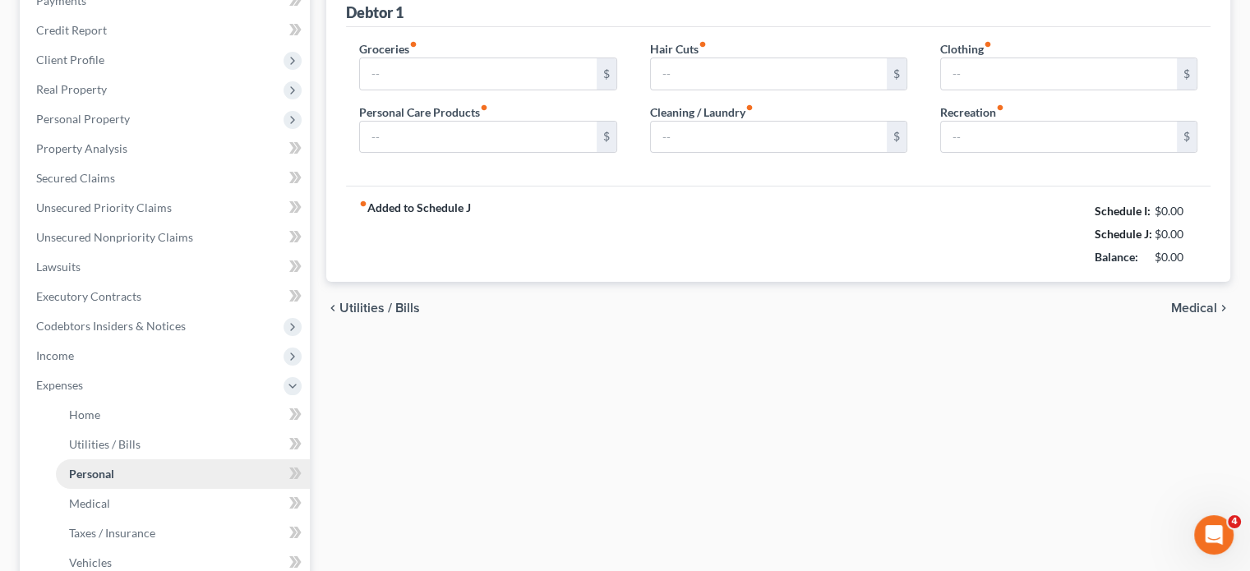
type input "450.00"
type input "175.00"
type input "50.00"
type input "100.00"
type input "150.00"
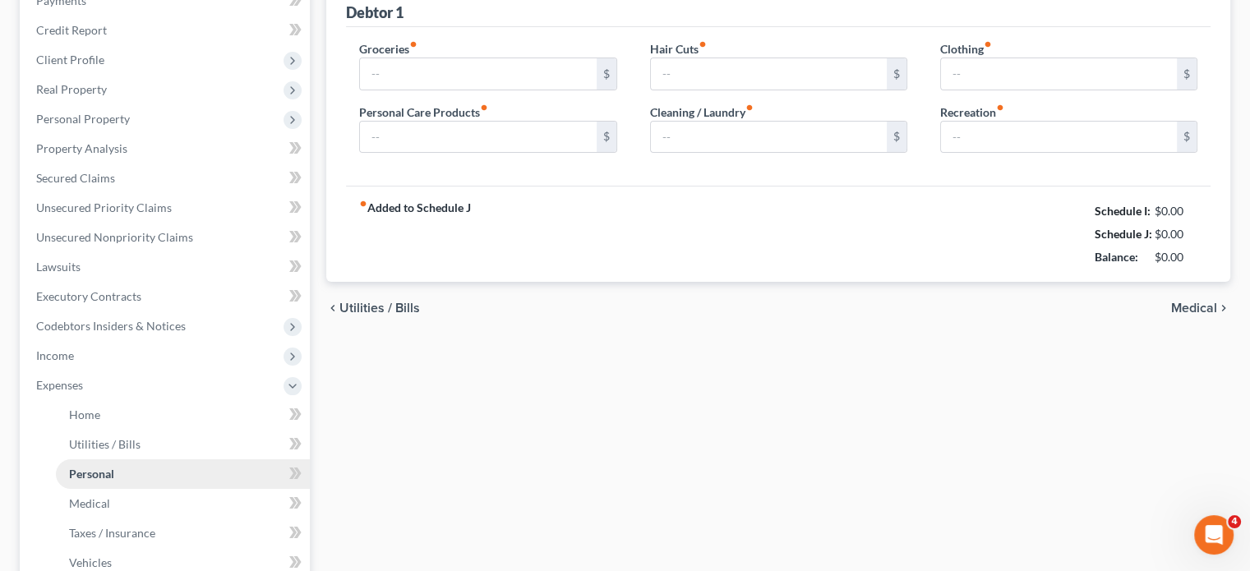
type input "25.00"
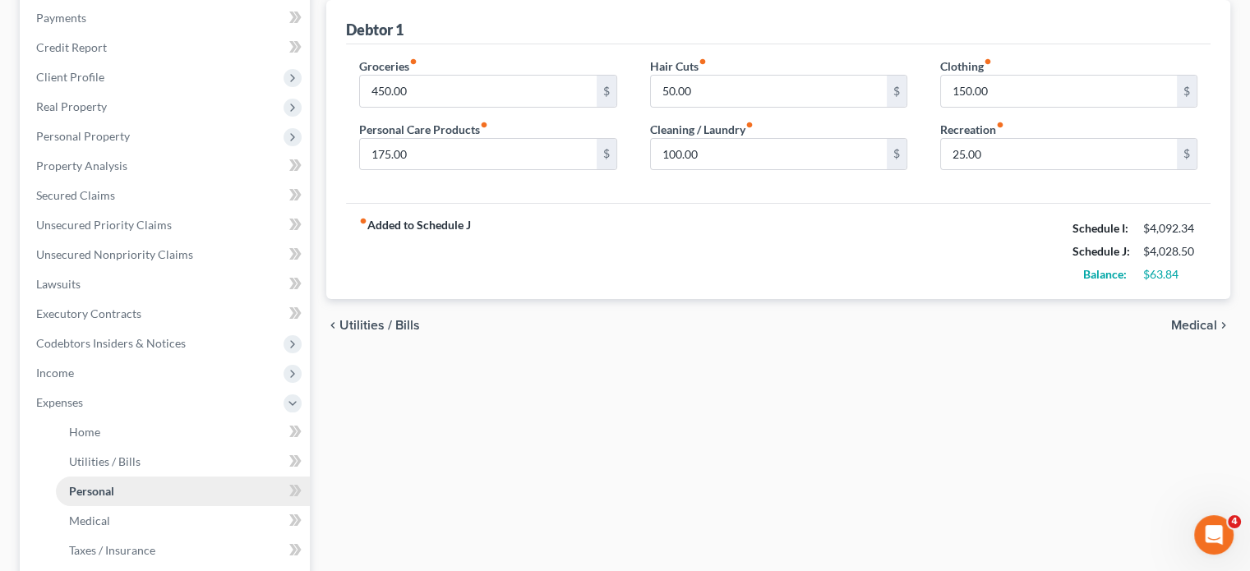
scroll to position [0, 0]
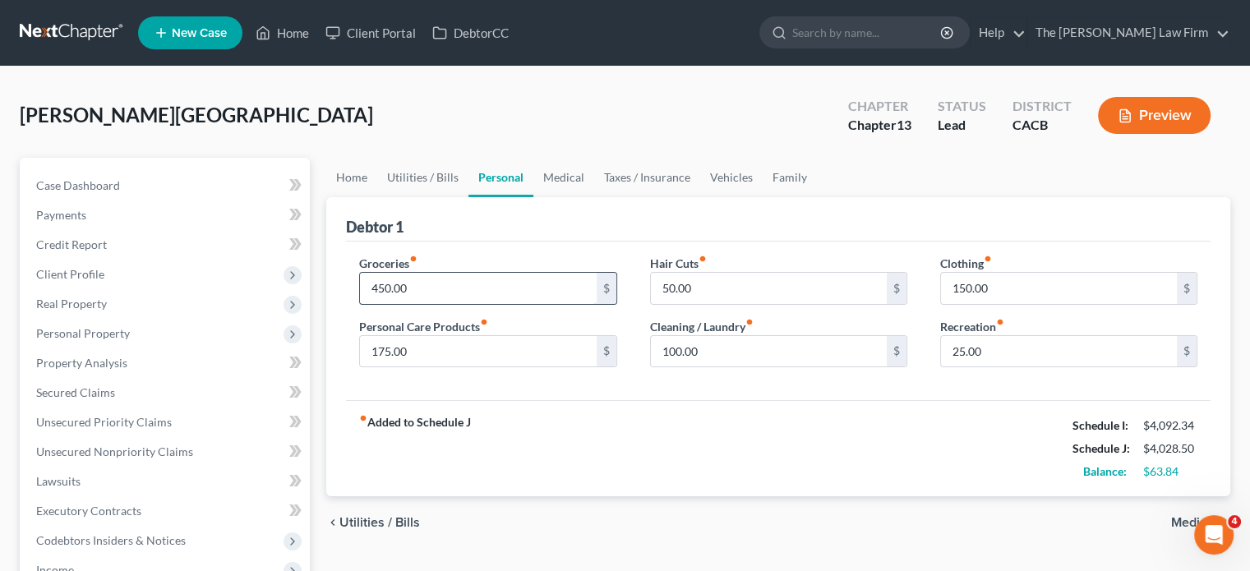
click at [383, 286] on input "450.00" at bounding box center [478, 288] width 236 height 31
type input "400.00"
click at [495, 431] on div "fiber_manual_record Added to Schedule J Schedule I: $4,092.34 Schedule J: $3,97…" at bounding box center [778, 448] width 864 height 96
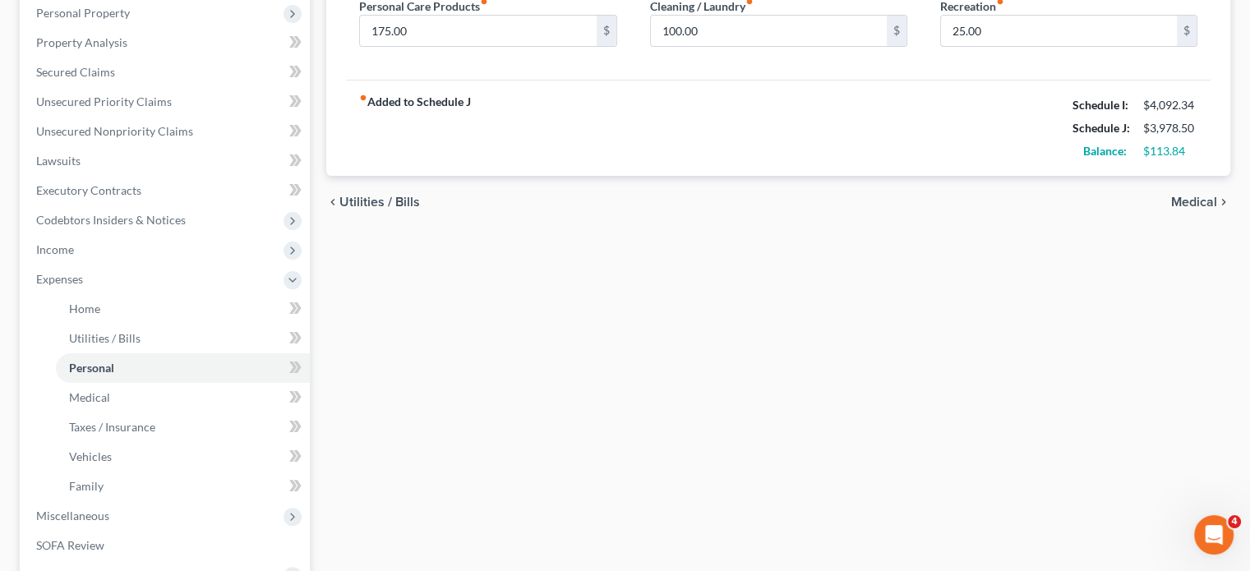
scroll to position [567, 0]
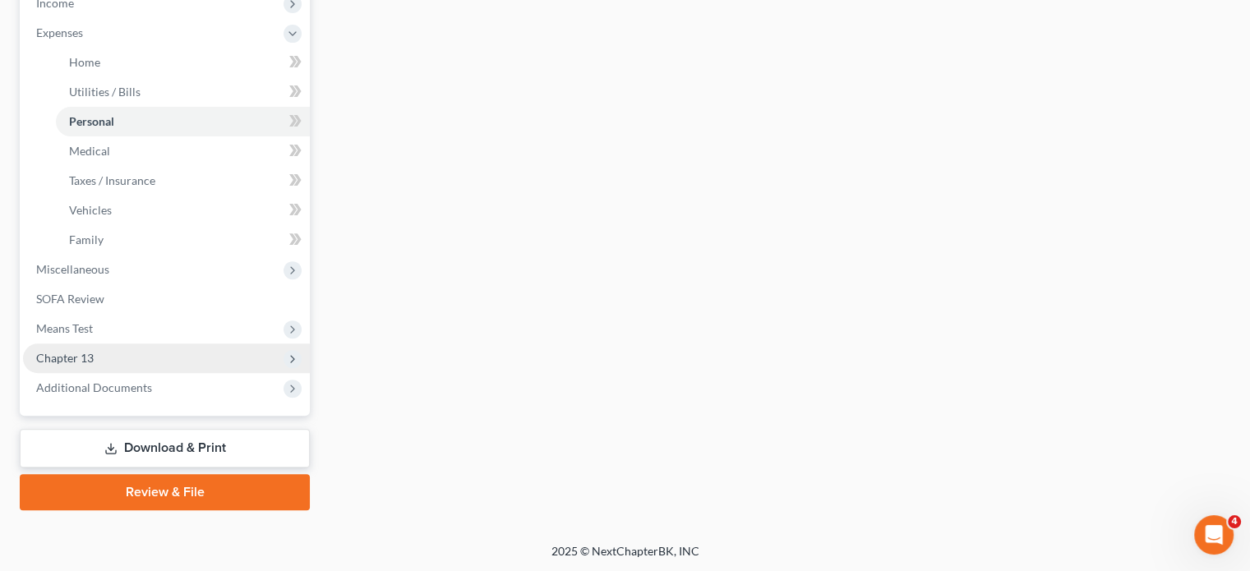
click at [135, 349] on span "Chapter 13" at bounding box center [166, 358] width 287 height 30
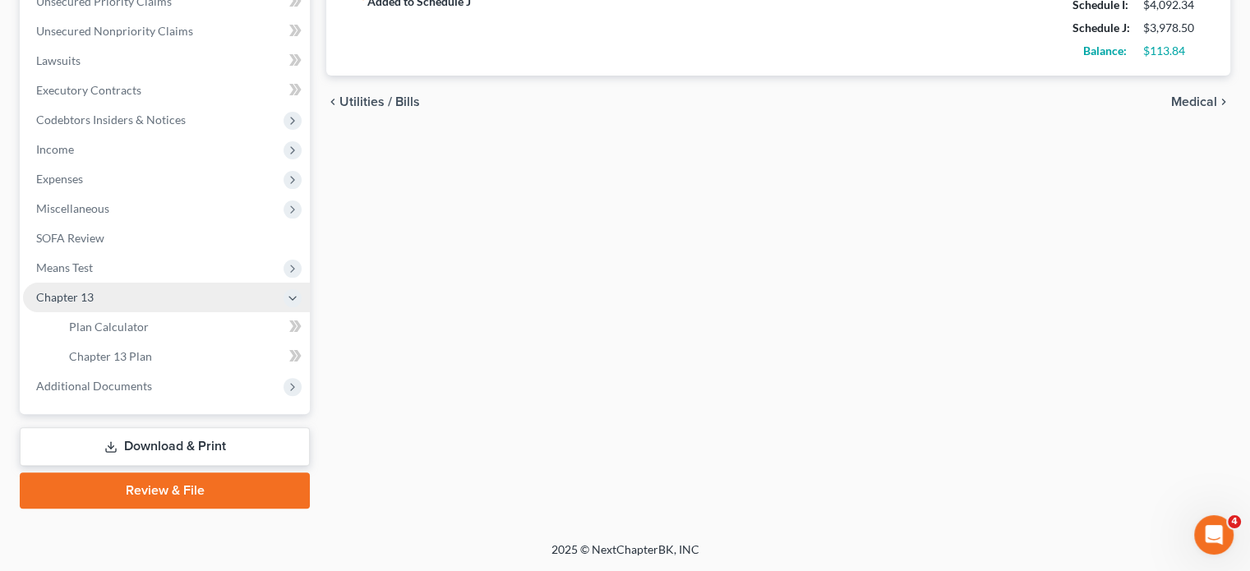
scroll to position [419, 0]
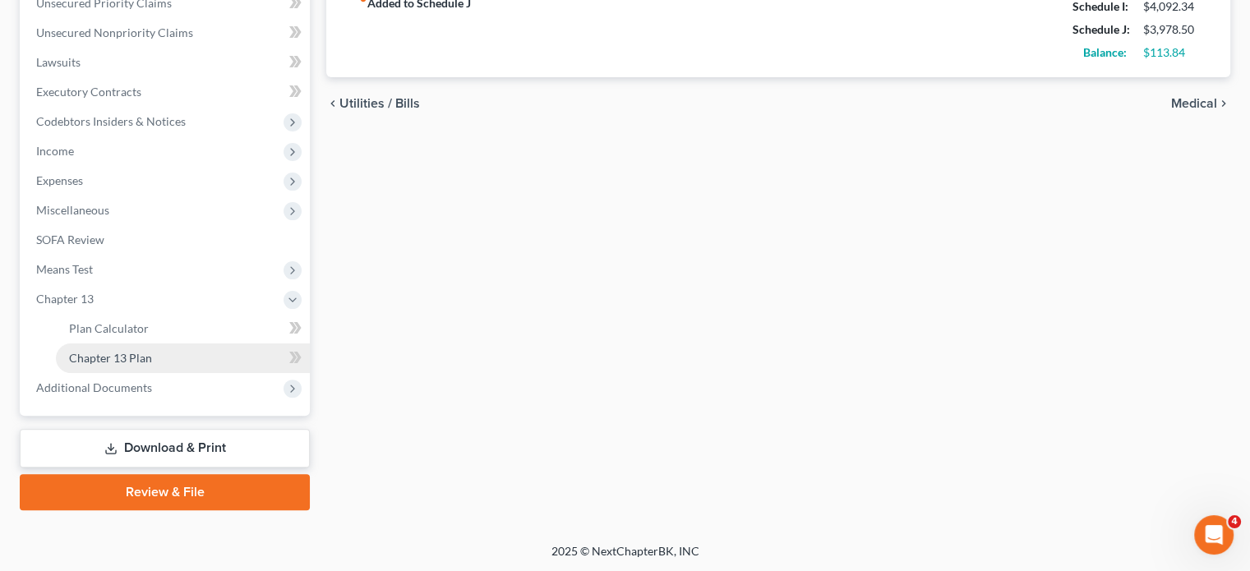
click at [126, 354] on span "Chapter 13 Plan" at bounding box center [110, 358] width 83 height 14
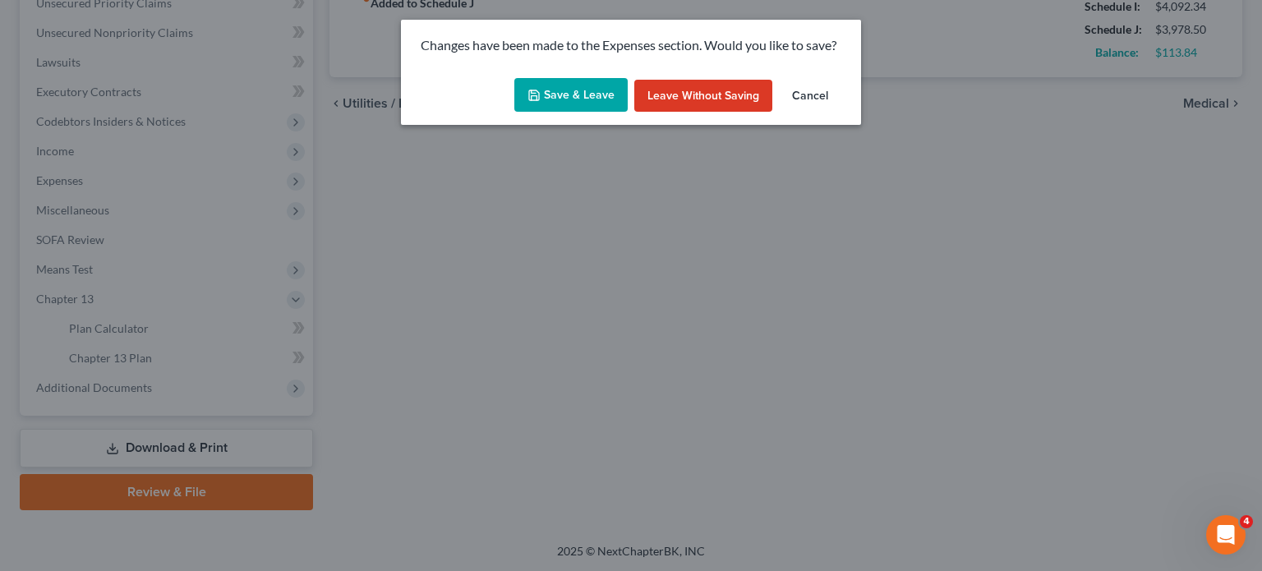
click at [572, 100] on button "Save & Leave" at bounding box center [570, 95] width 113 height 35
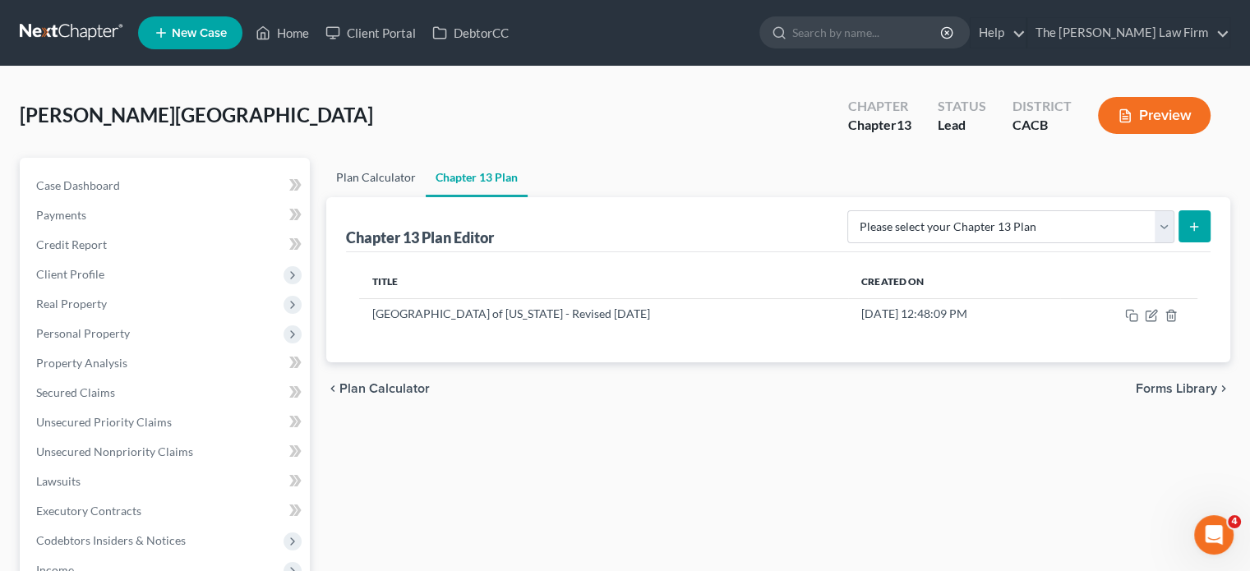
click at [365, 173] on link "Plan Calculator" at bounding box center [375, 177] width 99 height 39
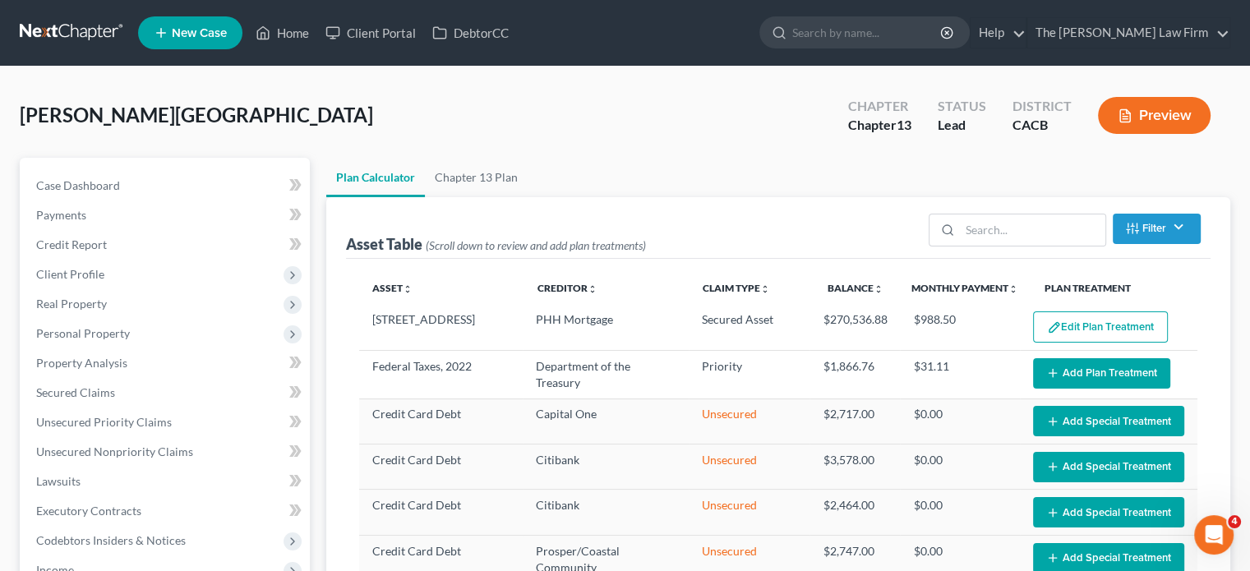
select select "59"
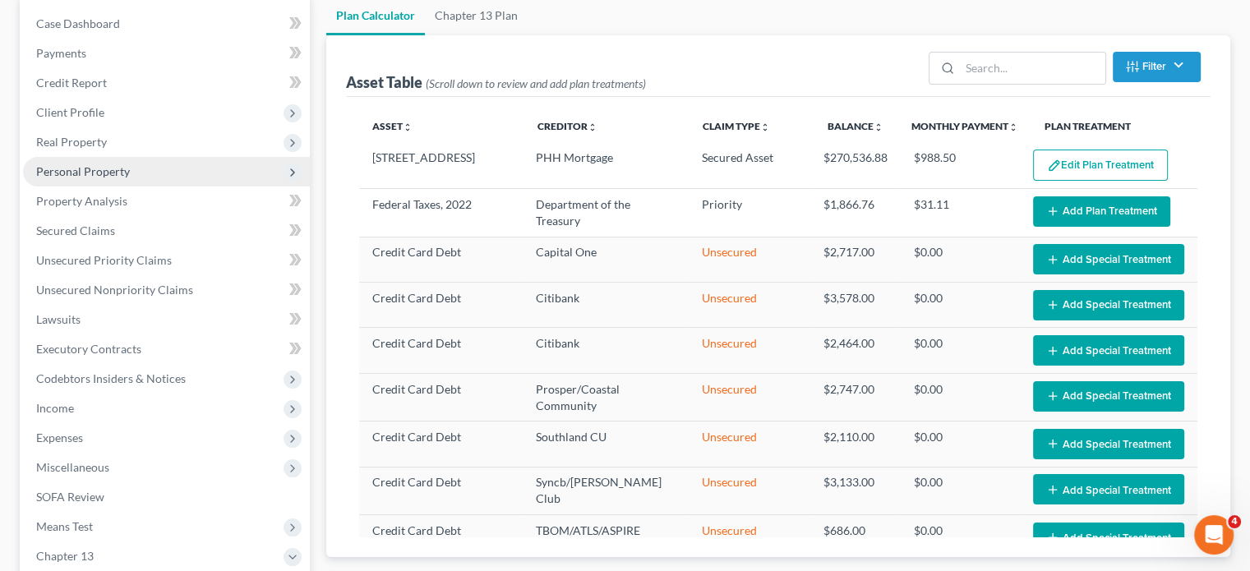
scroll to position [164, 0]
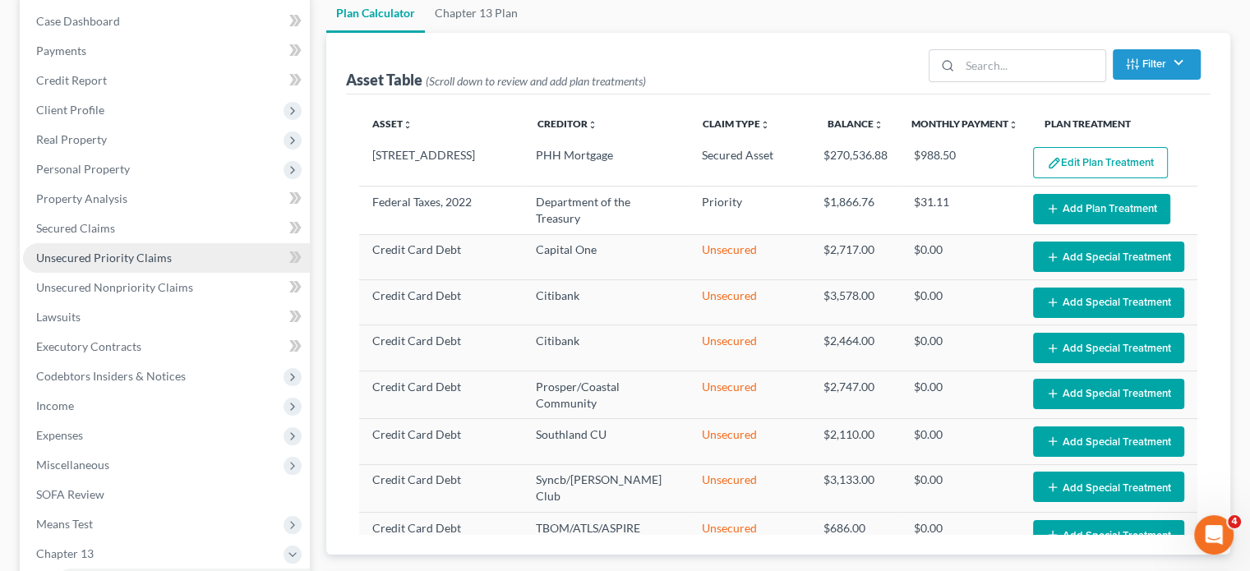
click at [135, 252] on span "Unsecured Priority Claims" at bounding box center [104, 258] width 136 height 14
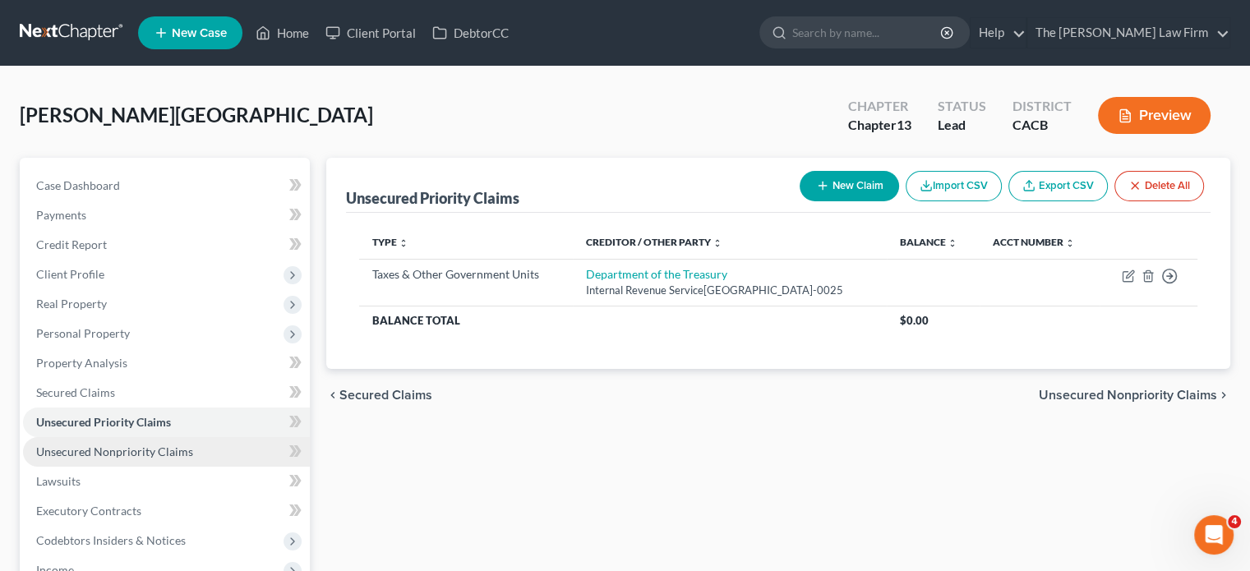
click at [123, 461] on link "Unsecured Nonpriority Claims" at bounding box center [166, 452] width 287 height 30
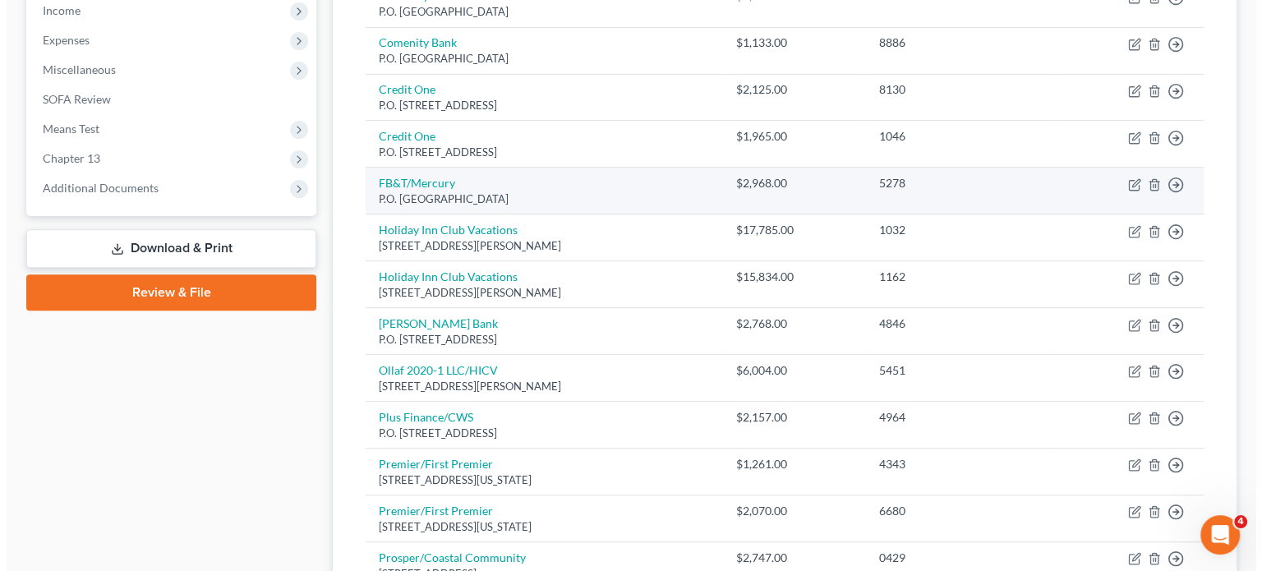
scroll to position [656, 0]
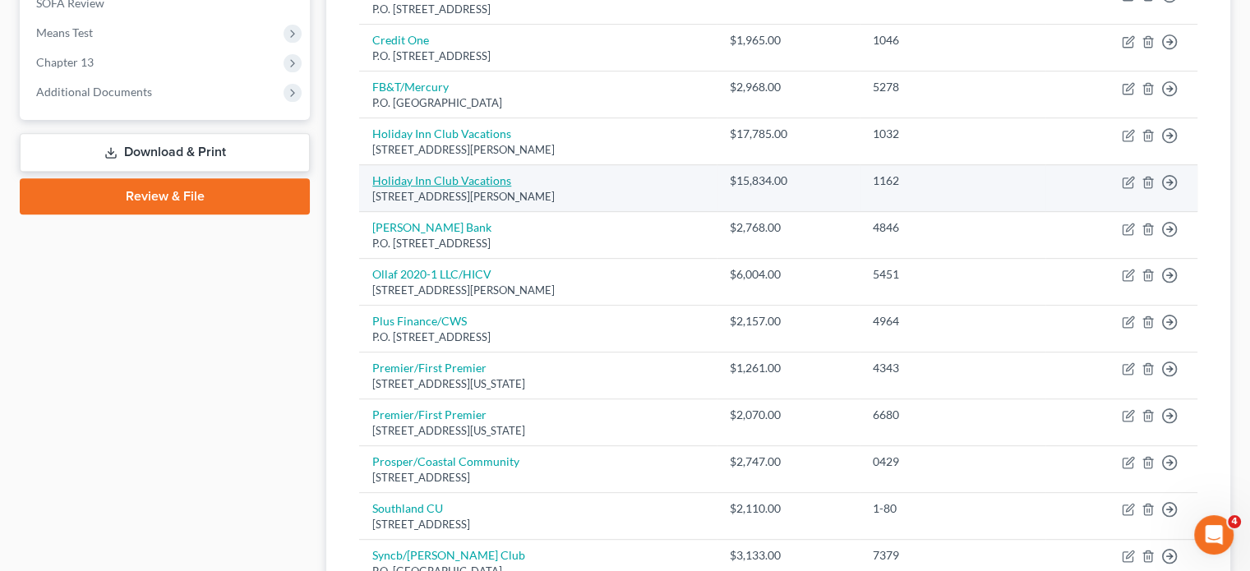
click at [449, 175] on link "Holiday Inn Club Vacations" at bounding box center [441, 180] width 139 height 14
select select "9"
select select "2"
select select "0"
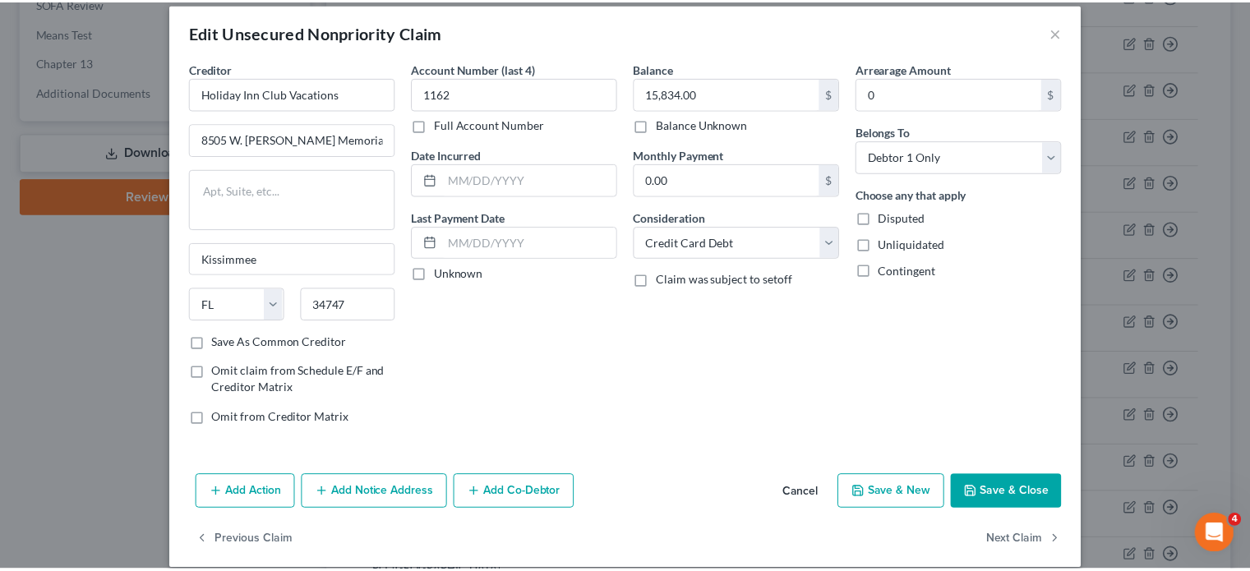
scroll to position [0, 0]
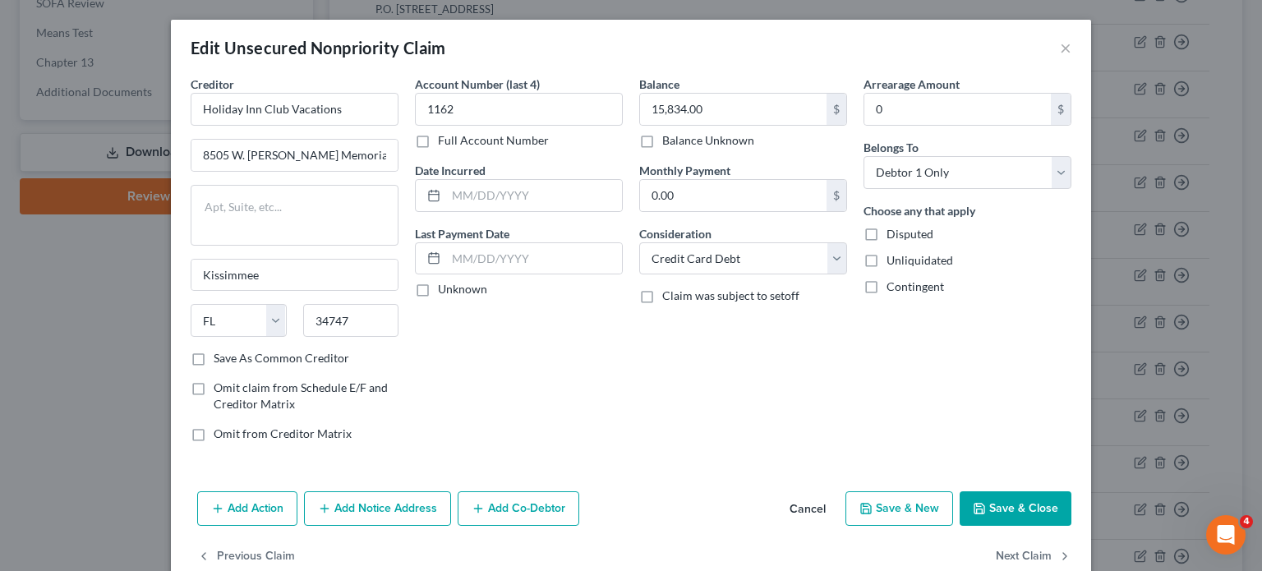
click at [799, 504] on button "Cancel" at bounding box center [807, 509] width 62 height 33
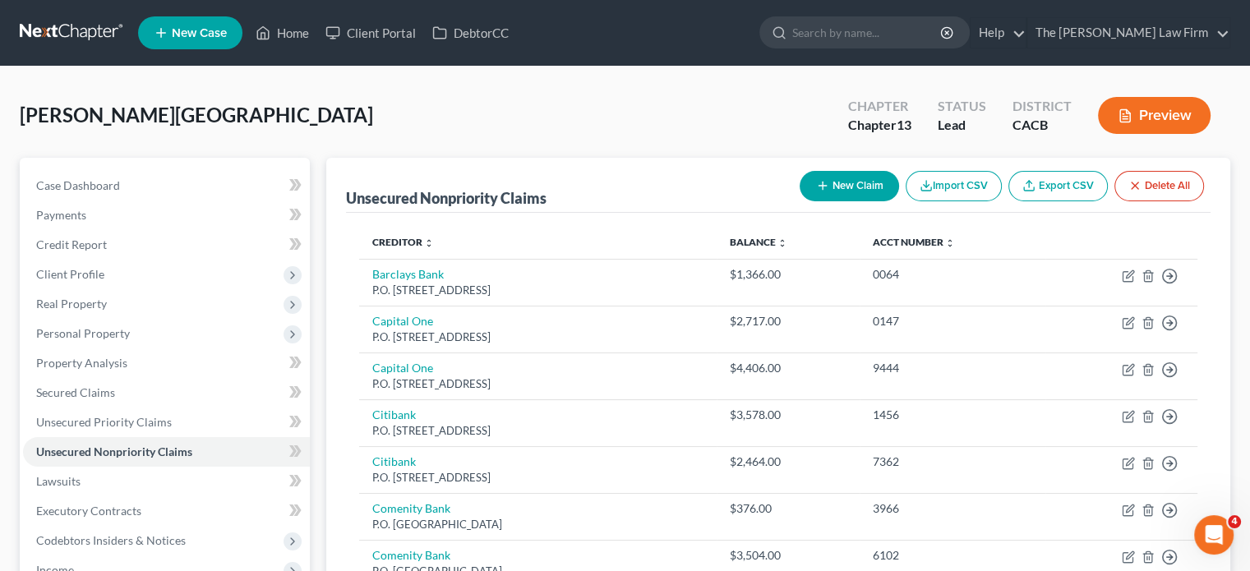
click at [828, 190] on button "New Claim" at bounding box center [848, 186] width 99 height 30
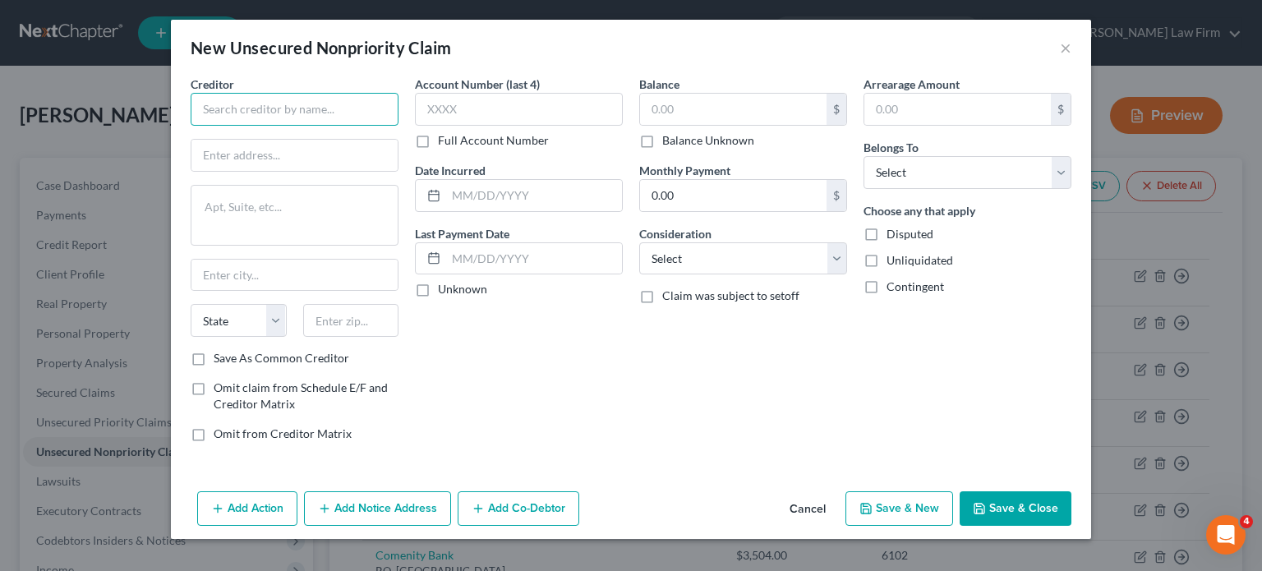
click at [325, 102] on input "text" at bounding box center [295, 109] width 208 height 33
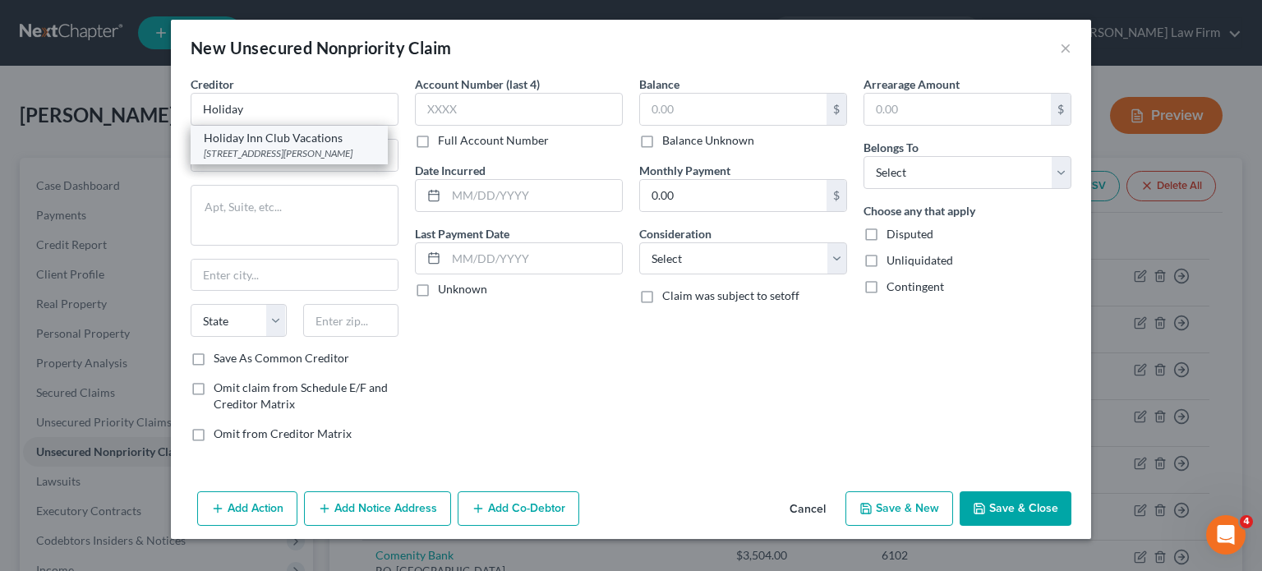
click at [283, 135] on div "Holiday Inn Club Vacations" at bounding box center [289, 138] width 171 height 16
type input "Holiday Inn Club Vacations"
type input "8505 W. [PERSON_NAME] Memorial"
type input "Kissimmee"
select select "9"
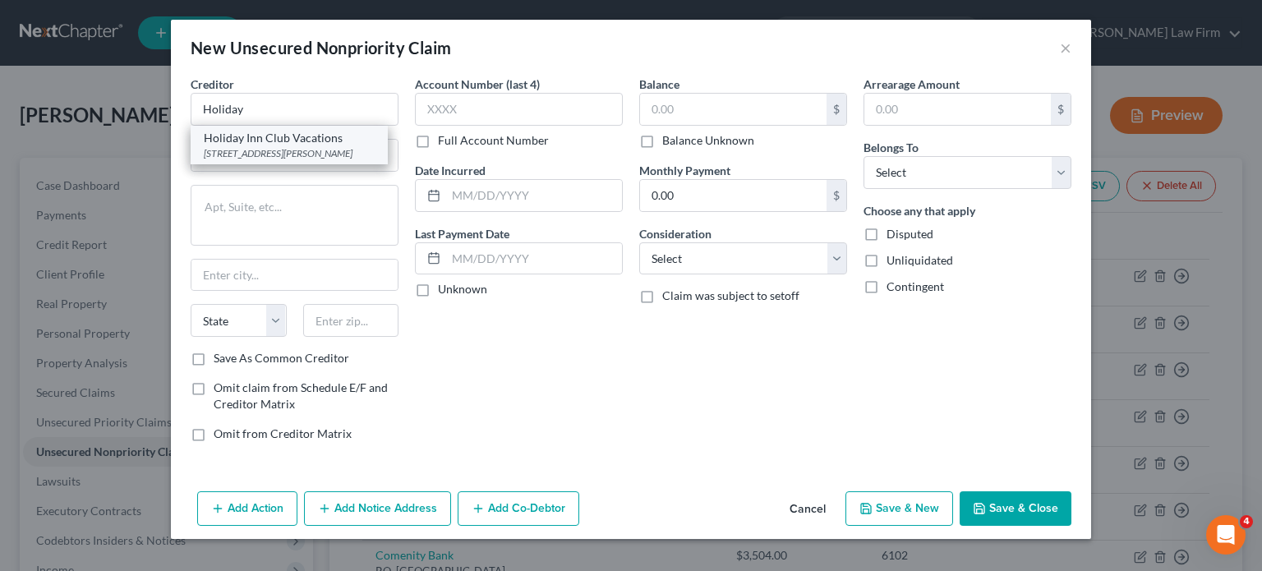
type input "34747"
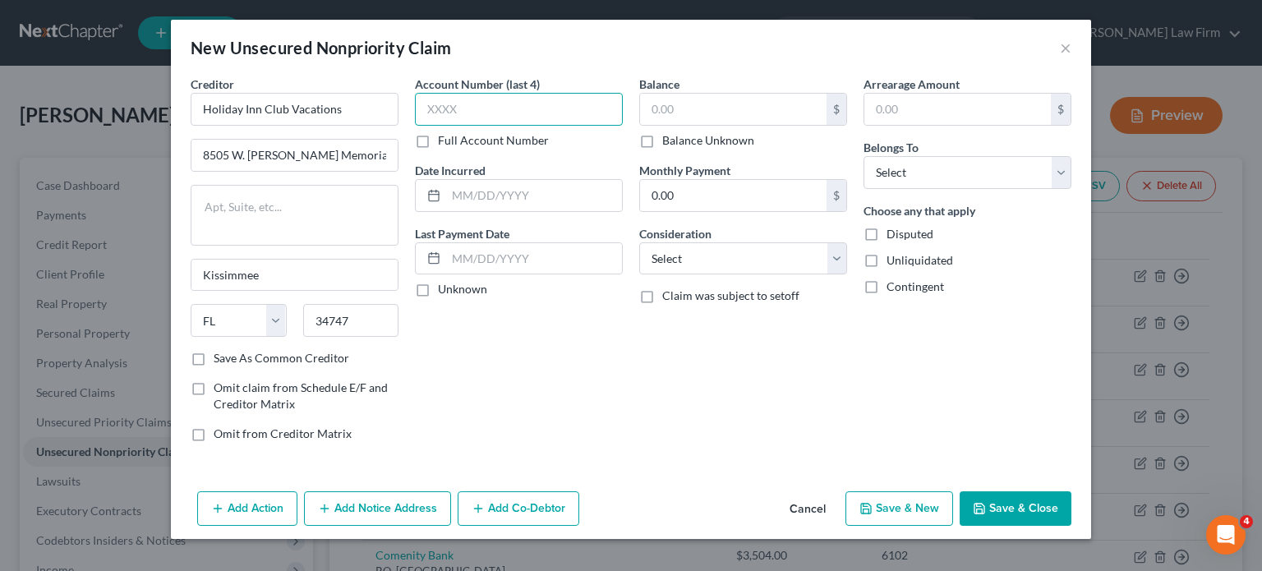
click at [467, 110] on input "text" at bounding box center [519, 109] width 208 height 33
type input "5451"
click at [700, 94] on input "text" at bounding box center [733, 109] width 186 height 31
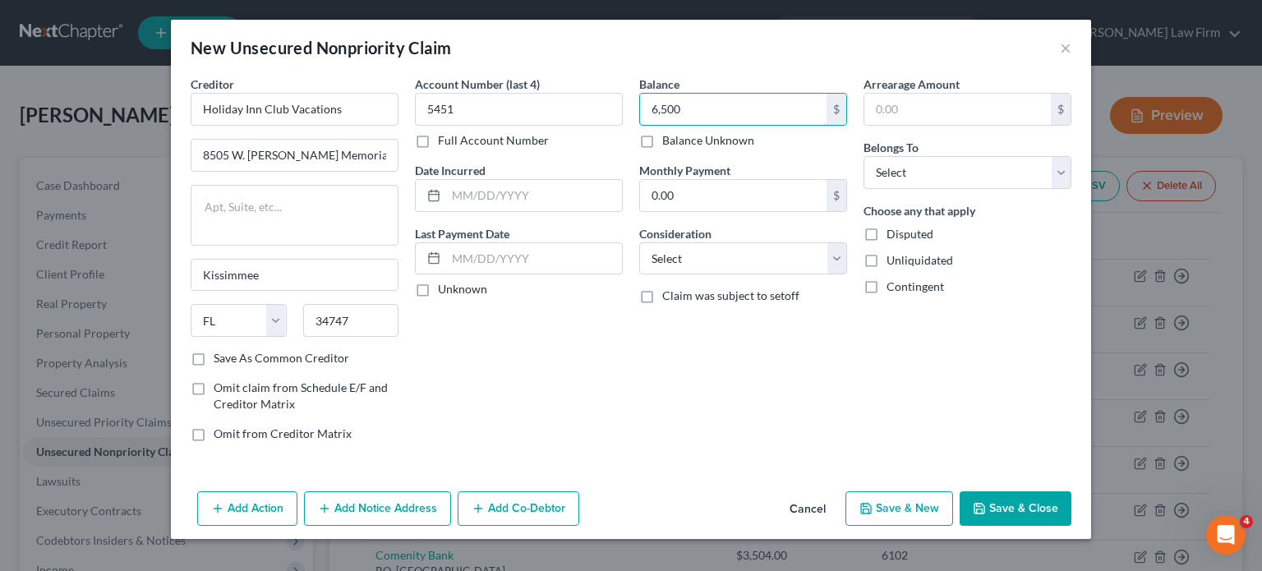
type input "6,500"
click at [990, 508] on button "Save & Close" at bounding box center [1016, 508] width 112 height 35
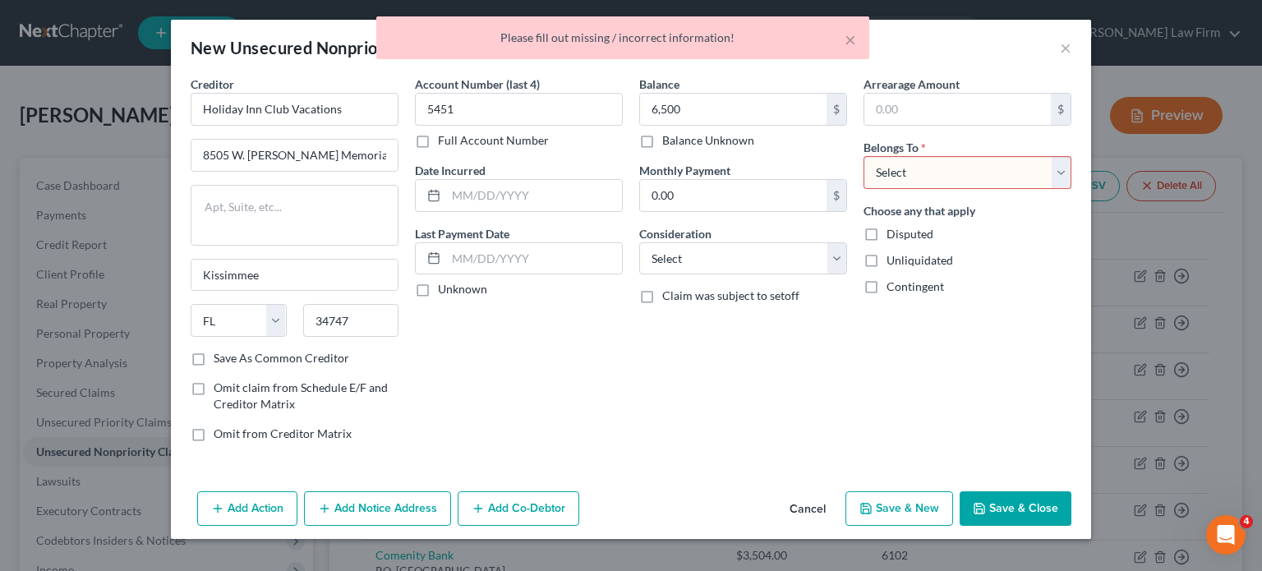
click at [959, 182] on select "Select Debtor 1 Only Debtor 2 Only Debtor 1 And Debtor 2 Only At Least One Of T…" at bounding box center [967, 172] width 208 height 33
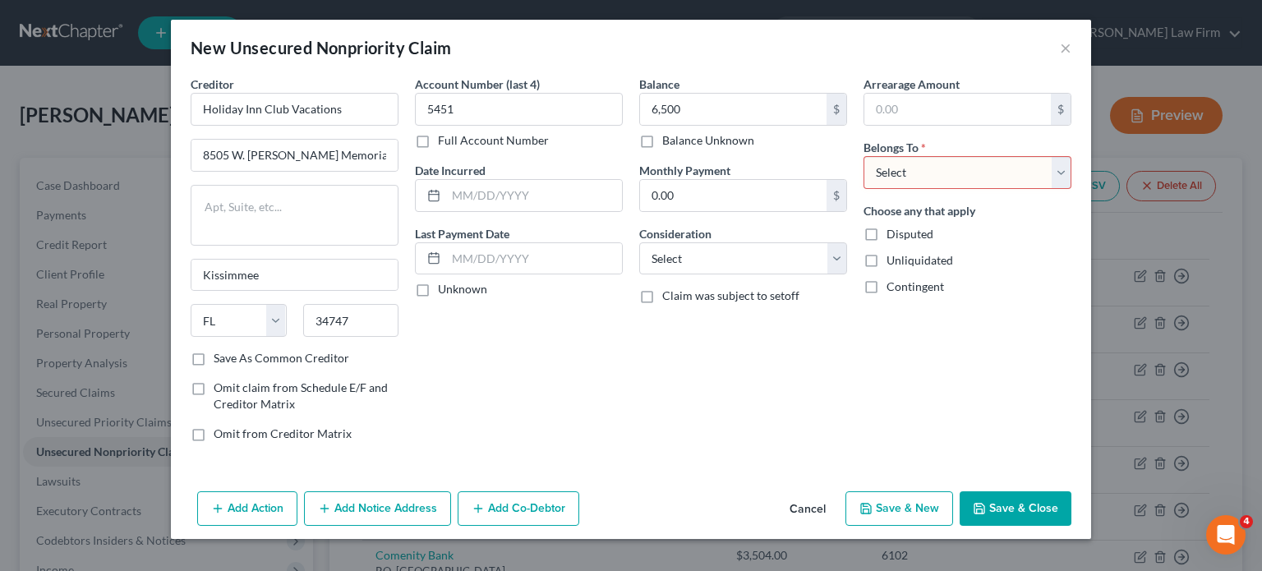
select select "0"
click at [863, 156] on select "Select Debtor 1 Only Debtor 2 Only Debtor 1 And Debtor 2 Only At Least One Of T…" at bounding box center [967, 172] width 208 height 33
click at [1001, 514] on button "Save & Close" at bounding box center [1016, 508] width 112 height 35
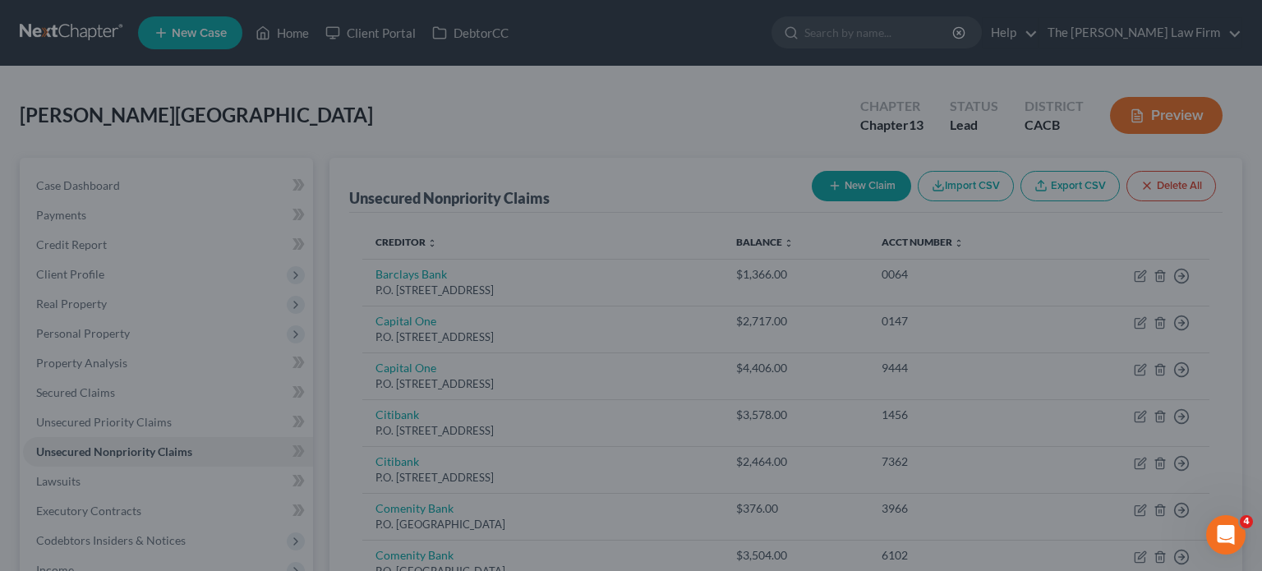
type input "6,500.00"
